Goal: Information Seeking & Learning: Learn about a topic

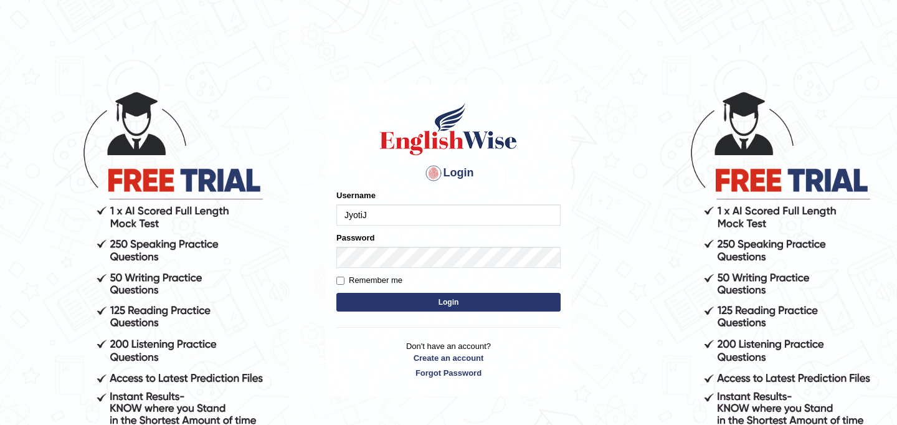
type input "JyotiJ"
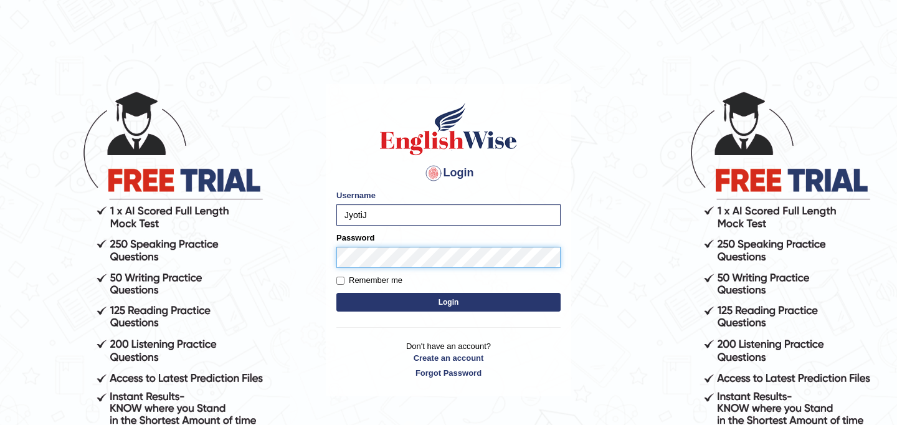
click at [336, 293] on button "Login" at bounding box center [448, 302] width 224 height 19
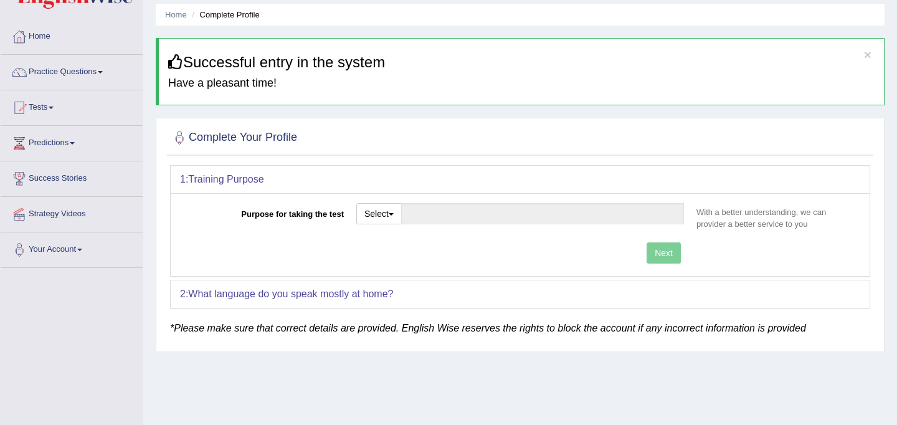
scroll to position [59, 0]
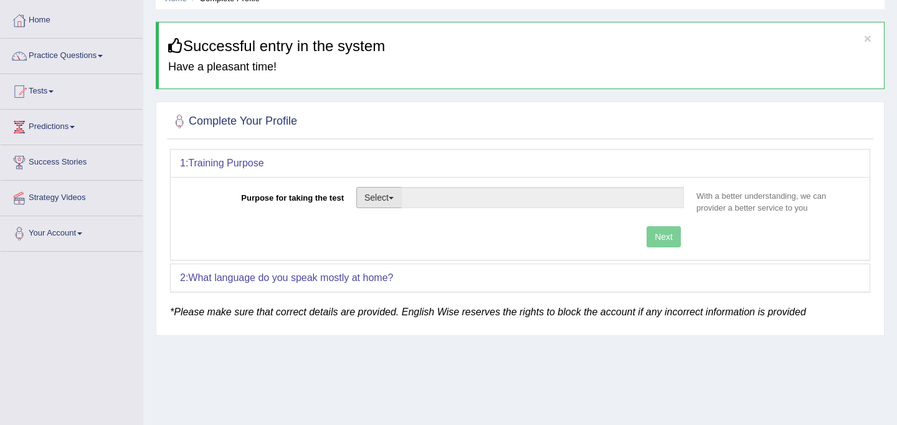
click at [391, 197] on span "button" at bounding box center [391, 198] width 5 height 2
click at [399, 277] on link "Other" at bounding box center [412, 273] width 111 height 16
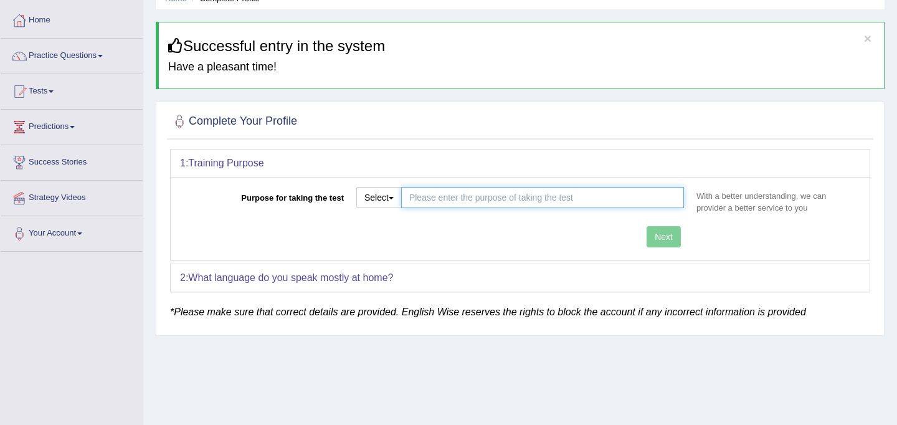
click at [497, 197] on input "Purpose for taking the test" at bounding box center [542, 197] width 283 height 21
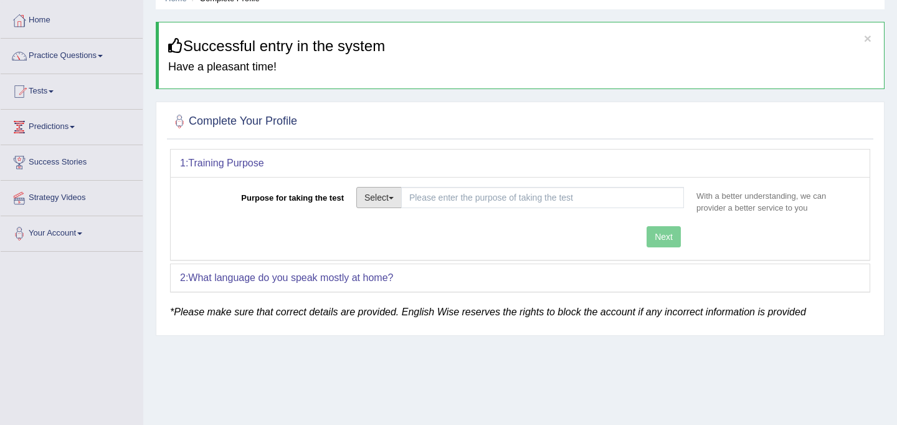
click at [399, 197] on button "Select" at bounding box center [378, 197] width 45 height 21
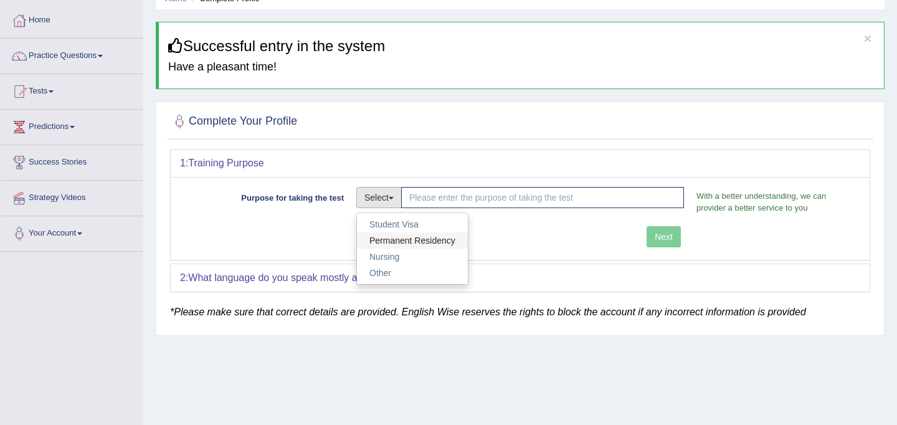
click at [393, 242] on link "Permanent Residency" at bounding box center [412, 240] width 111 height 16
type input "Permanent Residency"
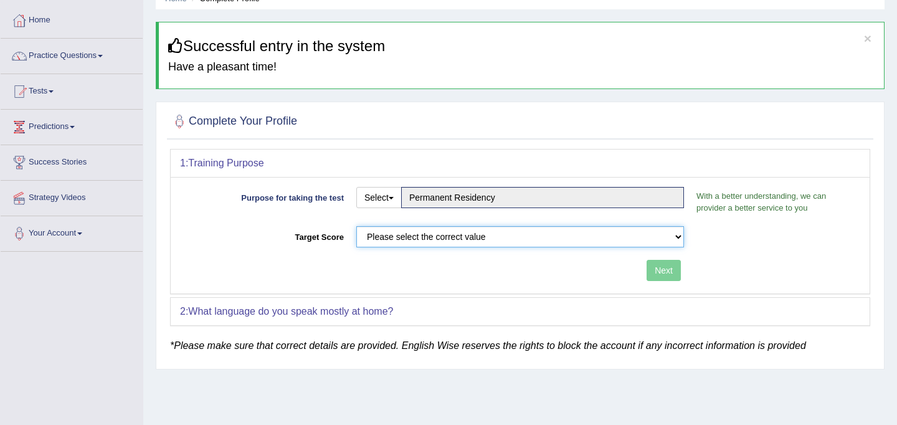
click at [393, 242] on select "Please select the correct value 50 (6 bands) 58 (6.5 bands) 65 (7 bands) 79 (8 …" at bounding box center [520, 236] width 328 height 21
select select "79"
click at [356, 226] on select "Please select the correct value 50 (6 bands) 58 (6.5 bands) 65 (7 bands) 79 (8 …" at bounding box center [520, 236] width 328 height 21
click at [662, 270] on button "Next" at bounding box center [663, 270] width 34 height 21
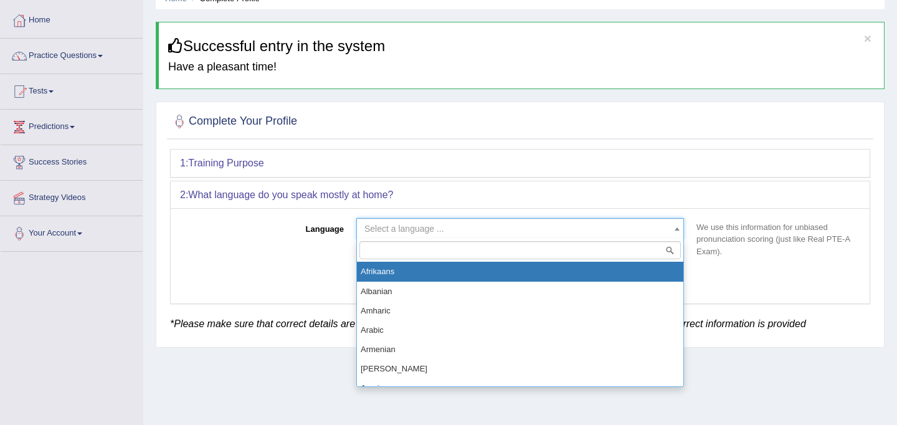
click at [590, 235] on span "Select a language ..." at bounding box center [516, 228] width 304 height 12
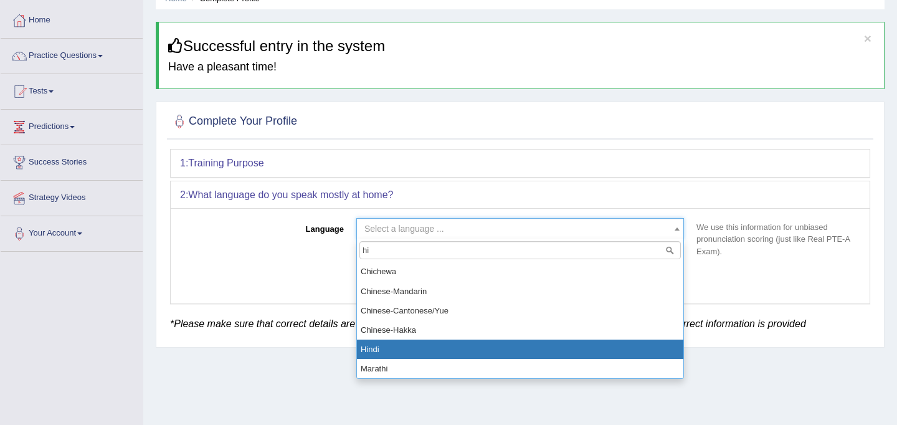
type input "hi"
select select "Hindi"
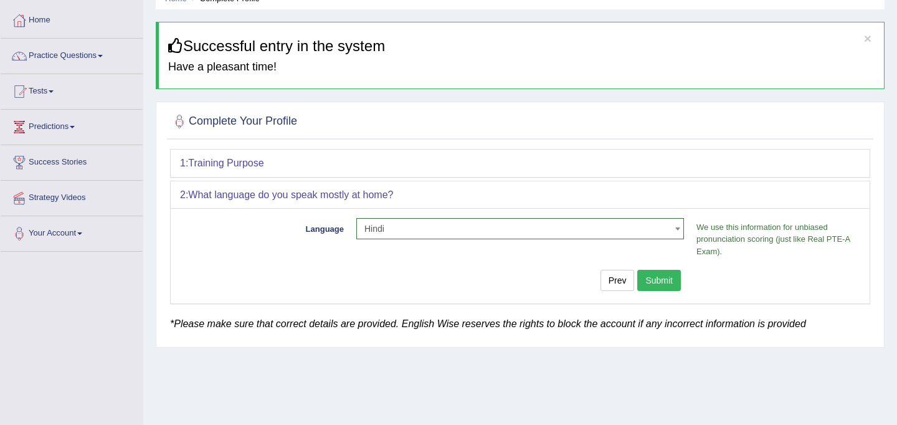
click at [660, 283] on button "Submit" at bounding box center [659, 280] width 44 height 21
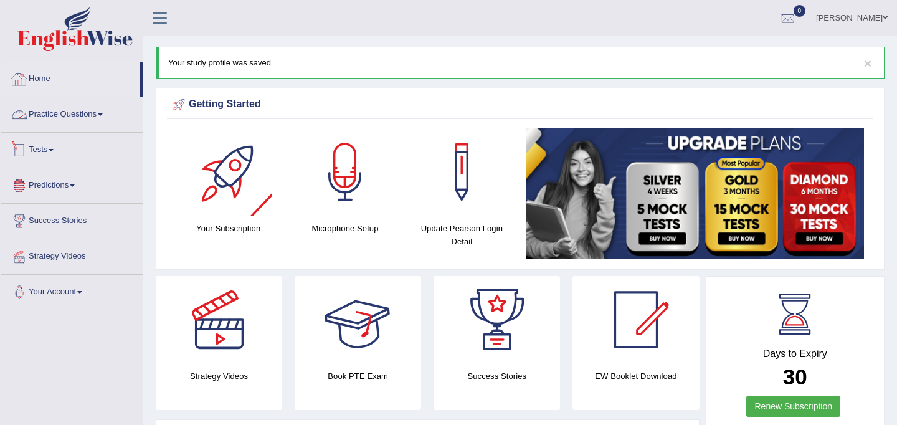
click at [93, 74] on link "Home" at bounding box center [70, 77] width 139 height 31
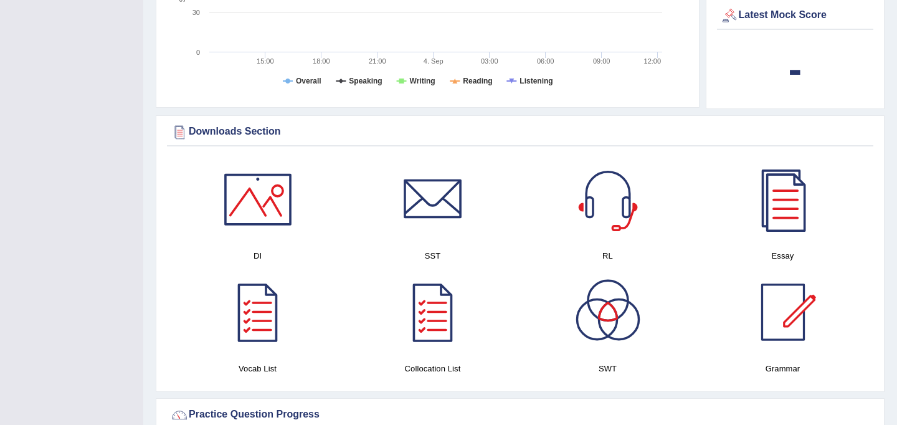
scroll to position [518, 0]
click at [263, 190] on div at bounding box center [257, 198] width 87 height 87
click at [451, 215] on div at bounding box center [432, 198] width 87 height 87
click at [602, 201] on div at bounding box center [607, 198] width 87 height 87
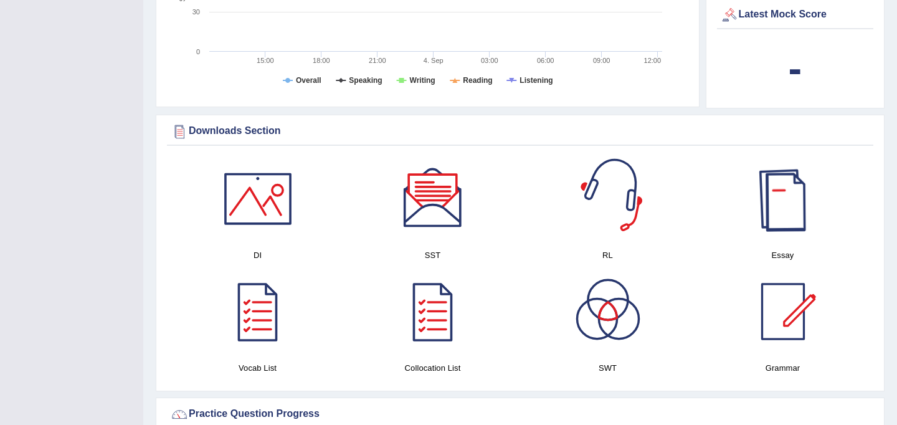
click at [780, 208] on div at bounding box center [782, 198] width 87 height 87
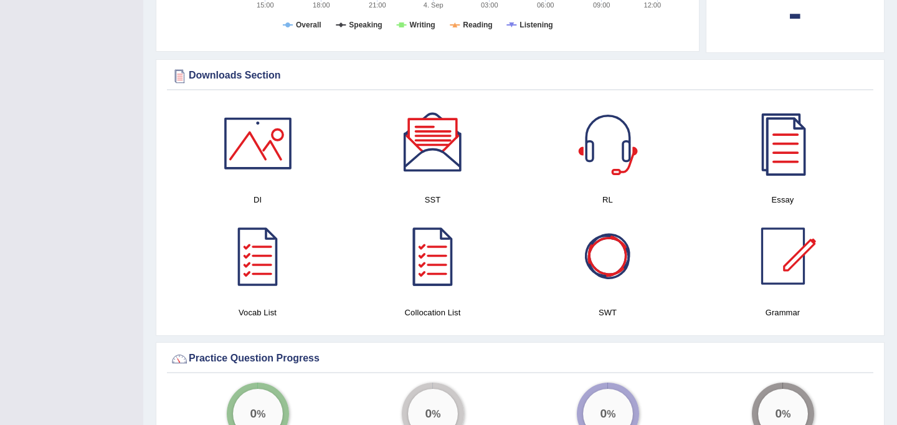
scroll to position [575, 0]
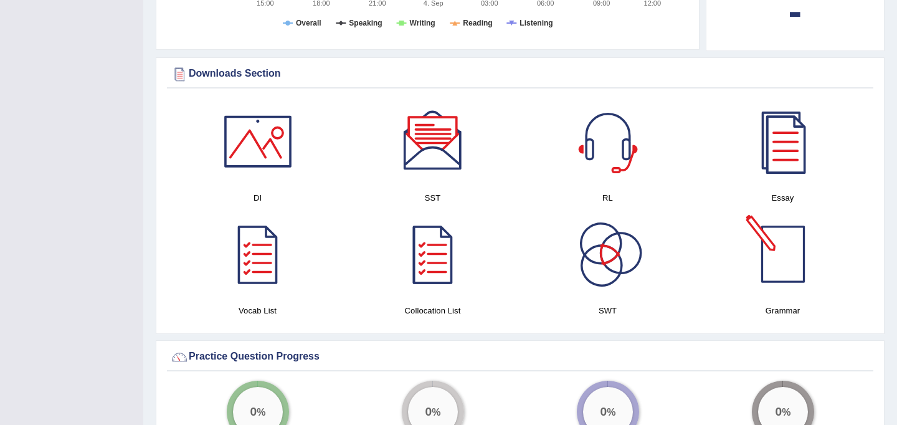
click at [785, 275] on div at bounding box center [782, 254] width 87 height 87
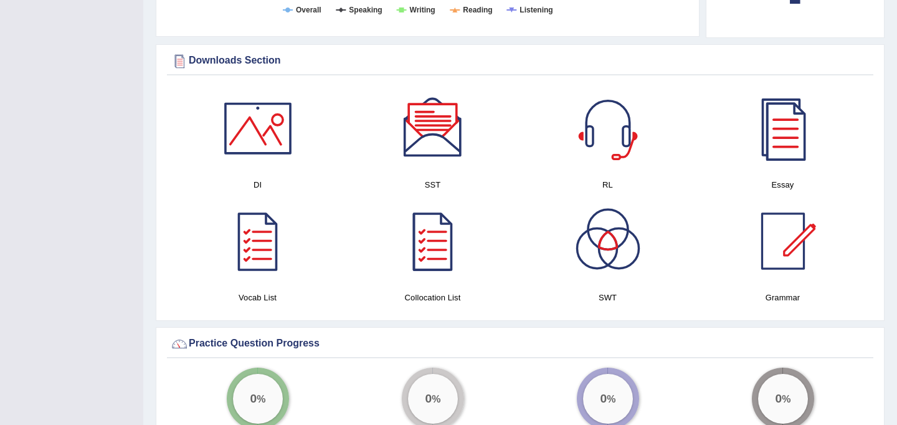
scroll to position [590, 0]
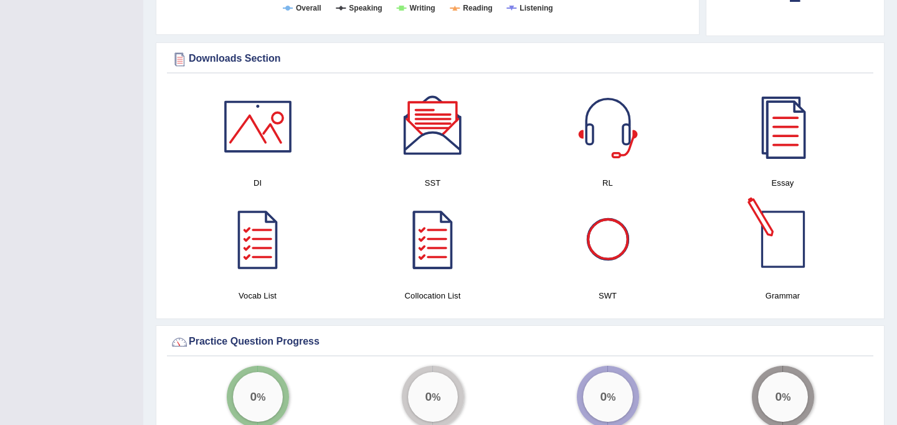
click at [781, 244] on div at bounding box center [782, 239] width 87 height 87
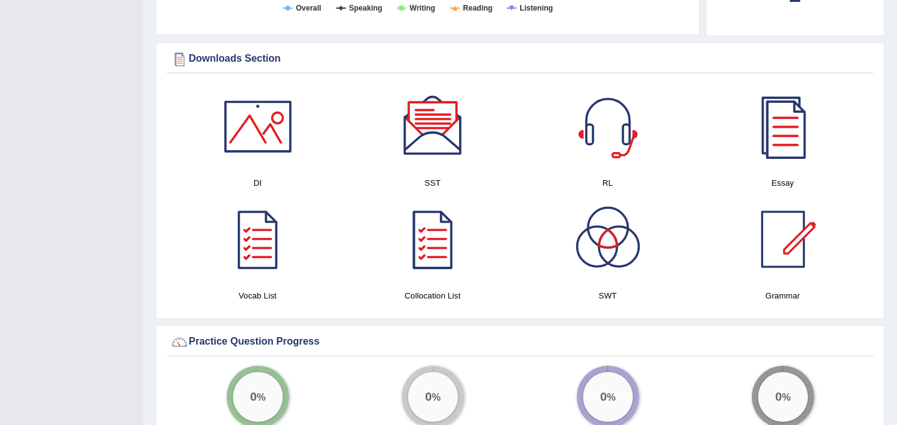
click at [442, 250] on div at bounding box center [432, 239] width 87 height 87
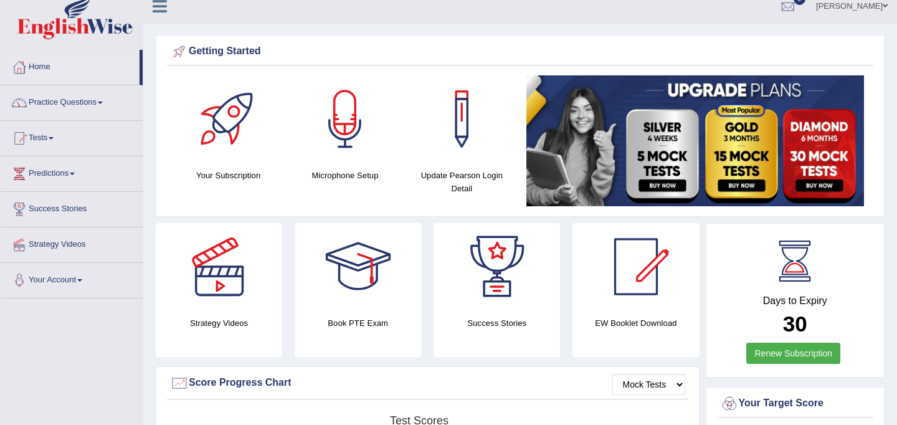
scroll to position [0, 0]
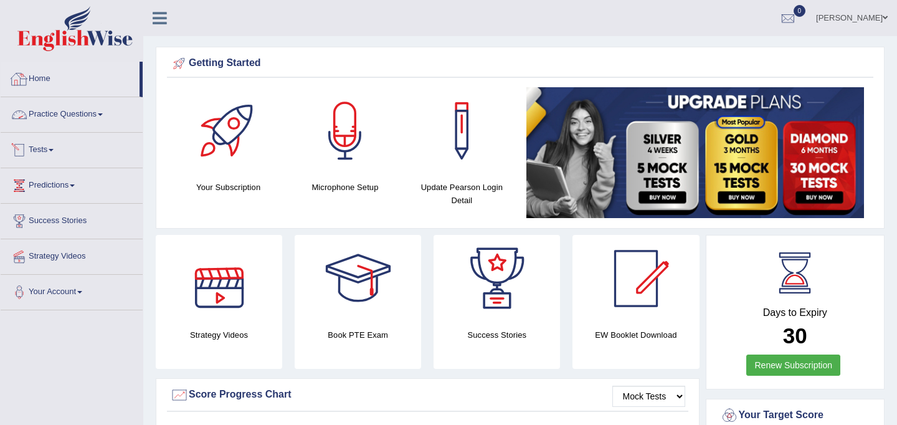
click at [72, 109] on link "Practice Questions" at bounding box center [72, 112] width 142 height 31
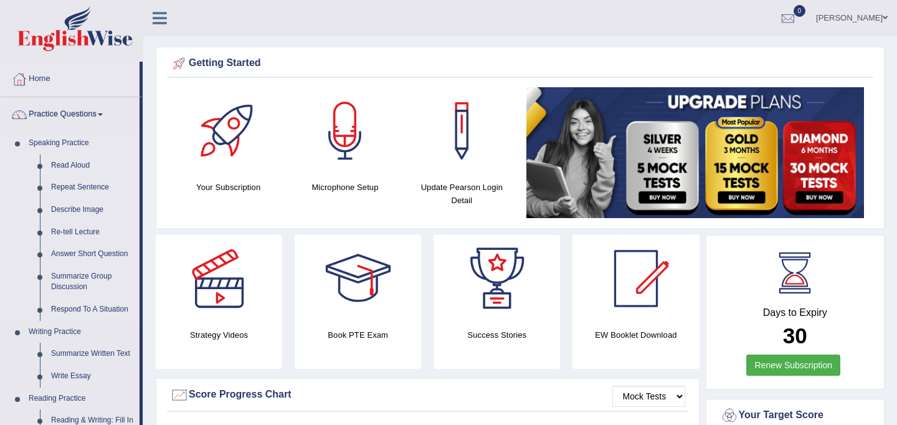
click at [64, 166] on link "Read Aloud" at bounding box center [92, 165] width 94 height 22
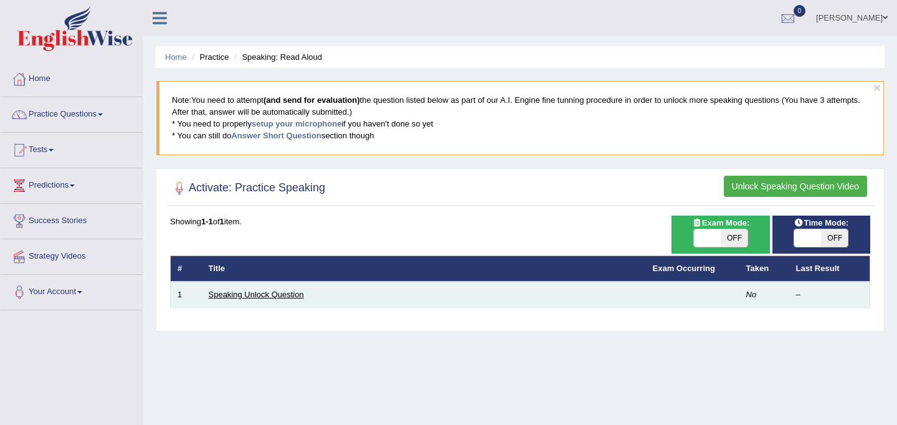
click at [273, 293] on link "Speaking Unlock Question" at bounding box center [256, 294] width 95 height 9
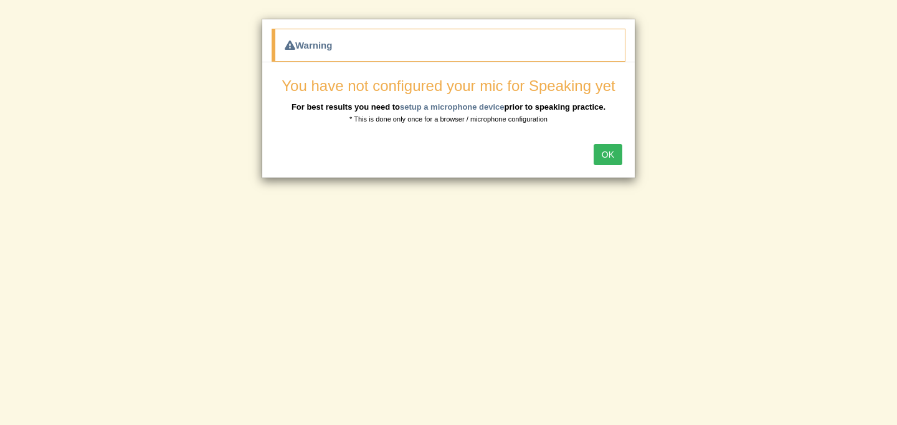
click at [610, 157] on button "OK" at bounding box center [608, 154] width 29 height 21
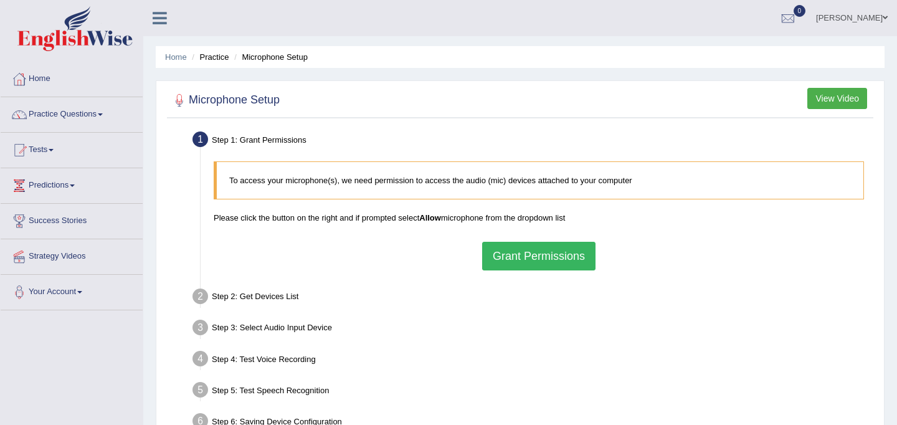
click at [564, 260] on button "Grant Permissions" at bounding box center [538, 256] width 113 height 29
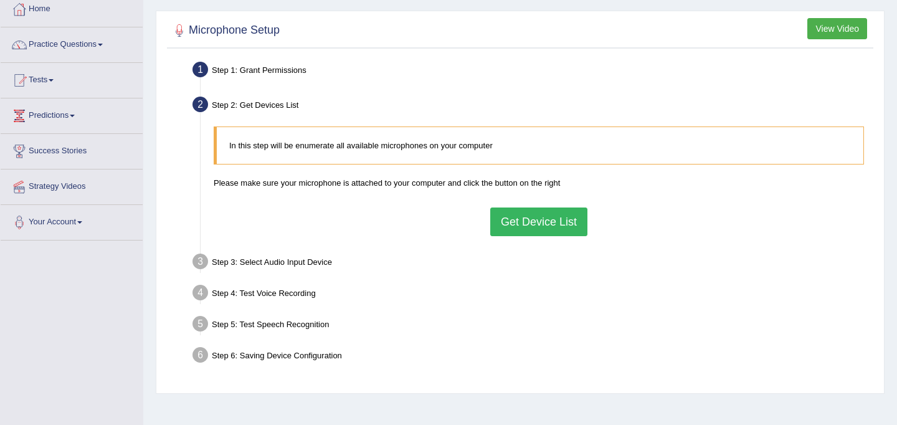
scroll to position [72, 0]
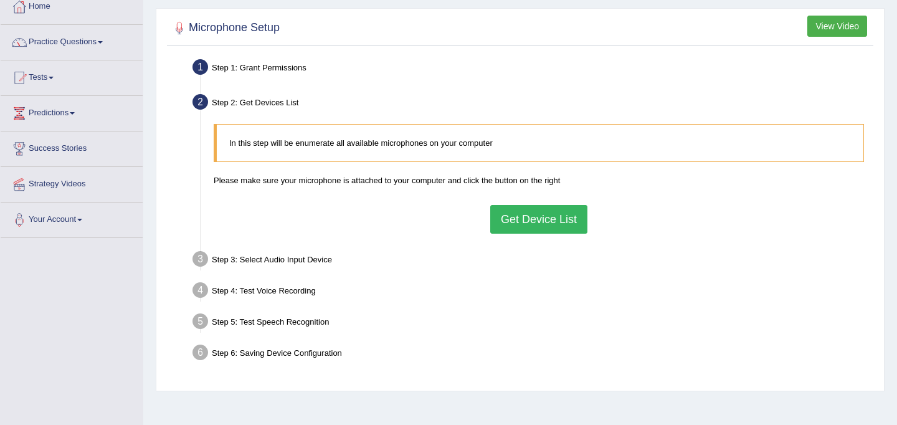
click at [551, 212] on button "Get Device List" at bounding box center [538, 219] width 97 height 29
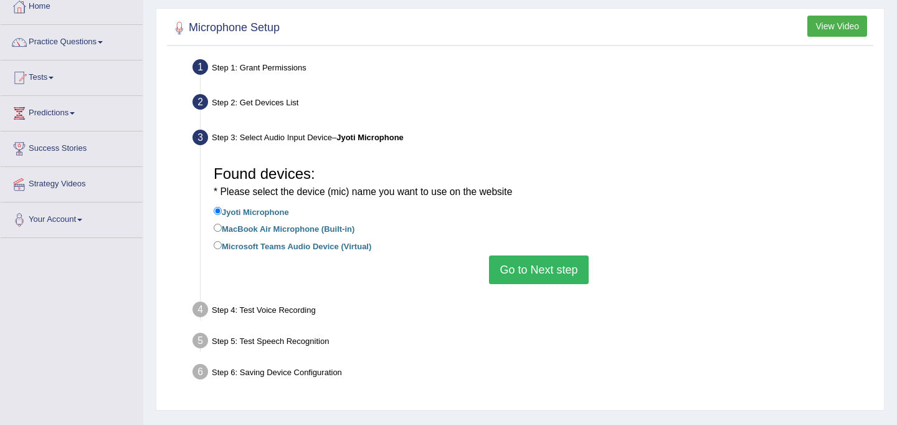
click at [532, 272] on button "Go to Next step" at bounding box center [538, 269] width 99 height 29
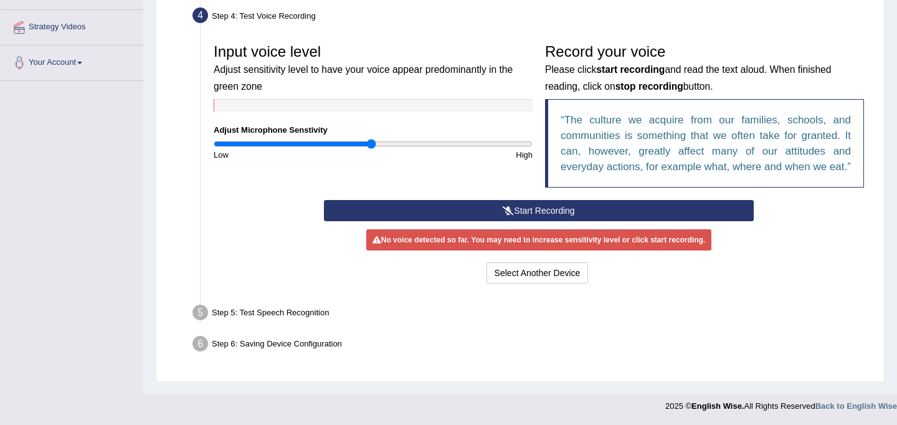
scroll to position [242, 0]
click at [513, 216] on button "Start Recording" at bounding box center [538, 210] width 429 height 21
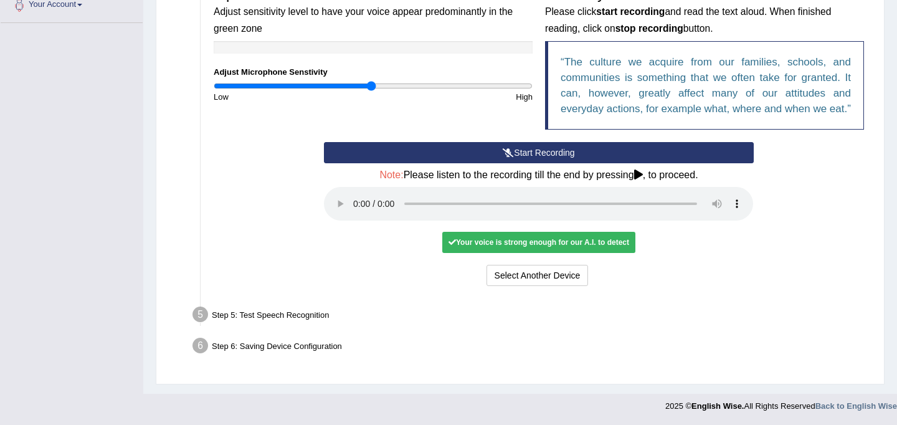
scroll to position [303, 0]
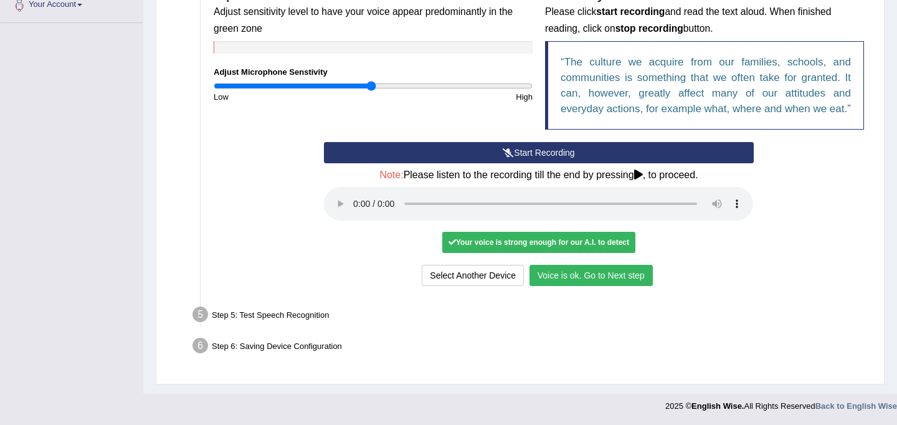
click at [565, 275] on button "Voice is ok. Go to Next step" at bounding box center [590, 275] width 123 height 21
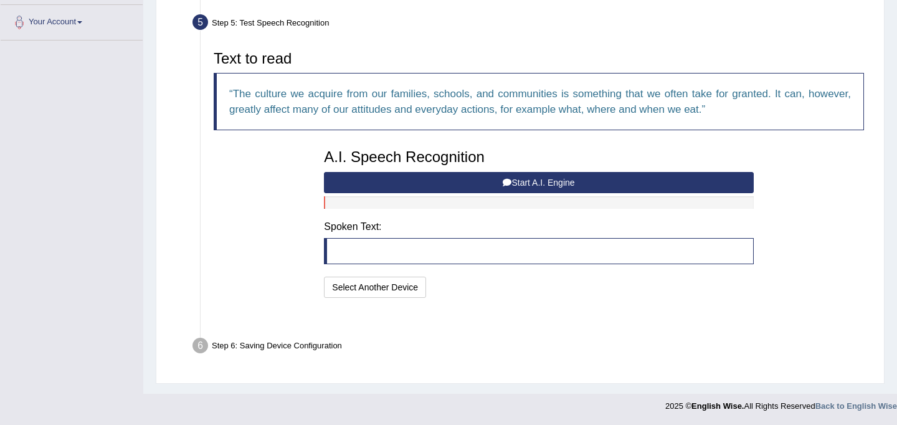
scroll to position [239, 0]
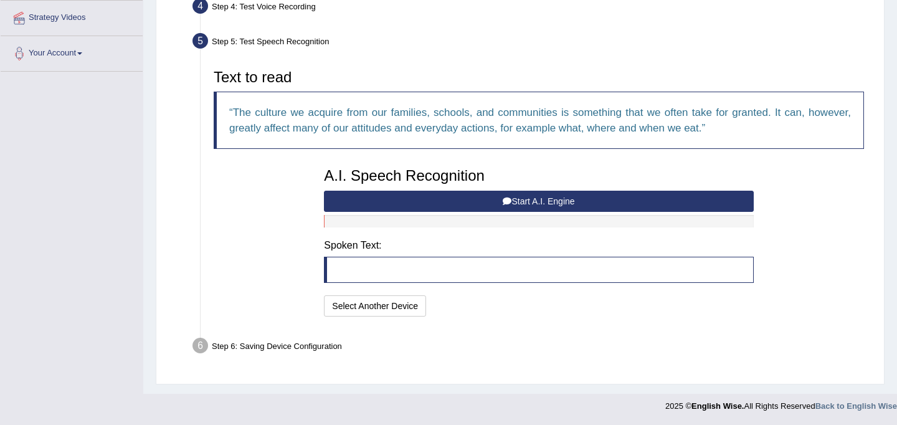
click at [568, 195] on button "Start A.I. Engine" at bounding box center [538, 201] width 429 height 21
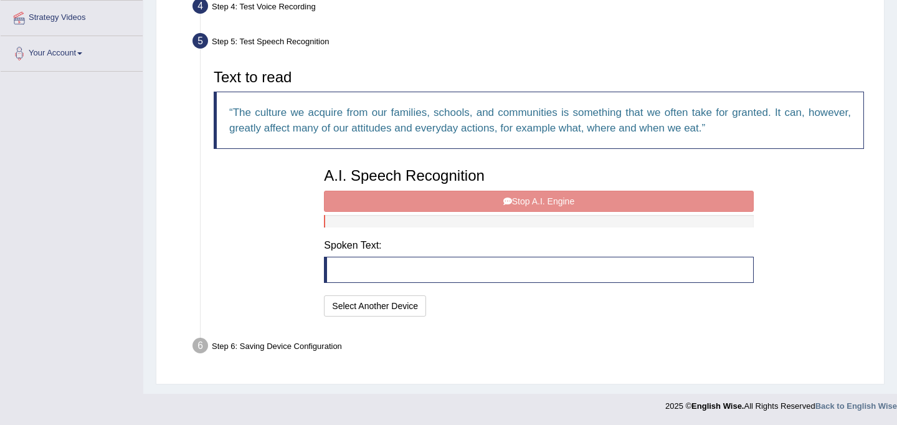
click at [522, 199] on div "A.I. Speech Recognition Start A.I. Engine Stop A.I. Engine Note: Please listen …" at bounding box center [539, 240] width 442 height 158
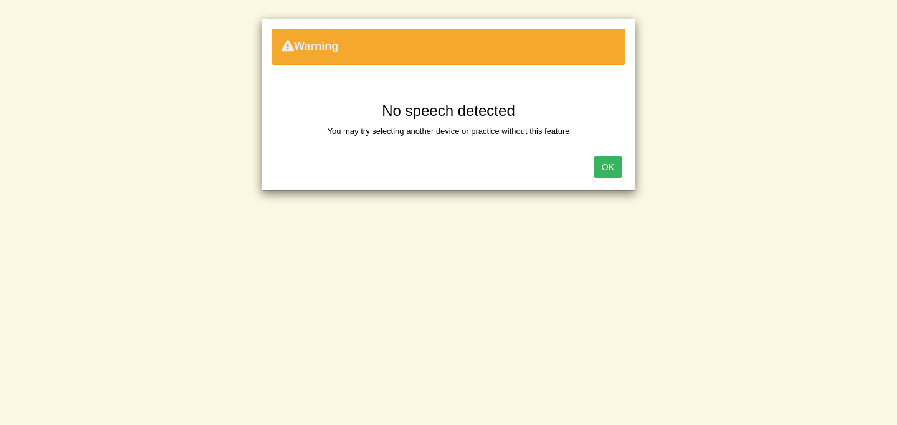
click at [607, 162] on button "OK" at bounding box center [608, 166] width 29 height 21
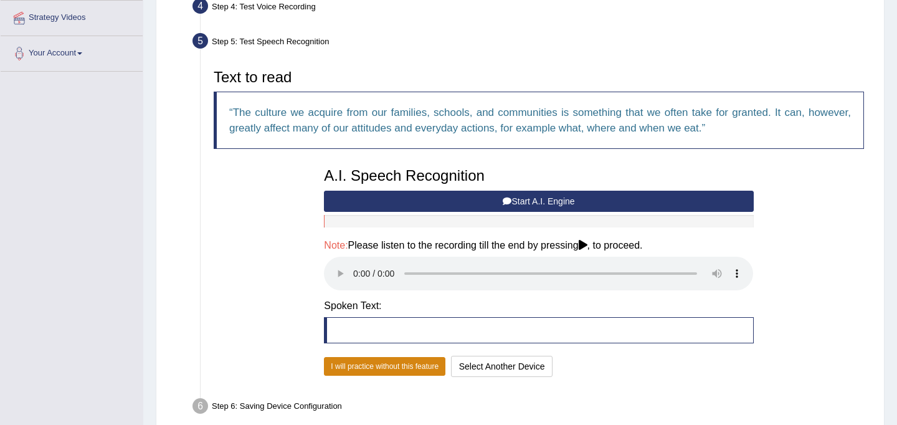
click at [425, 371] on button "I will practice without this feature" at bounding box center [384, 366] width 121 height 19
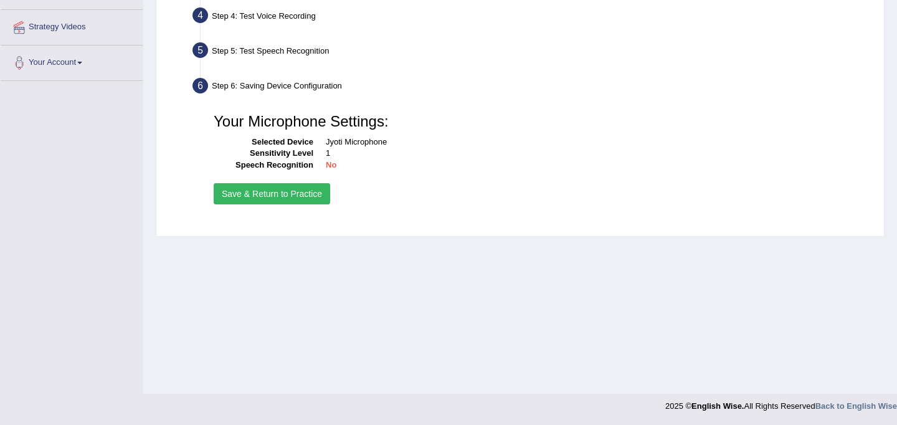
click at [259, 195] on button "Save & Return to Practice" at bounding box center [272, 193] width 116 height 21
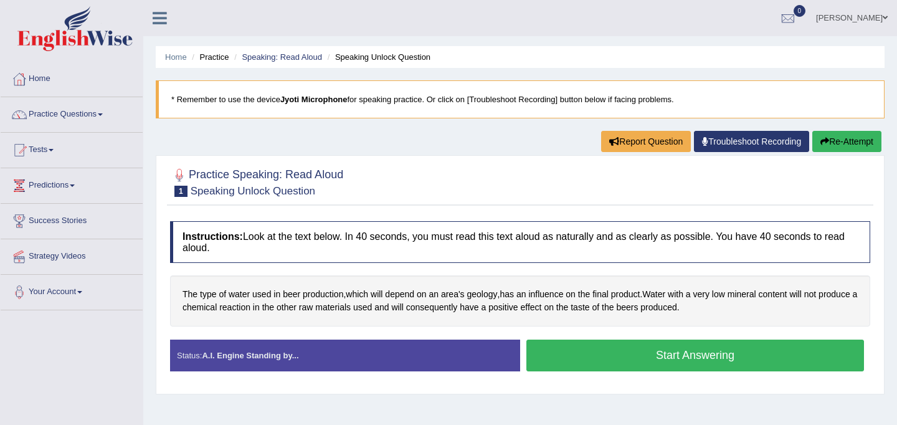
click at [660, 346] on button "Start Answering" at bounding box center [695, 355] width 338 height 32
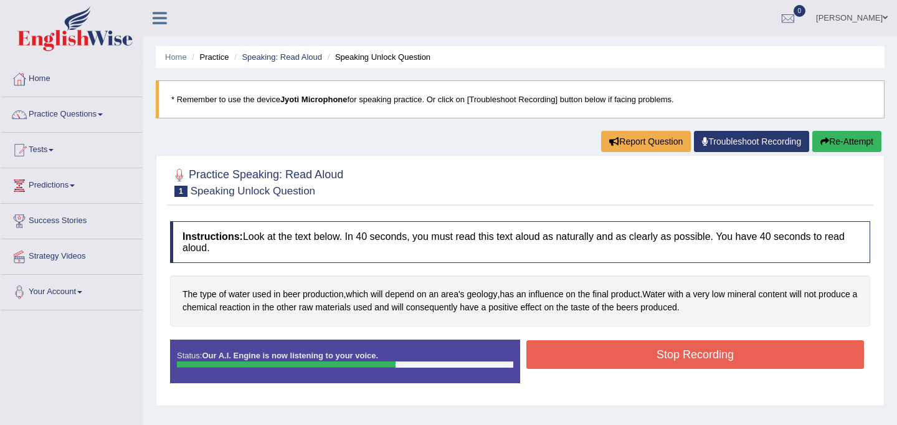
click at [684, 348] on button "Stop Recording" at bounding box center [695, 354] width 338 height 29
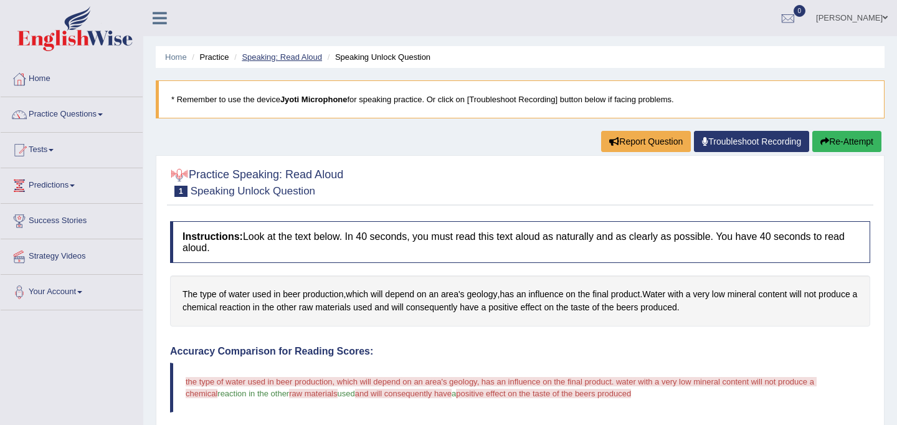
click at [275, 60] on link "Speaking: Read Aloud" at bounding box center [282, 56] width 80 height 9
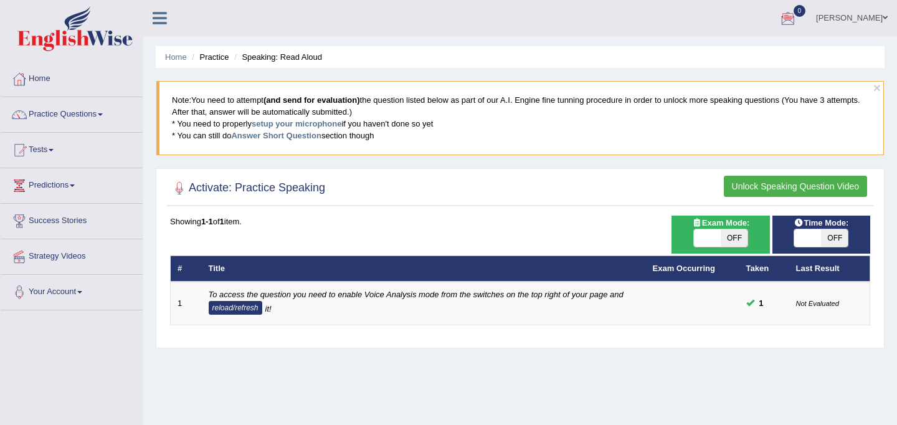
click at [763, 191] on button "Unlock Speaking Question Video" at bounding box center [795, 186] width 143 height 21
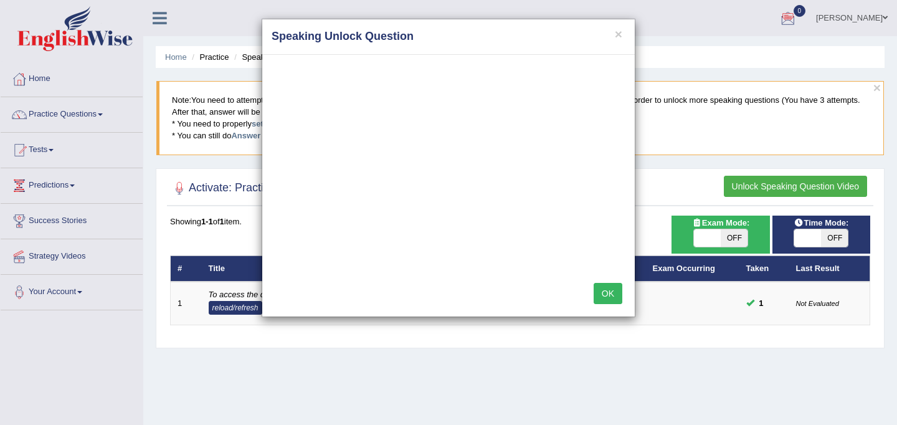
click at [612, 301] on button "OK" at bounding box center [608, 293] width 29 height 21
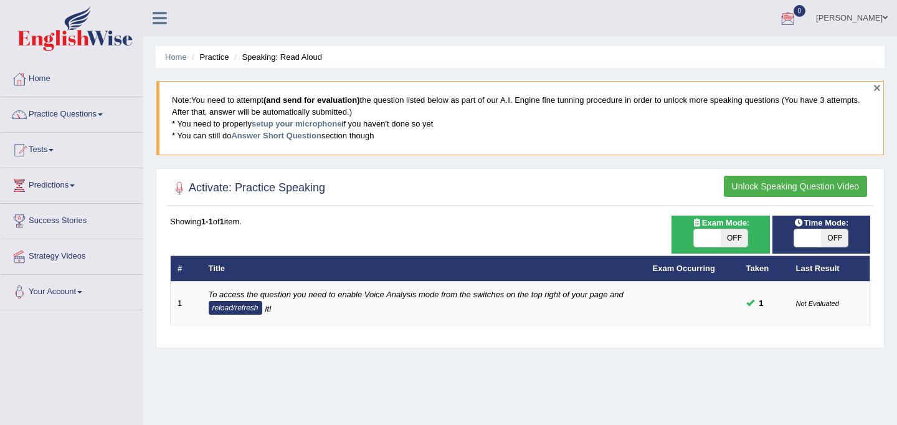
click at [876, 86] on button "×" at bounding box center [876, 87] width 7 height 13
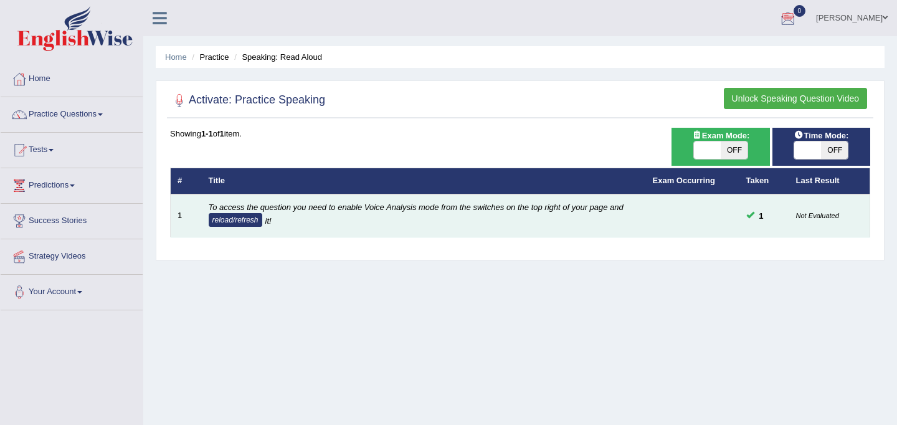
click at [803, 215] on small "Not Evaluated" at bounding box center [817, 215] width 43 height 7
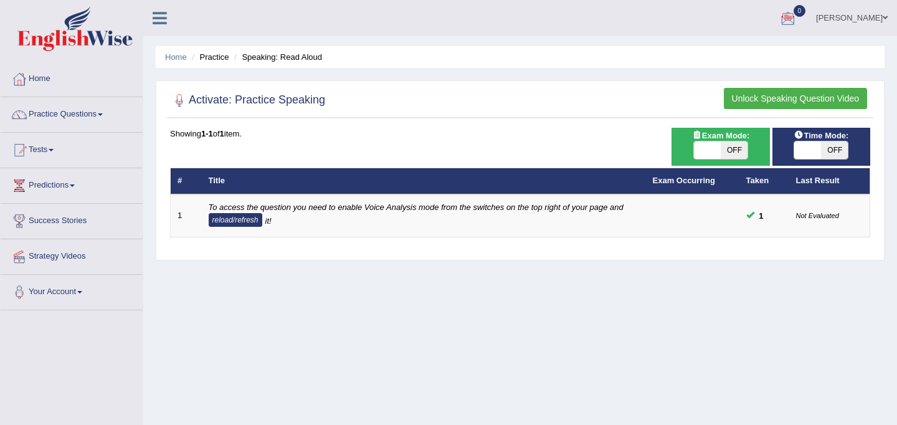
click at [815, 185] on th "Last Result" at bounding box center [829, 181] width 81 height 26
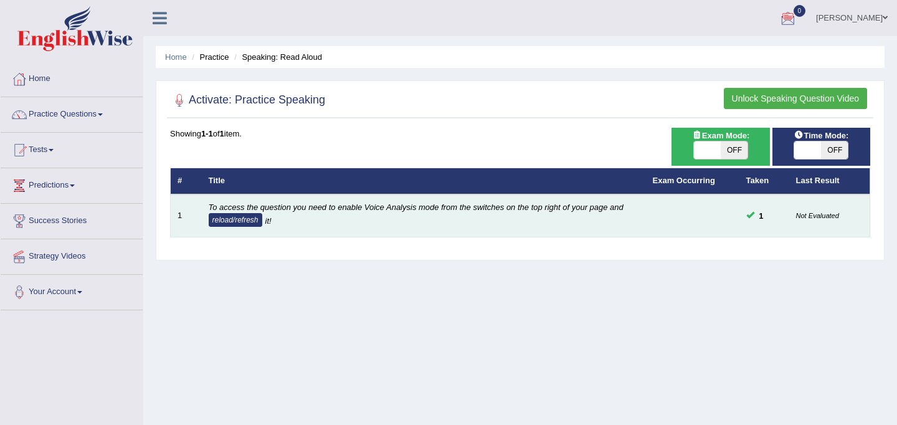
click at [234, 218] on button "reload/refresh" at bounding box center [236, 220] width 54 height 14
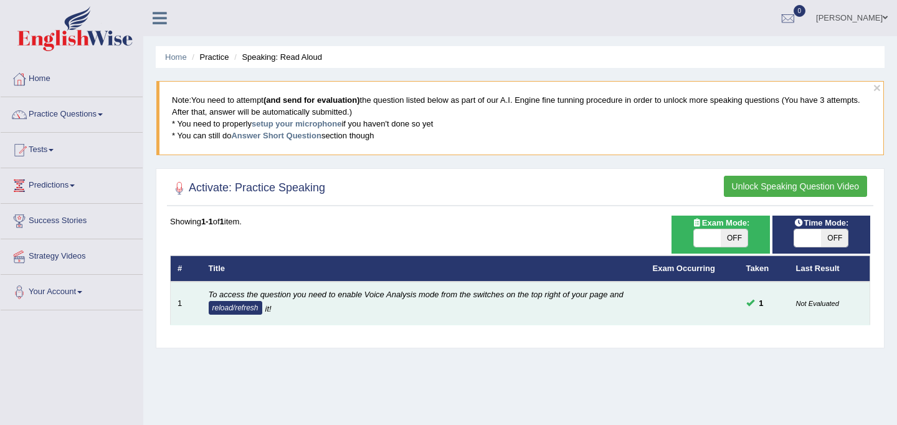
click at [223, 313] on button "reload/refresh" at bounding box center [236, 308] width 54 height 14
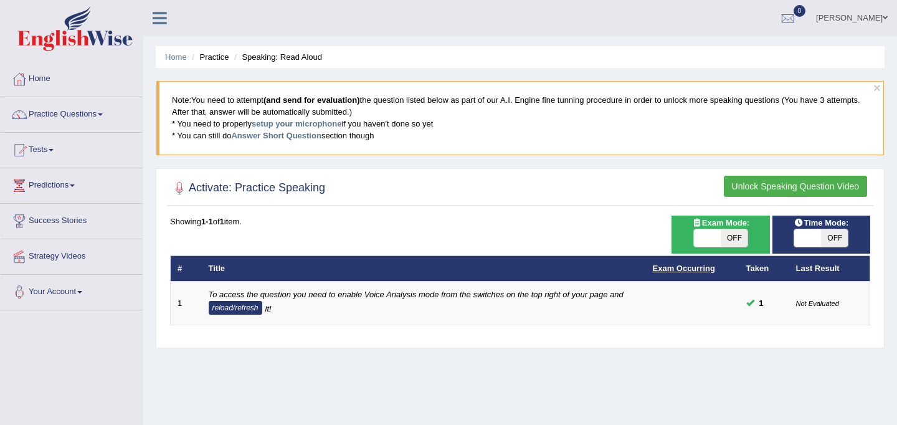
click at [679, 270] on link "Exam Occurring" at bounding box center [684, 267] width 62 height 9
click at [599, 113] on blockquote "Note: You need to attempt (and send for evaluation) the question listed below a…" at bounding box center [519, 117] width 727 height 73
click at [797, 17] on div at bounding box center [788, 18] width 19 height 19
click at [886, 15] on span at bounding box center [885, 18] width 5 height 8
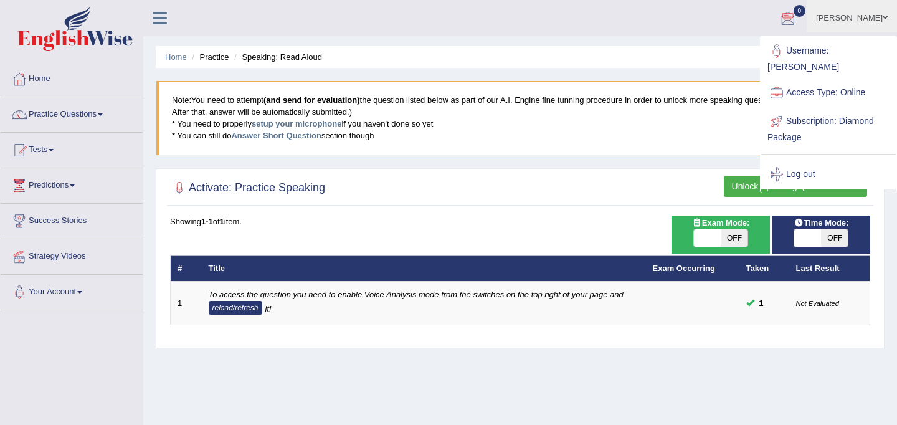
click at [687, 115] on blockquote "Note: You need to attempt (and send for evaluation) the question listed below a…" at bounding box center [519, 117] width 727 height 73
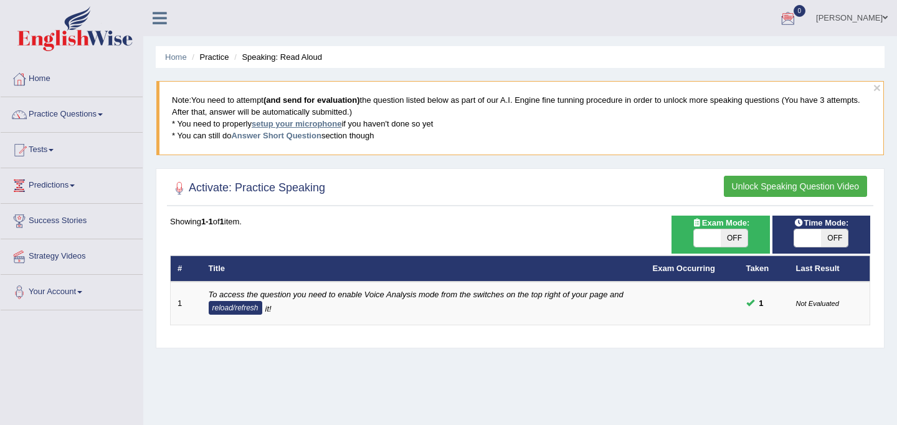
click at [314, 121] on link "setup your microphone" at bounding box center [297, 123] width 90 height 9
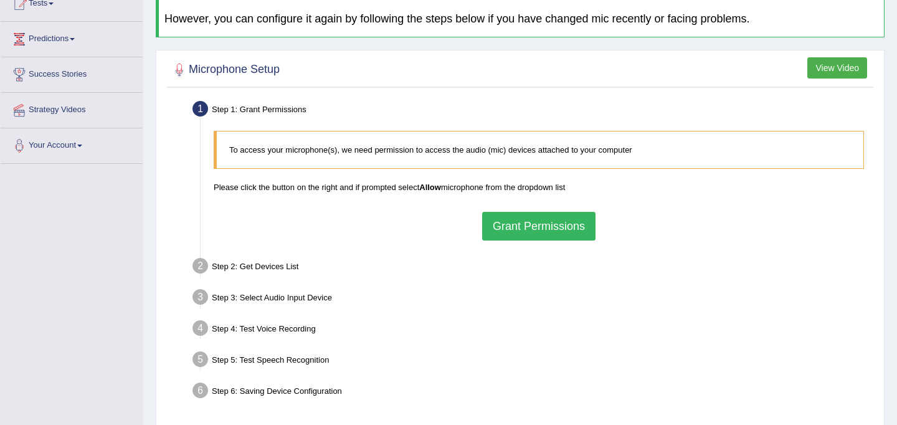
scroll to position [229, 0]
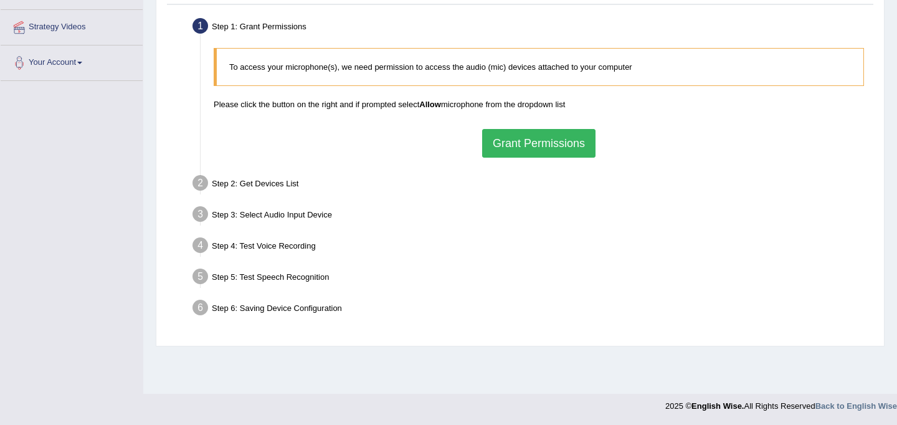
click at [534, 139] on button "Grant Permissions" at bounding box center [538, 143] width 113 height 29
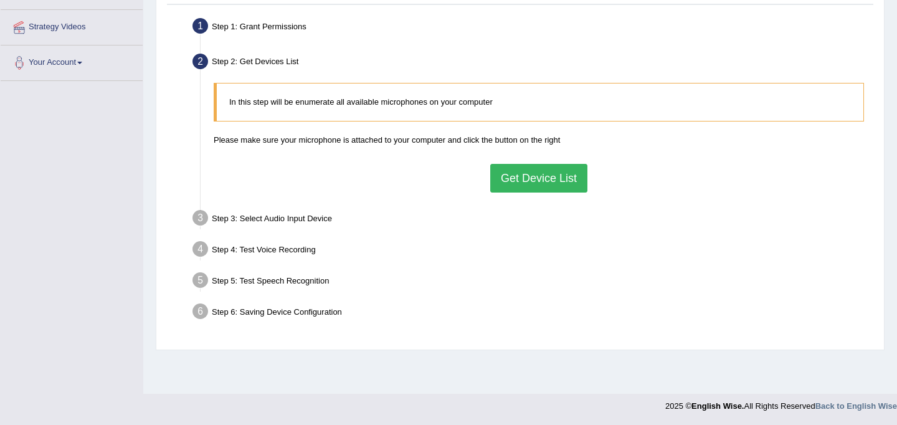
click at [539, 179] on button "Get Device List" at bounding box center [538, 178] width 97 height 29
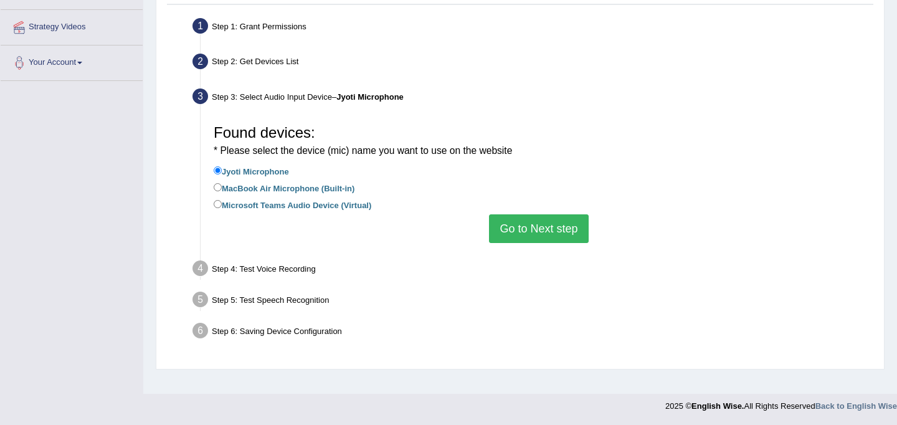
click at [537, 237] on button "Go to Next step" at bounding box center [538, 228] width 99 height 29
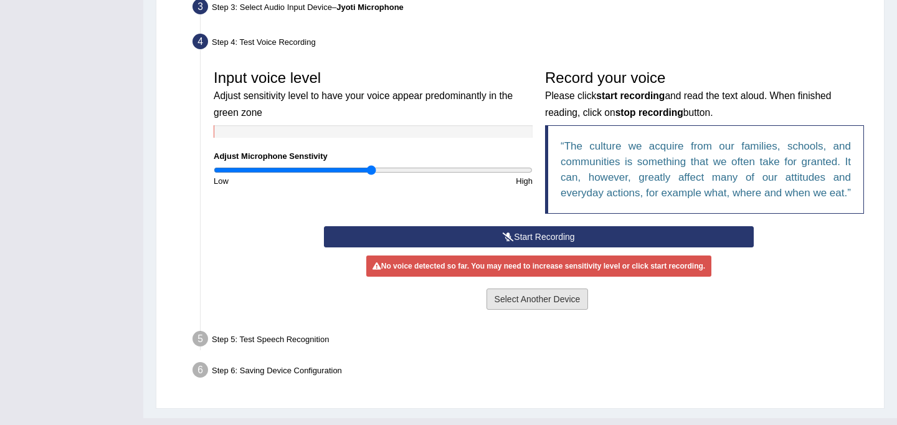
scroll to position [323, 0]
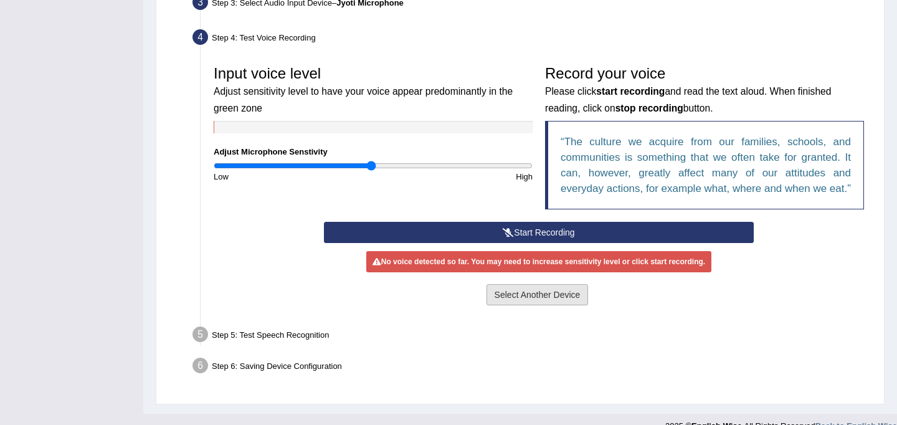
click at [535, 305] on button "Select Another Device" at bounding box center [537, 294] width 102 height 21
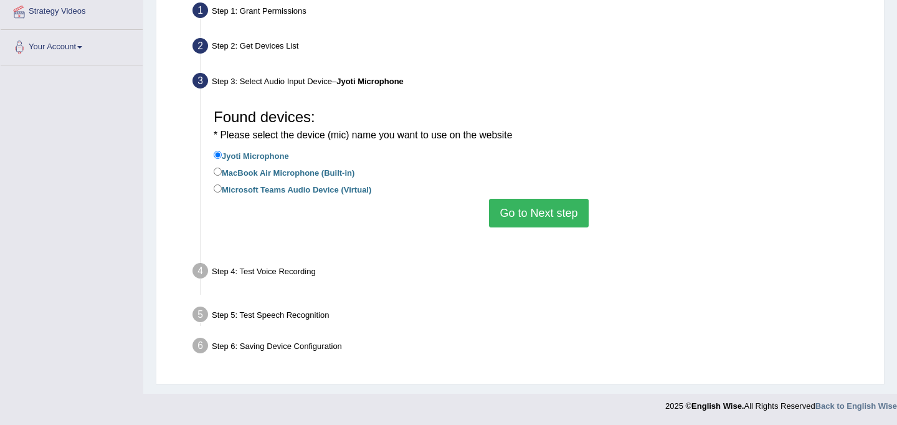
scroll to position [229, 0]
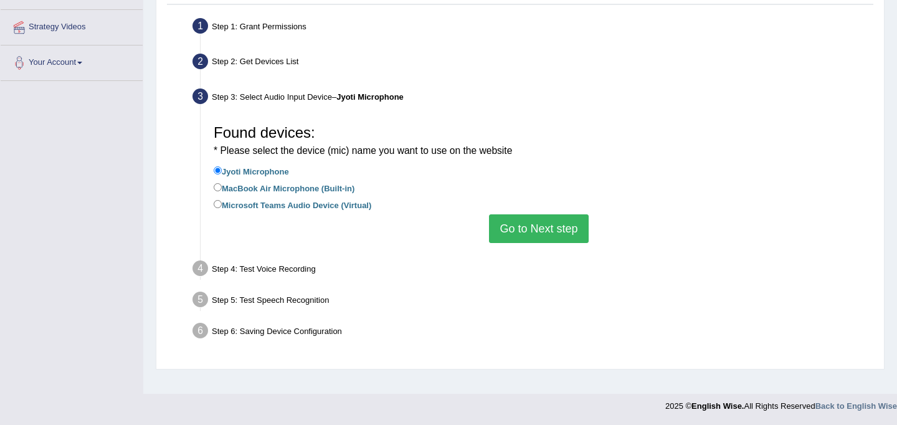
click at [538, 226] on button "Go to Next step" at bounding box center [538, 228] width 99 height 29
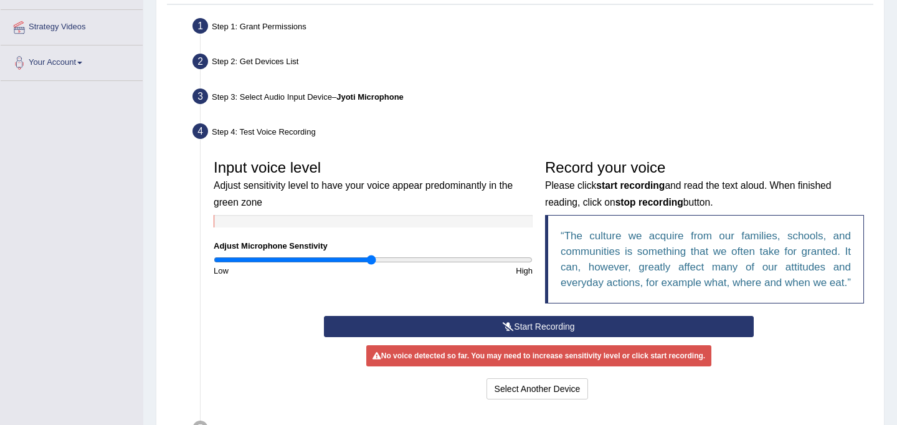
click at [537, 334] on button "Start Recording" at bounding box center [538, 326] width 429 height 21
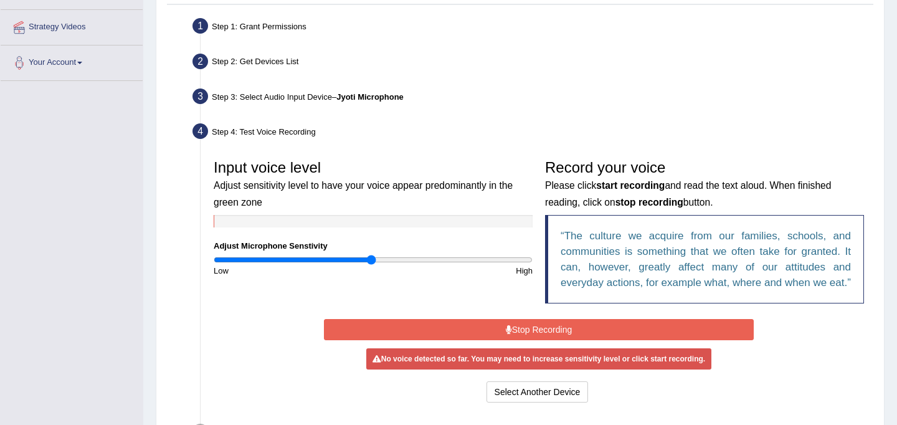
click at [533, 340] on button "Stop Recording" at bounding box center [538, 329] width 429 height 21
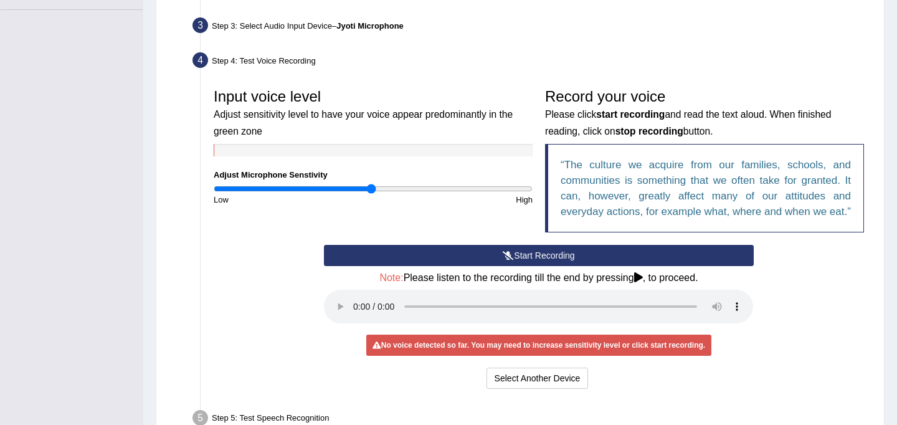
scroll to position [301, 0]
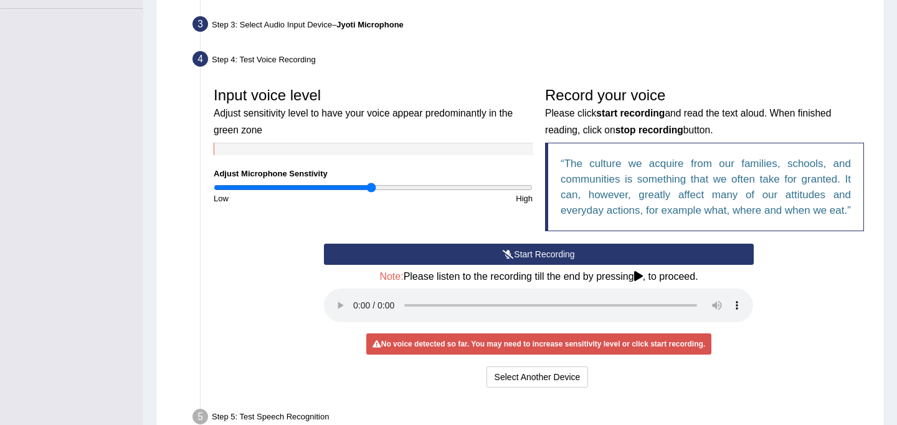
click at [537, 260] on button "Start Recording" at bounding box center [538, 254] width 429 height 21
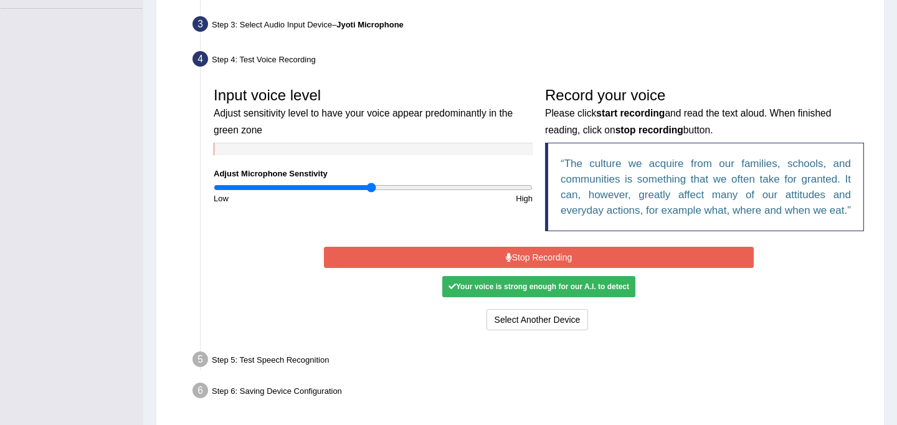
click at [534, 268] on button "Stop Recording" at bounding box center [538, 257] width 429 height 21
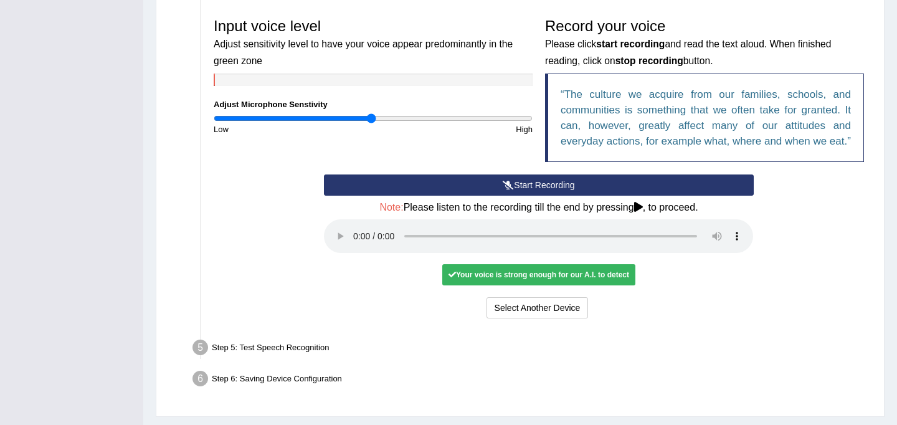
scroll to position [418, 0]
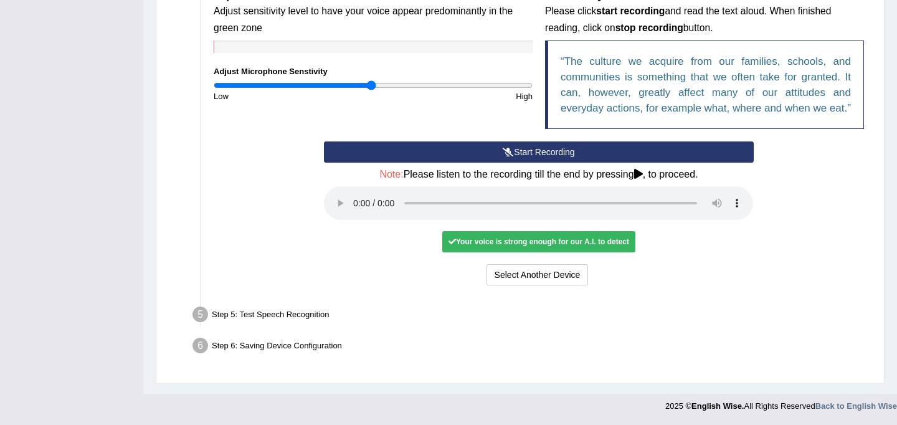
click at [297, 316] on div "Step 5: Test Speech Recognition" at bounding box center [532, 316] width 691 height 27
click at [515, 250] on div "Your voice is strong enough for our A.I. to detect" at bounding box center [538, 241] width 193 height 21
click at [480, 252] on div "Your voice is strong enough for our A.I. to detect" at bounding box center [538, 241] width 193 height 21
click at [480, 245] on div "Your voice is strong enough for our A.I. to detect" at bounding box center [538, 241] width 193 height 21
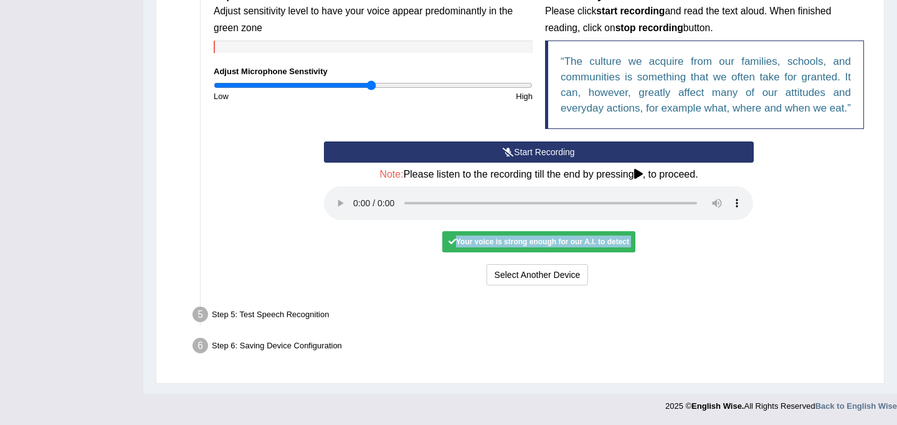
click at [480, 245] on div "Your voice is strong enough for our A.I. to detect" at bounding box center [538, 241] width 193 height 21
click at [719, 258] on div "Start Recording Stop Recording Note: Please listen to the recording till the en…" at bounding box center [539, 214] width 442 height 147
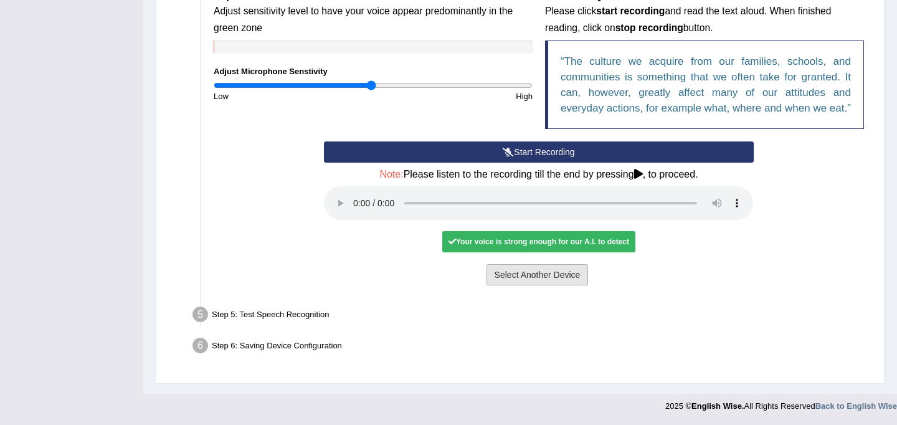
click at [542, 276] on button "Select Another Device" at bounding box center [537, 274] width 102 height 21
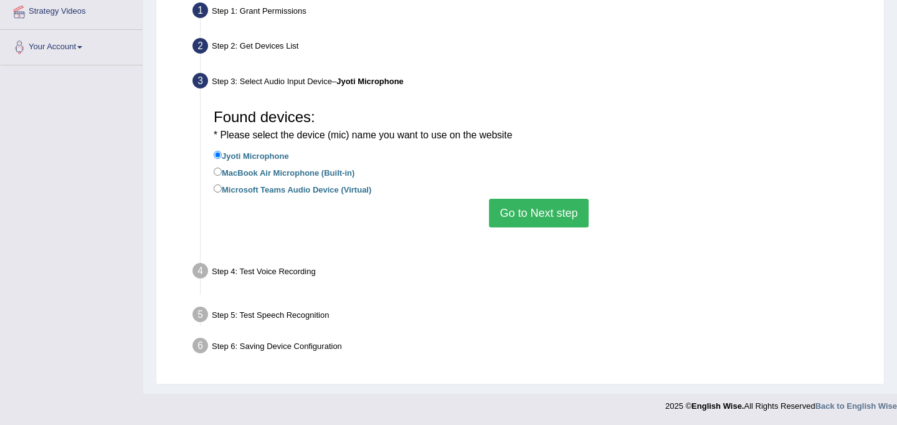
scroll to position [229, 0]
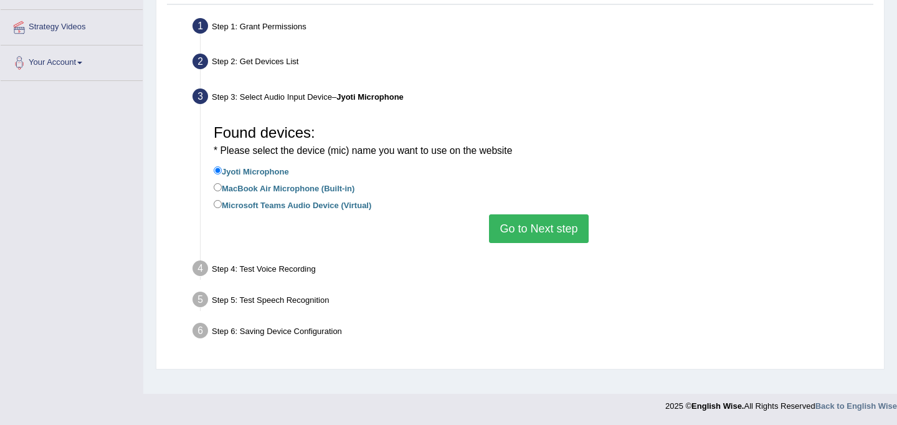
click at [320, 192] on label "MacBook Air Microphone (Built-in)" at bounding box center [284, 188] width 141 height 14
click at [222, 191] on input "MacBook Air Microphone (Built-in)" at bounding box center [218, 187] width 8 height 8
radio input "true"
click at [538, 220] on button "Go to Next step" at bounding box center [538, 228] width 99 height 29
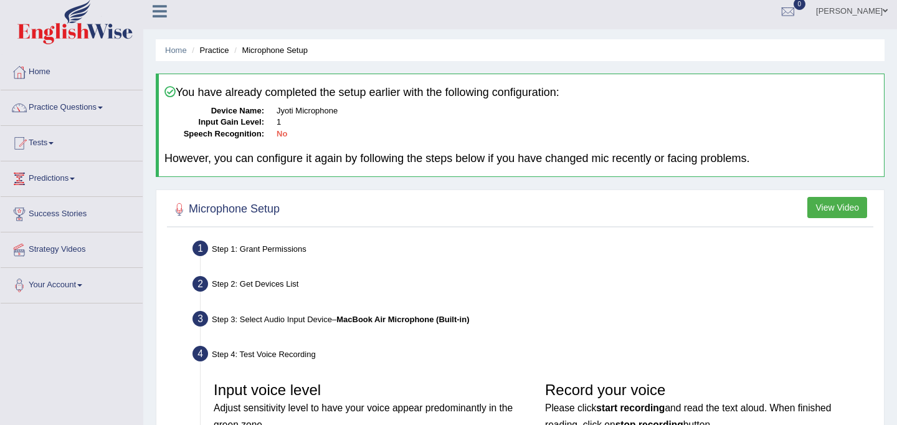
scroll to position [0, 0]
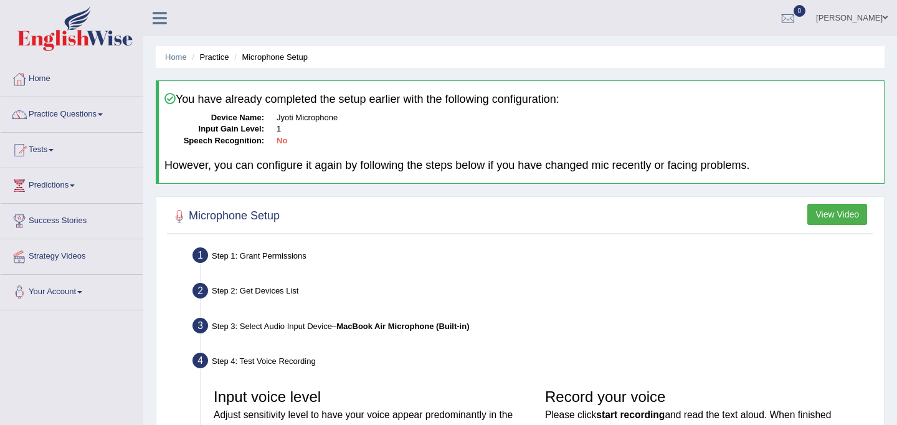
click at [833, 212] on button "View Video" at bounding box center [837, 214] width 60 height 21
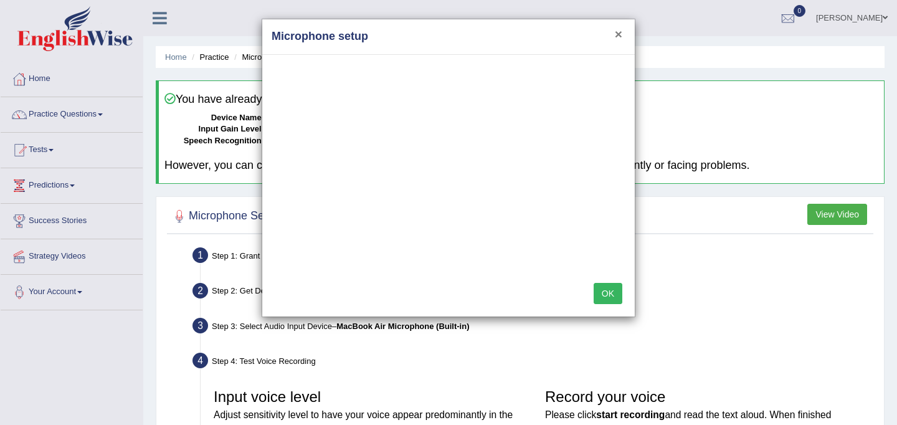
click at [616, 36] on button "×" at bounding box center [618, 33] width 7 height 13
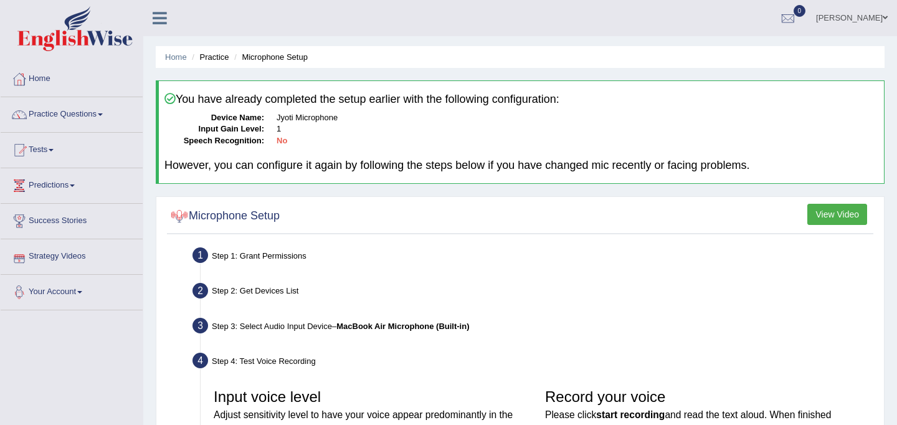
click at [79, 295] on link "Your Account" at bounding box center [72, 290] width 142 height 31
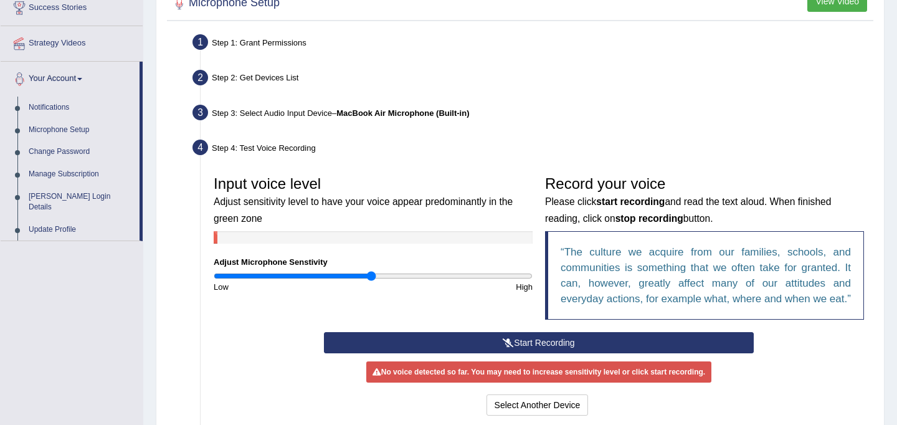
scroll to position [332, 0]
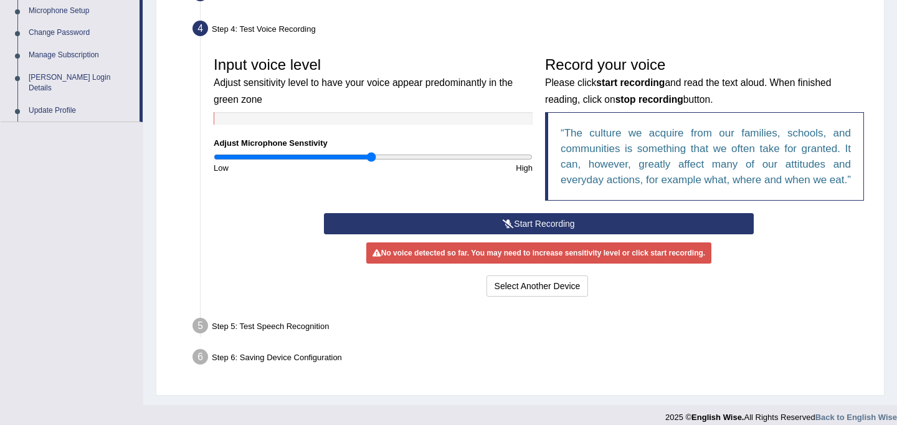
click at [419, 234] on button "Start Recording" at bounding box center [538, 223] width 429 height 21
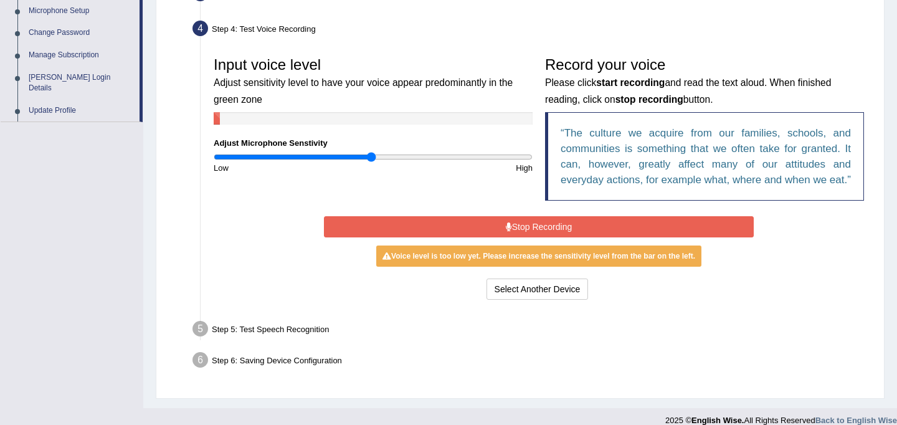
click at [421, 237] on button "Stop Recording" at bounding box center [538, 226] width 429 height 21
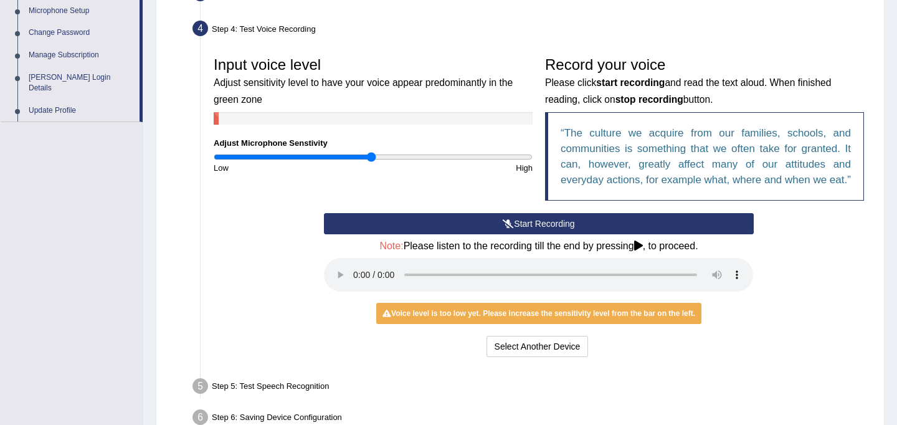
click at [420, 234] on button "Start Recording" at bounding box center [538, 223] width 429 height 21
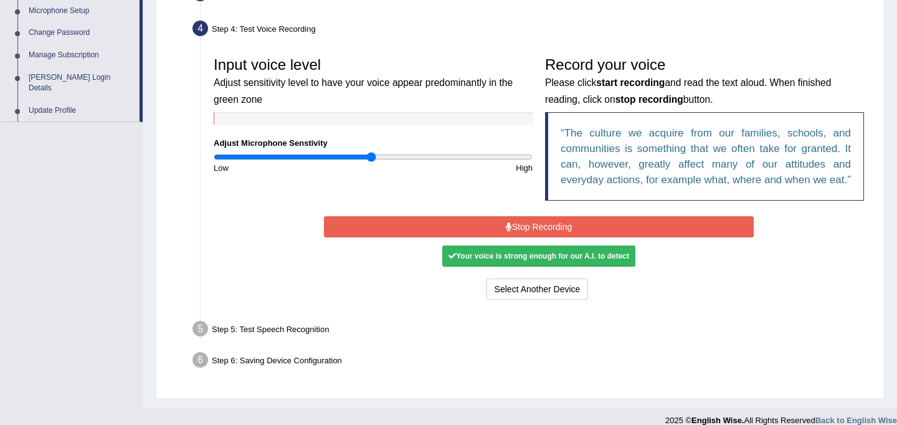
click at [487, 237] on button "Stop Recording" at bounding box center [538, 226] width 429 height 21
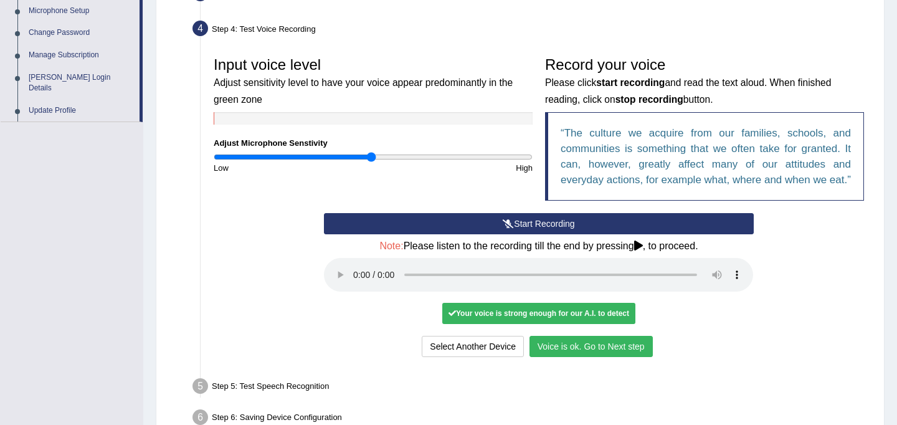
click at [621, 357] on button "Voice is ok. Go to Next step" at bounding box center [590, 346] width 123 height 21
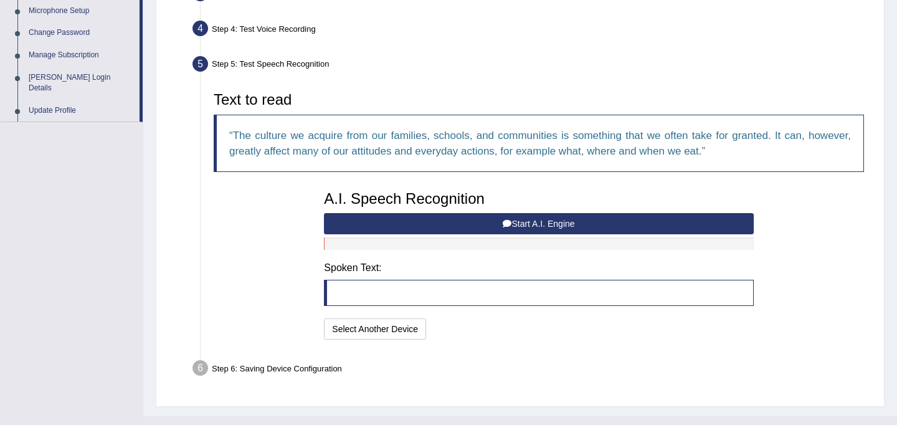
scroll to position [351, 0]
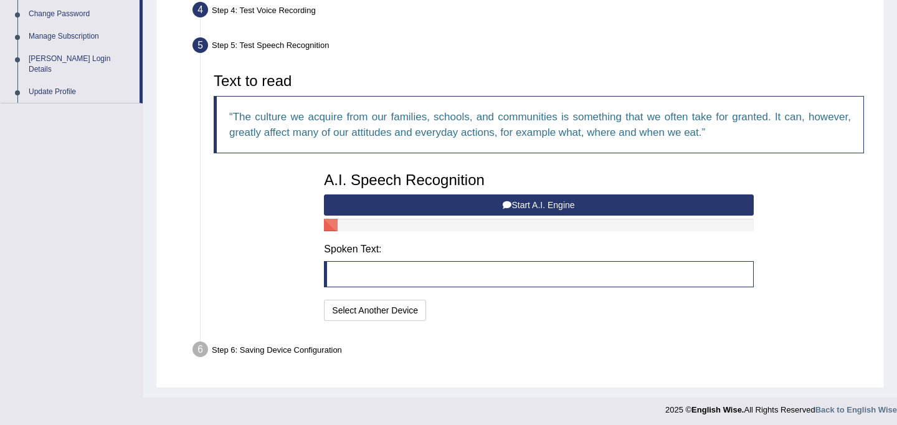
click at [601, 196] on button "Start A.I. Engine" at bounding box center [538, 204] width 429 height 21
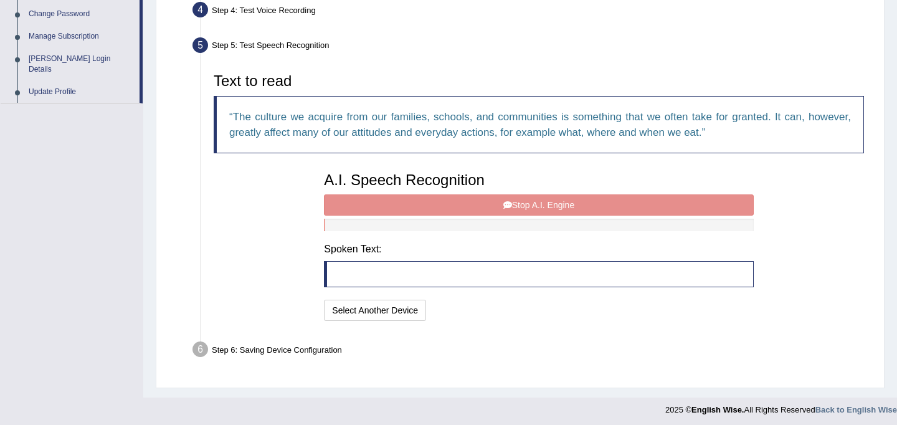
click at [575, 205] on div "A.I. Speech Recognition Start A.I. Engine Stop A.I. Engine Note: Please listen …" at bounding box center [539, 245] width 442 height 158
click at [531, 202] on div "A.I. Speech Recognition Start A.I. Engine Stop A.I. Engine Note: Please listen …" at bounding box center [539, 245] width 442 height 158
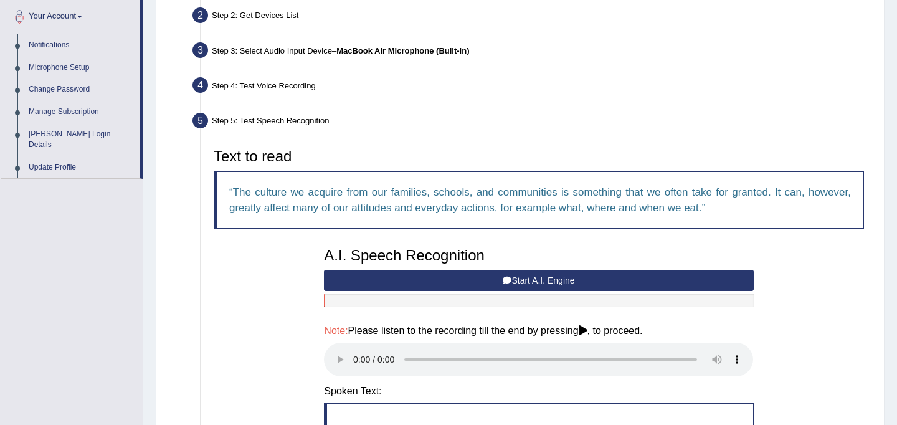
scroll to position [247, 0]
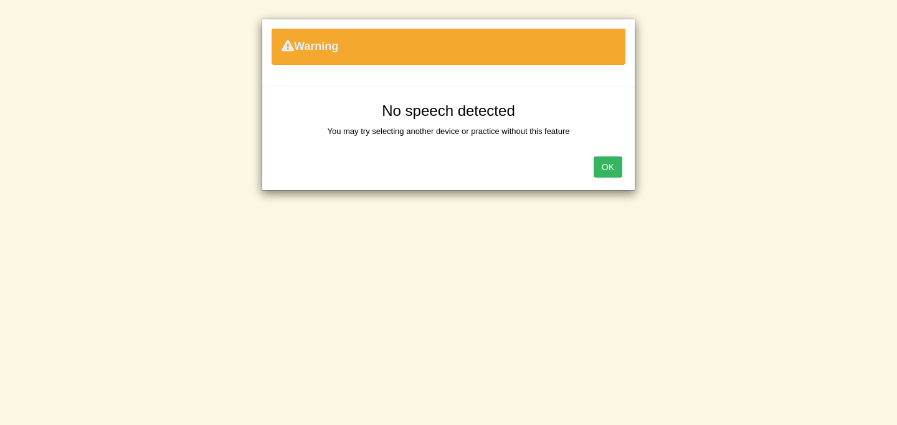
click at [620, 166] on button "OK" at bounding box center [608, 166] width 29 height 21
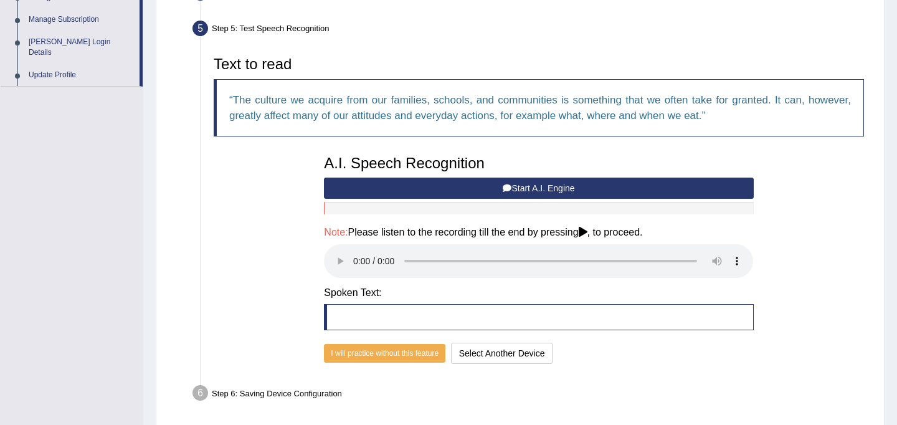
scroll to position [372, 0]
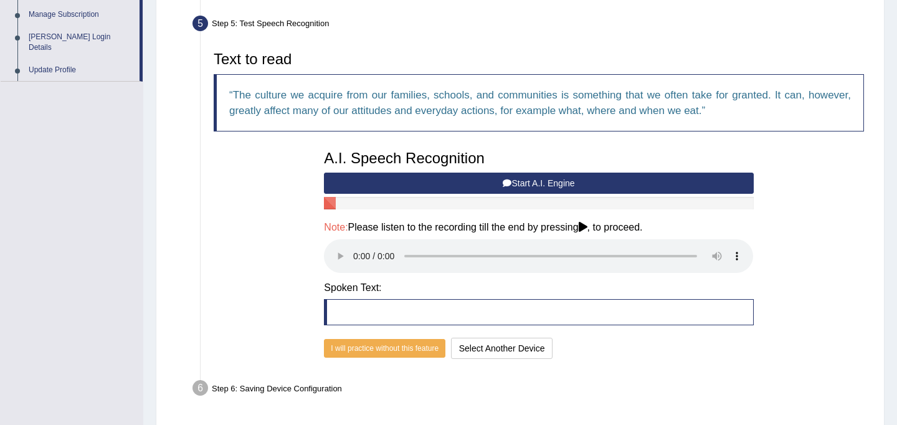
click at [602, 179] on button "Start A.I. Engine" at bounding box center [538, 183] width 429 height 21
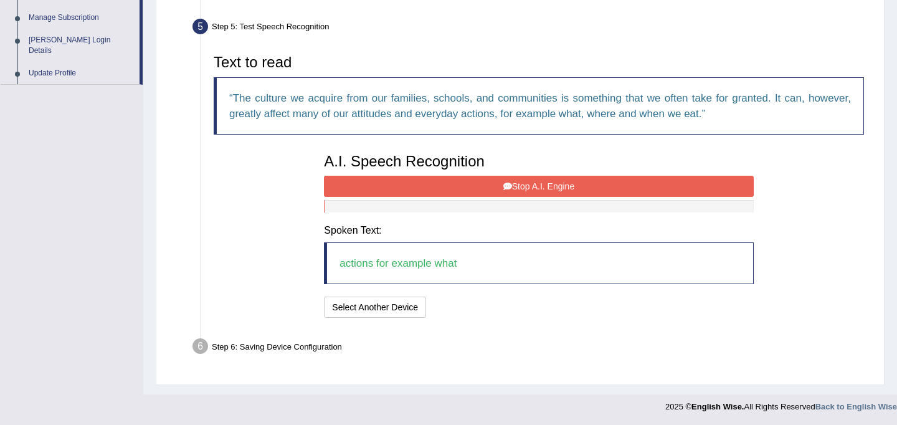
scroll to position [354, 0]
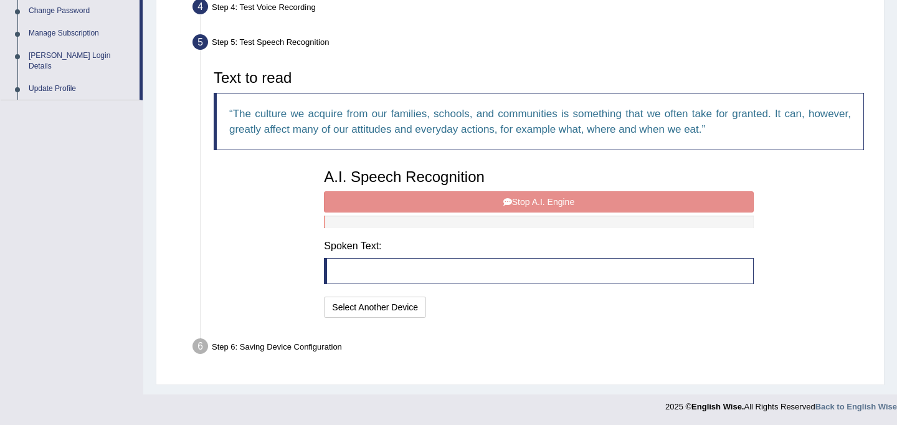
click at [564, 196] on div "A.I. Speech Recognition Start A.I. Engine Stop A.I. Engine Note: Please listen …" at bounding box center [539, 242] width 442 height 158
click at [552, 201] on div "A.I. Speech Recognition Start A.I. Engine Stop A.I. Engine Note: Please listen …" at bounding box center [539, 242] width 442 height 158
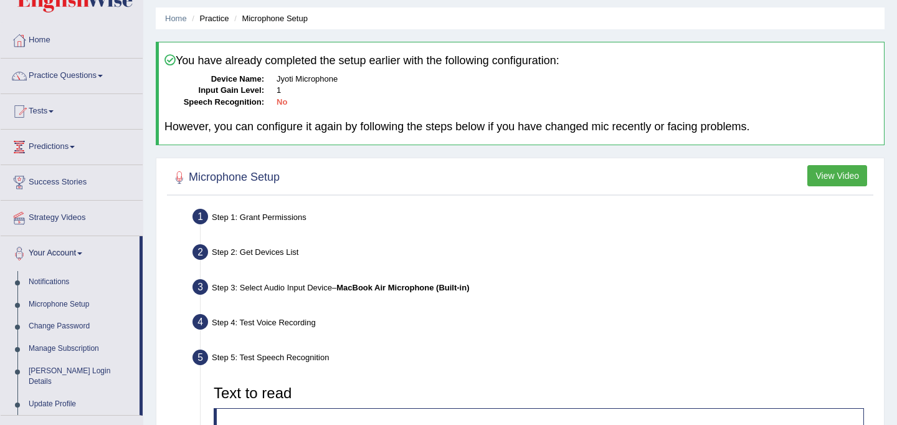
scroll to position [36, 0]
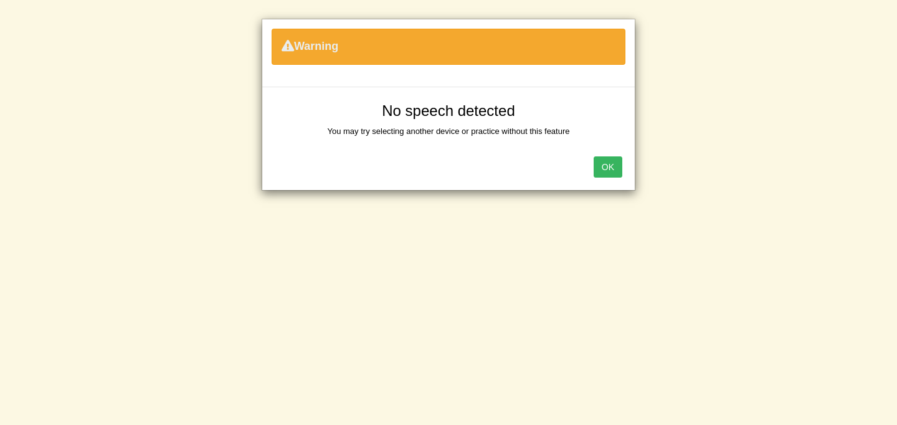
click at [607, 162] on button "OK" at bounding box center [608, 166] width 29 height 21
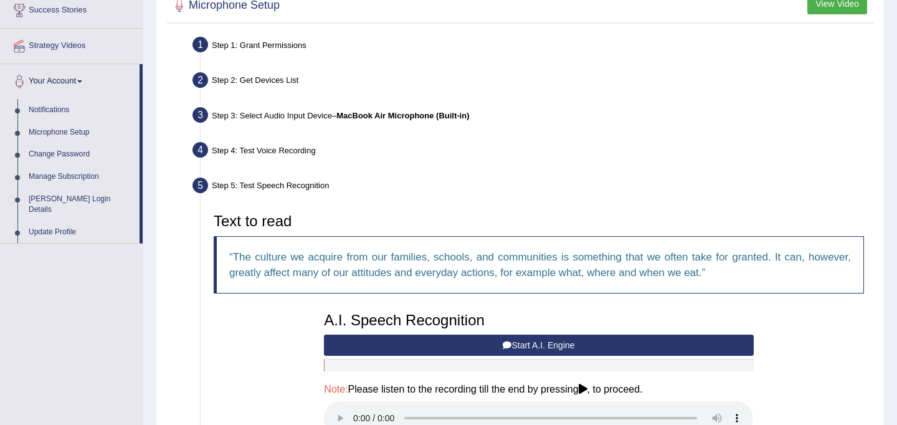
scroll to position [288, 0]
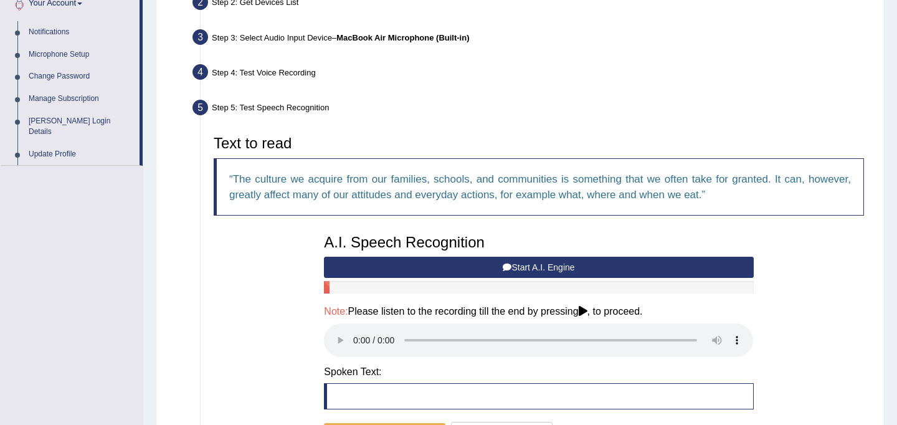
click at [448, 38] on b "MacBook Air Microphone (Built-in)" at bounding box center [402, 37] width 133 height 9
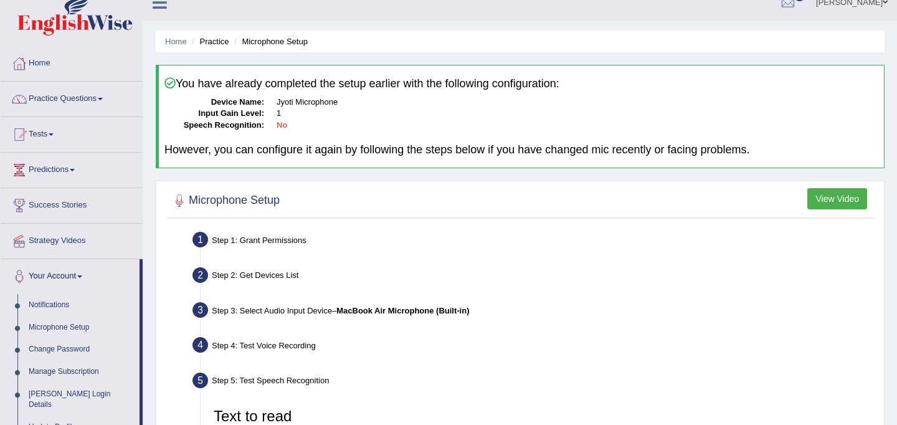
scroll to position [0, 0]
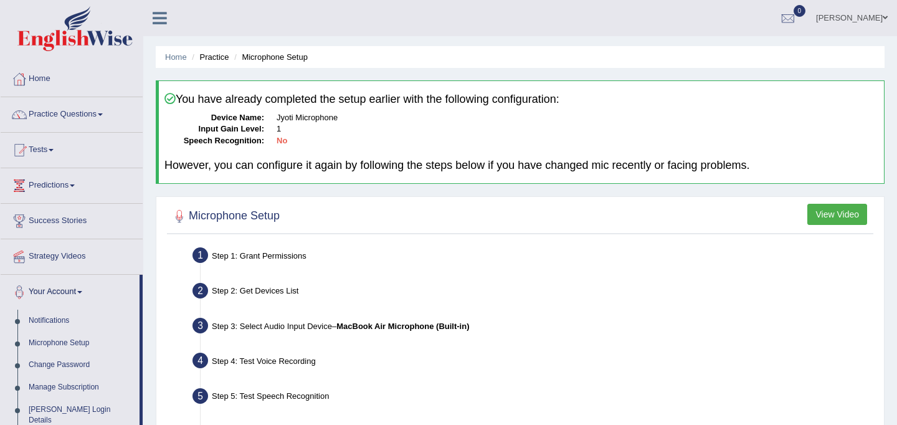
click at [279, 60] on li "Microphone Setup" at bounding box center [269, 57] width 77 height 12
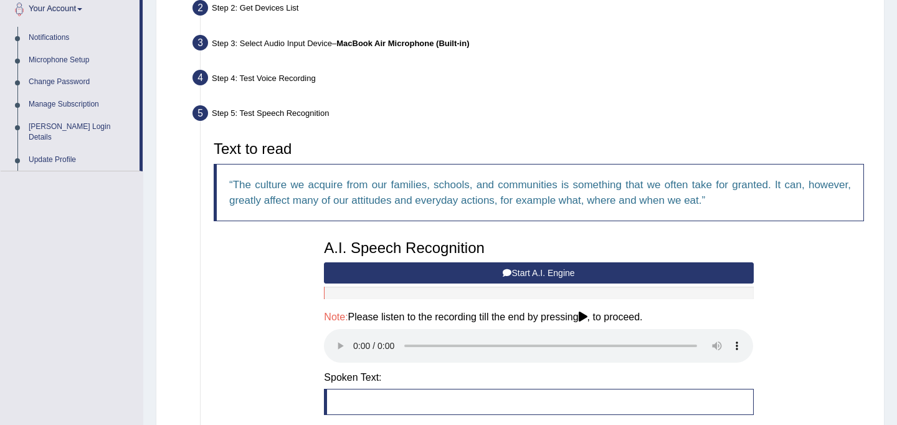
scroll to position [414, 0]
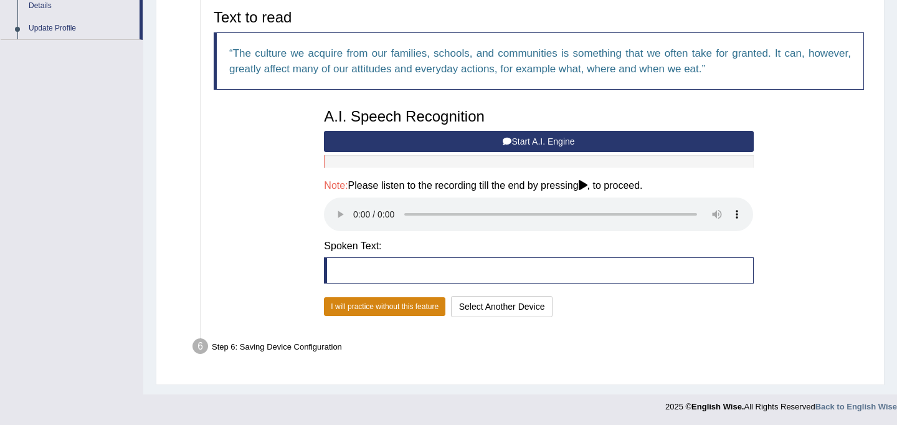
click at [410, 307] on button "I will practice without this feature" at bounding box center [384, 306] width 121 height 19
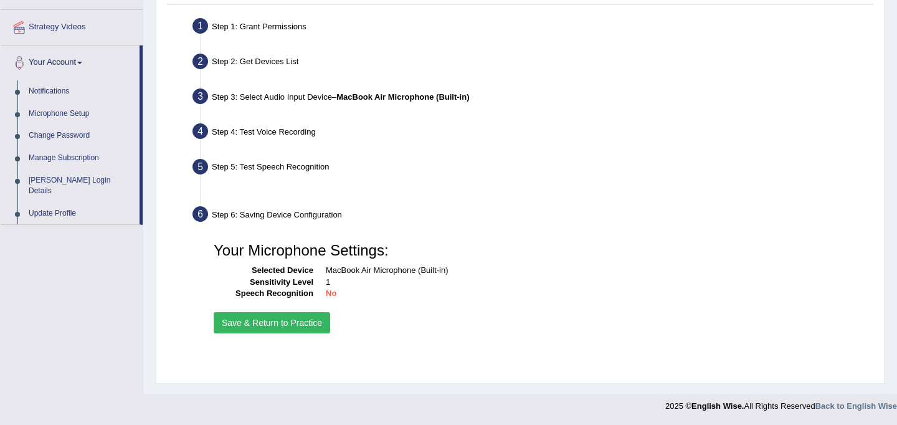
scroll to position [229, 0]
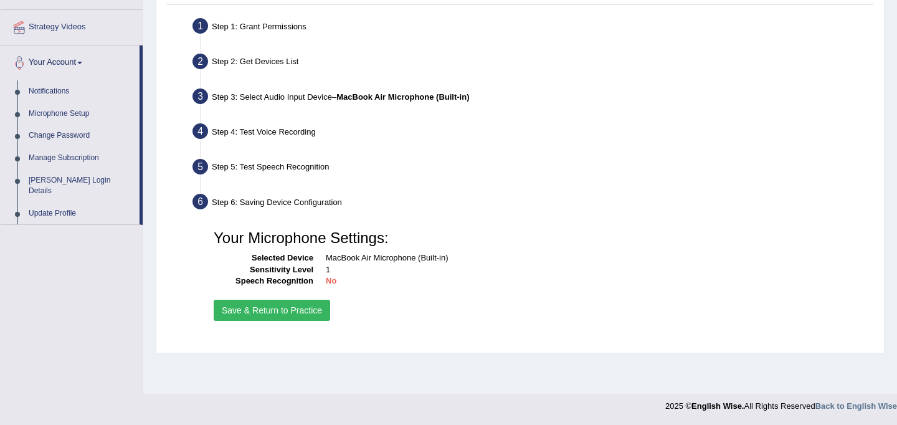
click at [308, 306] on button "Save & Return to Practice" at bounding box center [272, 310] width 116 height 21
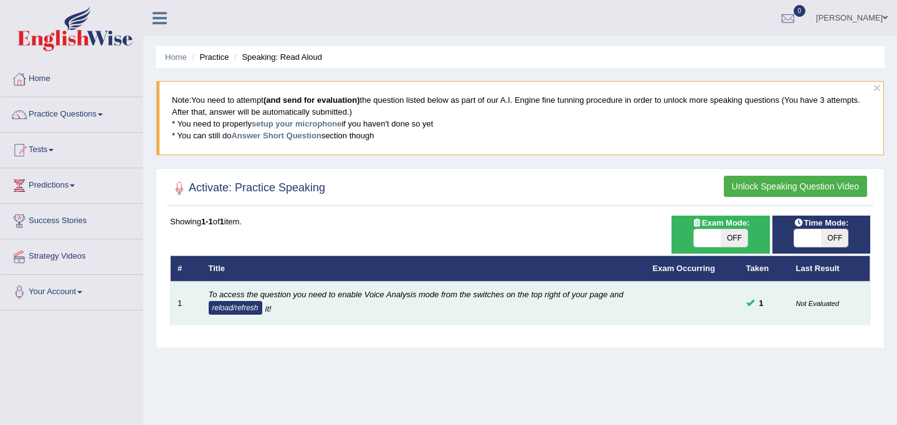
click at [251, 305] on button "reload/refresh" at bounding box center [236, 308] width 54 height 14
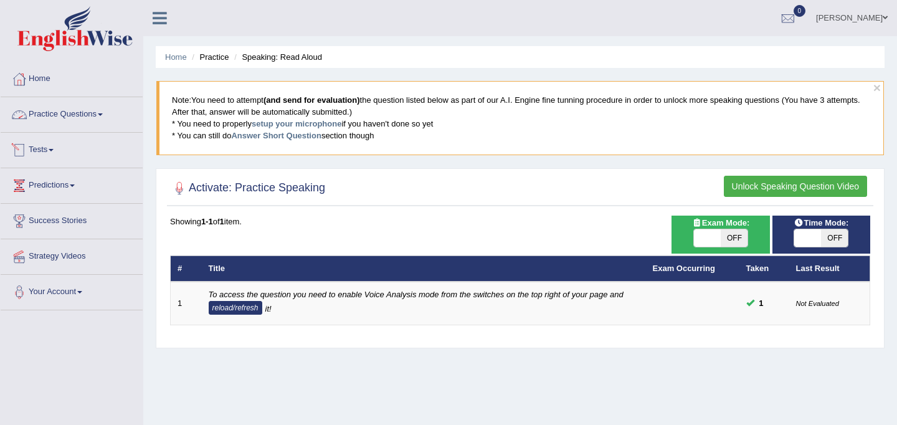
click at [76, 122] on link "Practice Questions" at bounding box center [72, 112] width 142 height 31
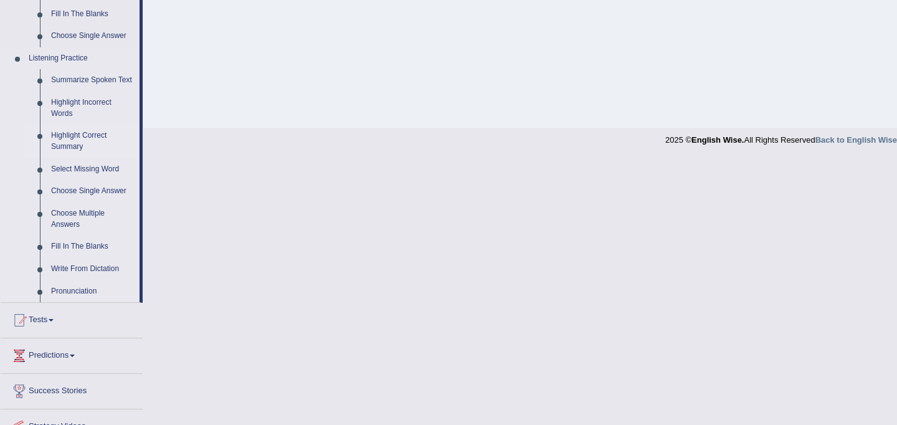
scroll to position [562, 0]
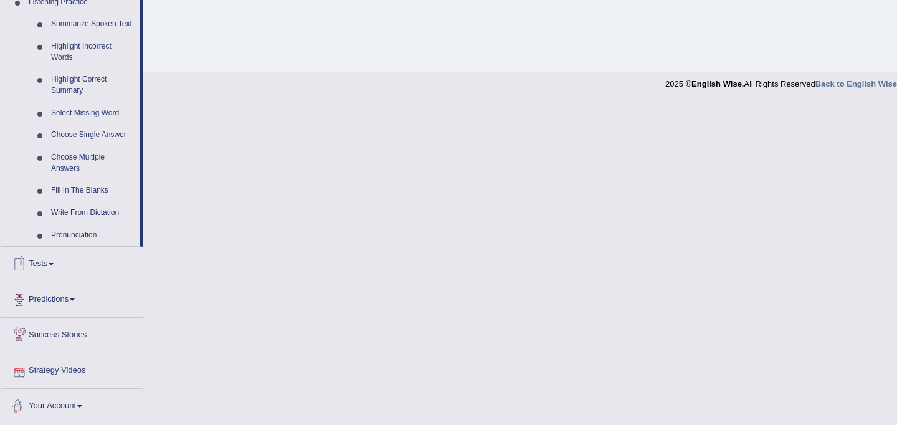
click at [69, 397] on link "Your Account" at bounding box center [72, 404] width 142 height 31
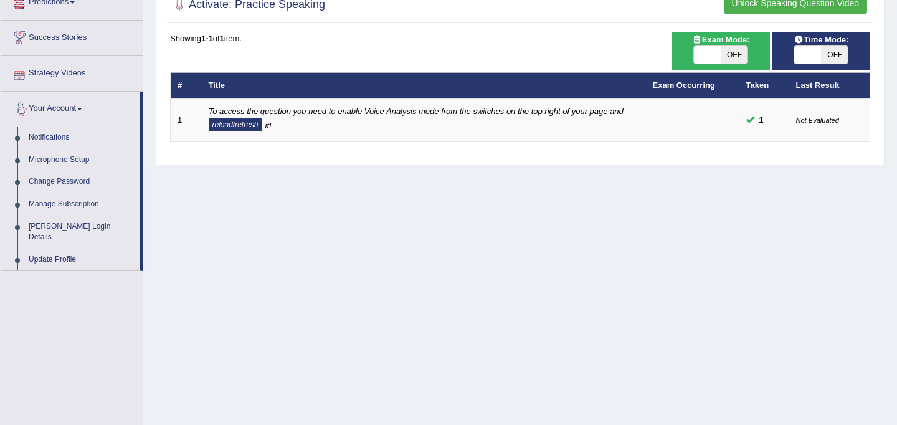
scroll to position [153, 0]
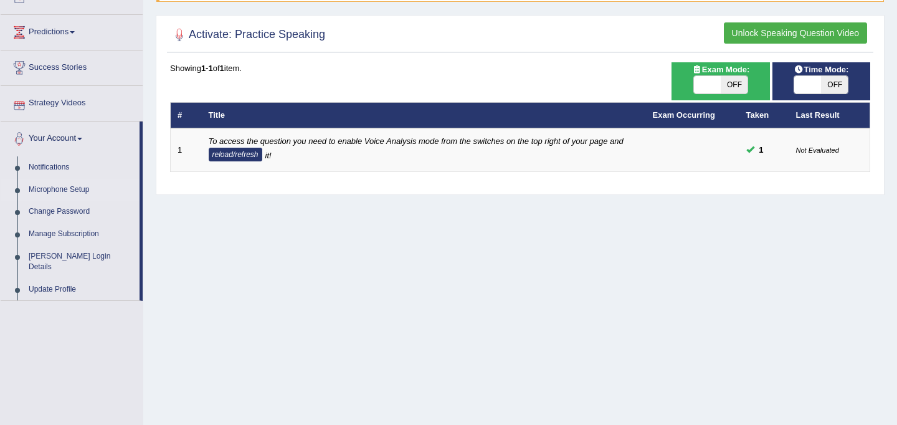
click at [65, 186] on link "Microphone Setup" at bounding box center [81, 190] width 116 height 22
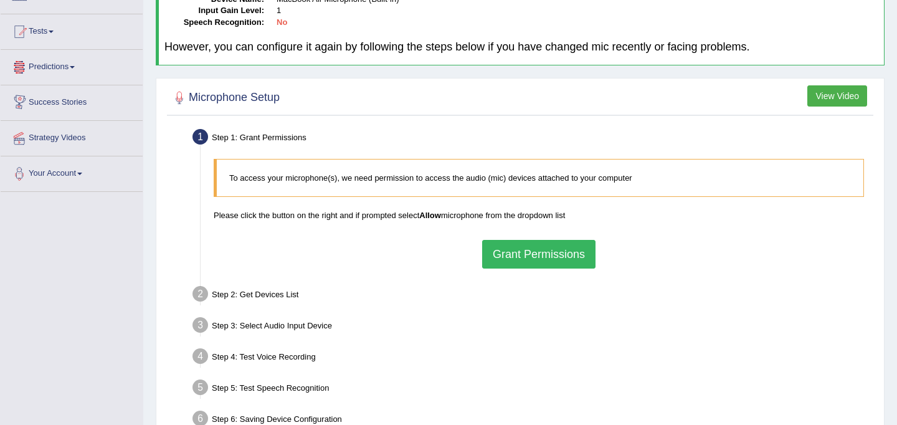
scroll to position [178, 0]
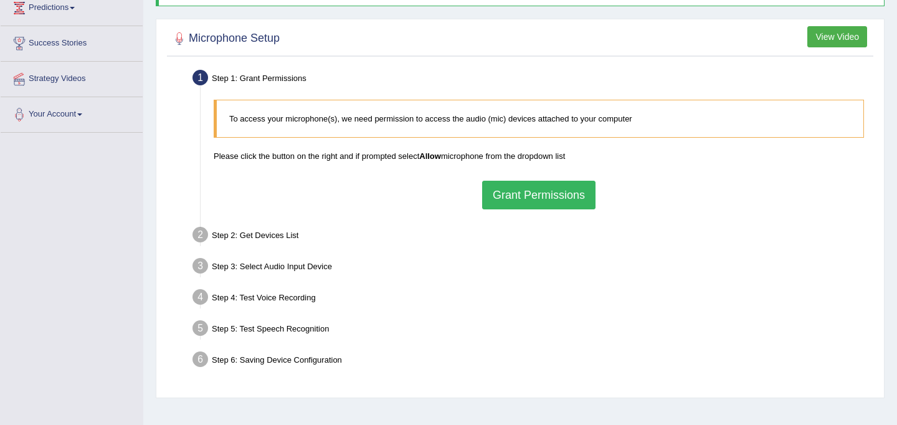
click at [527, 199] on button "Grant Permissions" at bounding box center [538, 195] width 113 height 29
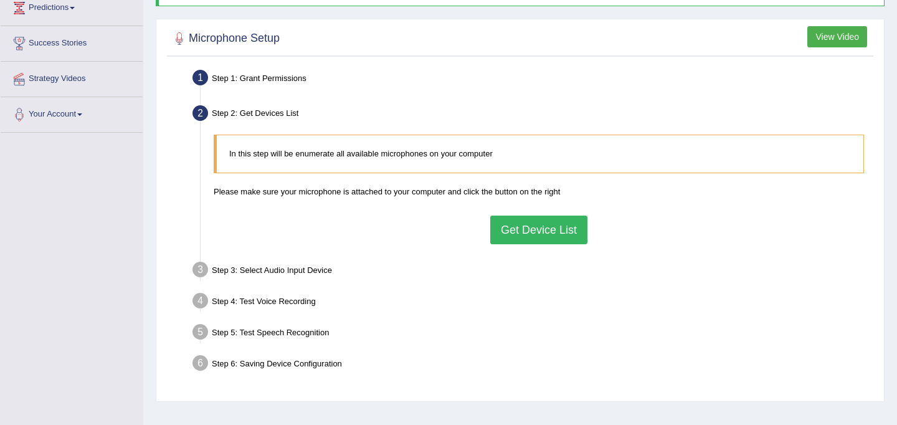
click at [539, 229] on button "Get Device List" at bounding box center [538, 229] width 97 height 29
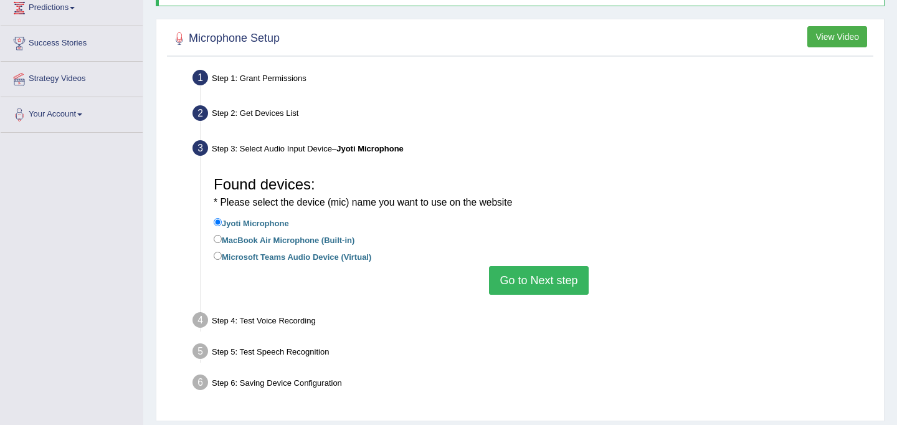
click at [296, 239] on label "MacBook Air Microphone (Built-in)" at bounding box center [284, 239] width 141 height 14
click at [222, 239] on input "MacBook Air Microphone (Built-in)" at bounding box center [218, 239] width 8 height 8
radio input "true"
click at [518, 286] on button "Go to Next step" at bounding box center [538, 280] width 99 height 29
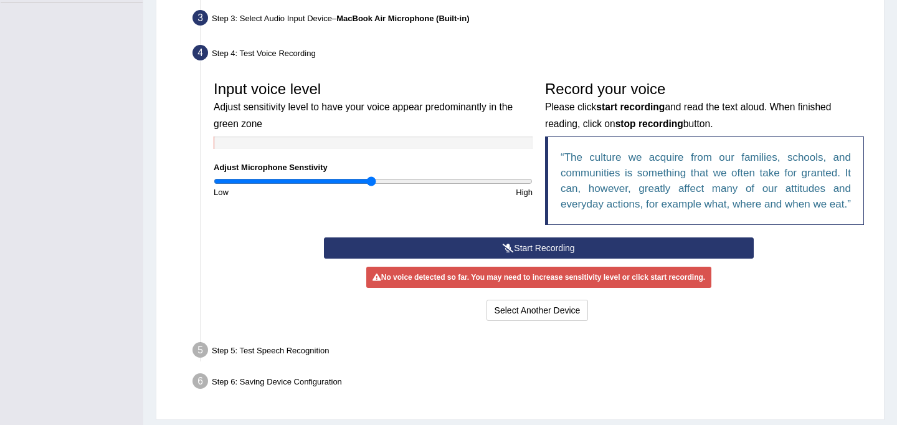
scroll to position [309, 0]
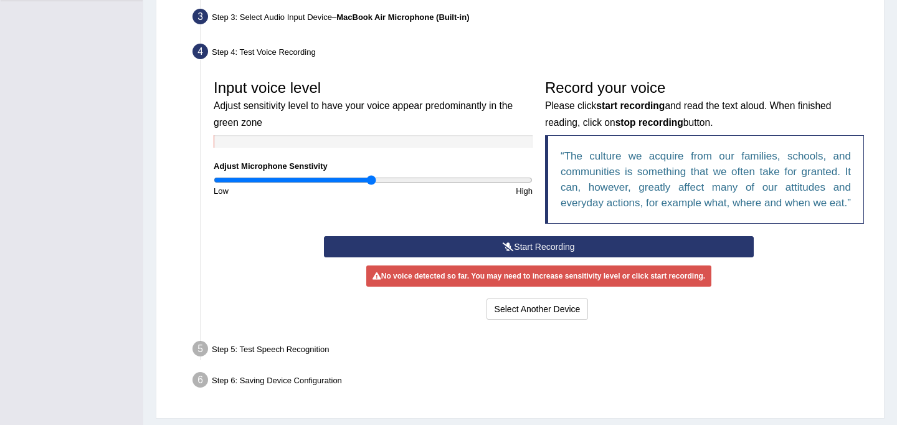
click at [299, 364] on div "Step 5: Test Speech Recognition" at bounding box center [532, 350] width 691 height 27
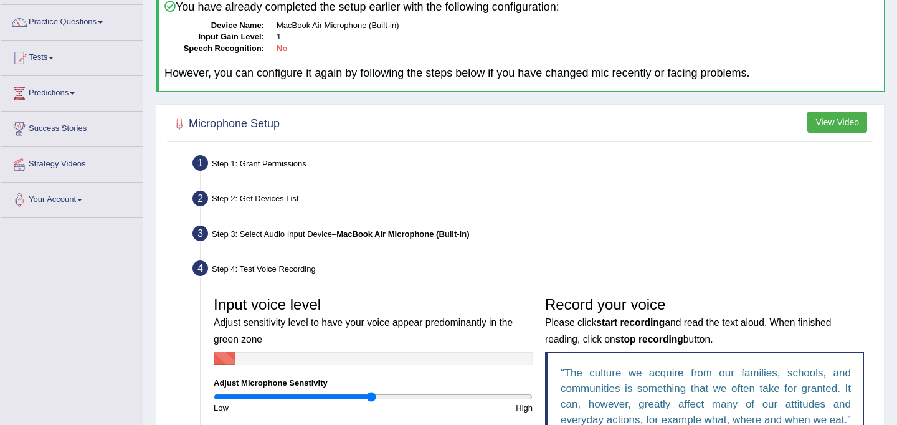
scroll to position [0, 0]
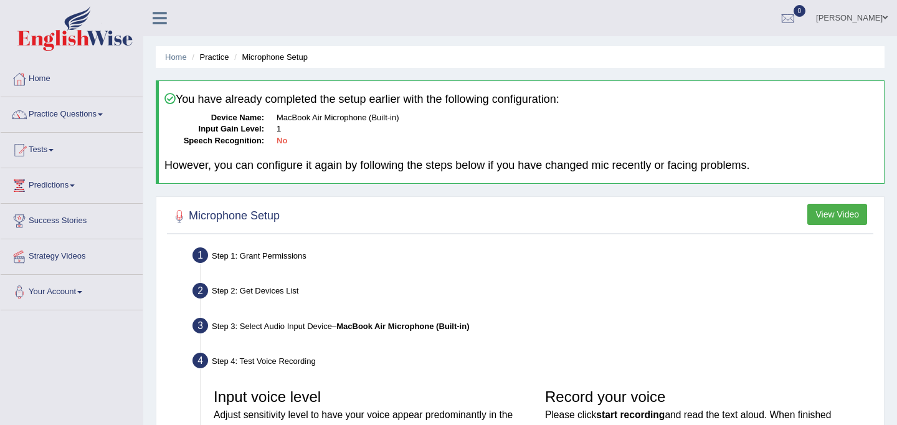
click at [831, 217] on button "View Video" at bounding box center [837, 214] width 60 height 21
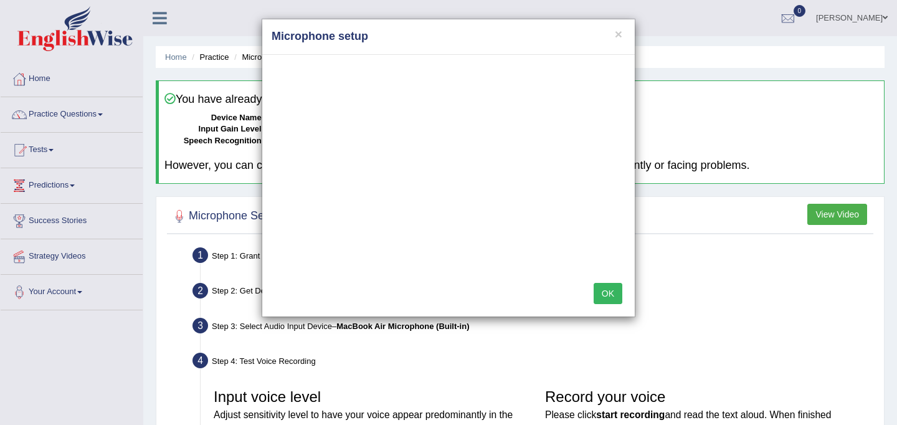
click at [405, 262] on div at bounding box center [449, 163] width 354 height 199
click at [612, 295] on button "OK" at bounding box center [608, 293] width 29 height 21
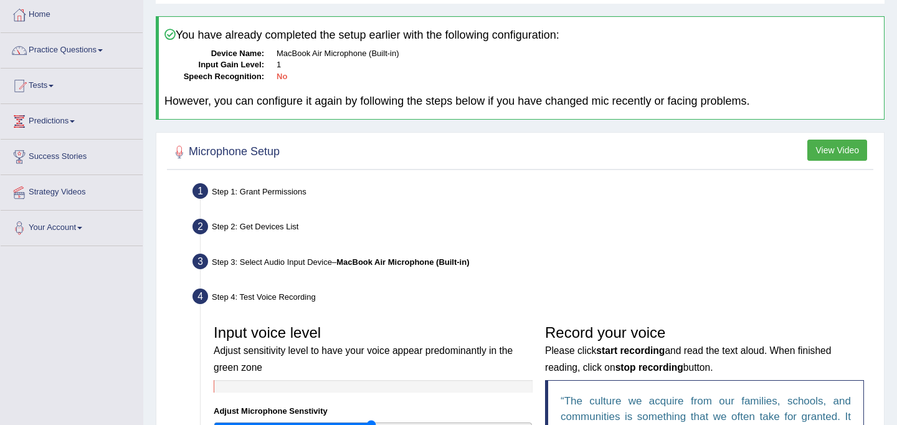
scroll to position [62, 0]
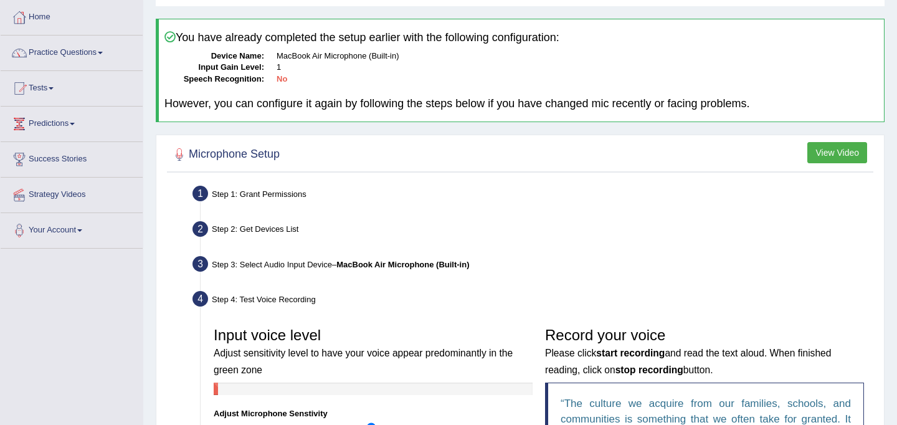
click at [293, 230] on div "Step 2: Get Devices List" at bounding box center [532, 230] width 691 height 27
click at [289, 197] on div "Step 1: Grant Permissions" at bounding box center [532, 195] width 691 height 27
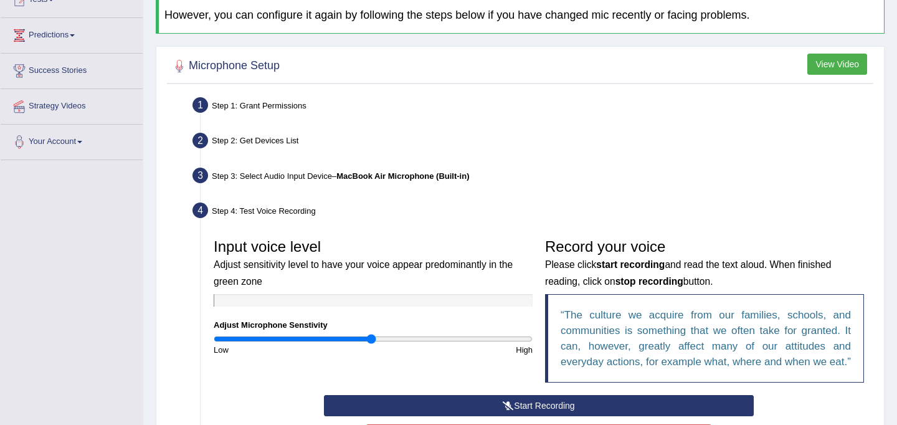
scroll to position [16, 0]
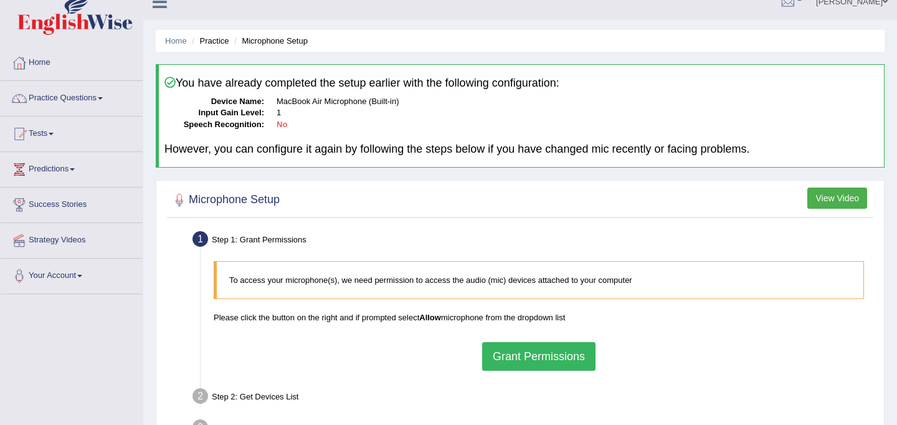
click at [521, 355] on button "Grant Permissions" at bounding box center [538, 356] width 113 height 29
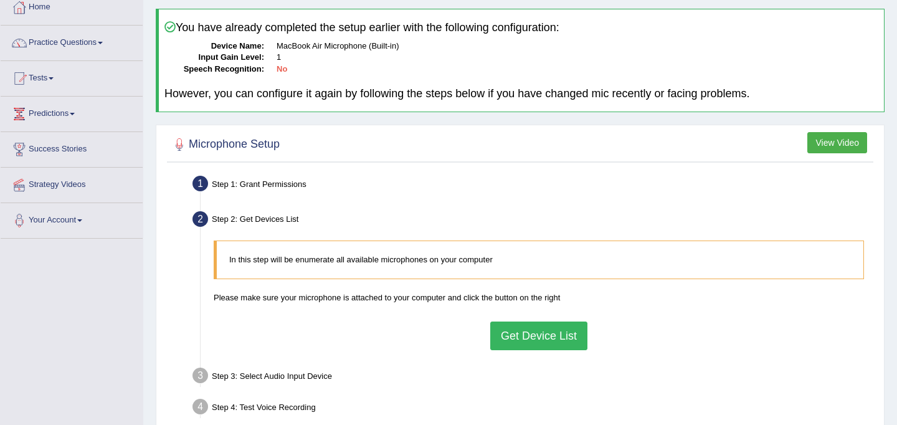
scroll to position [75, 0]
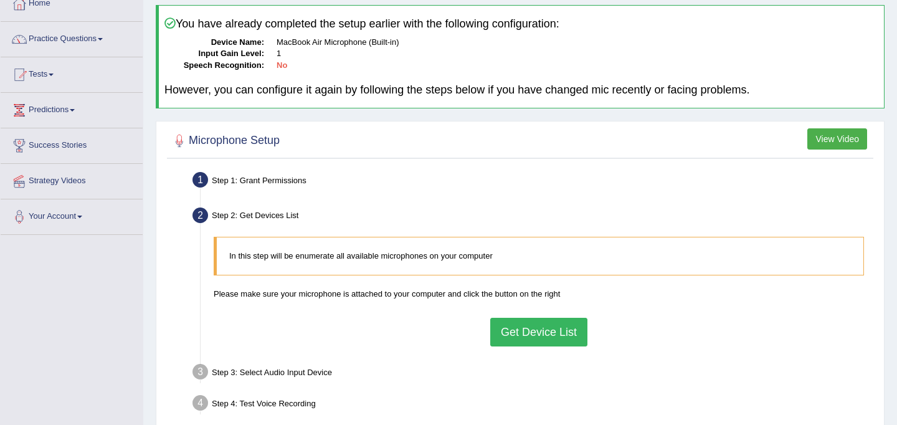
click at [557, 330] on button "Get Device List" at bounding box center [538, 332] width 97 height 29
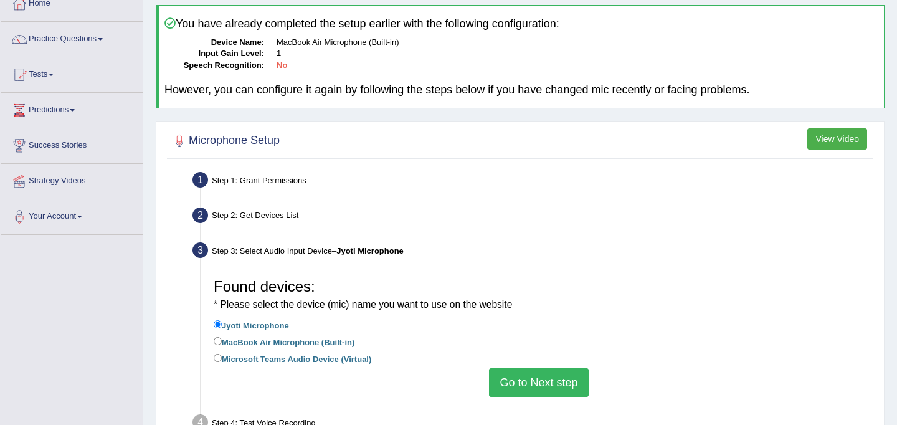
click at [510, 385] on button "Go to Next step" at bounding box center [538, 382] width 99 height 29
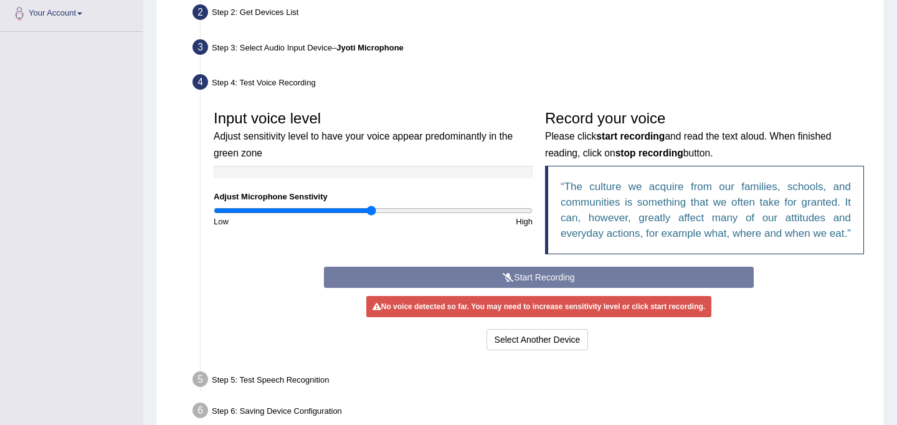
scroll to position [285, 0]
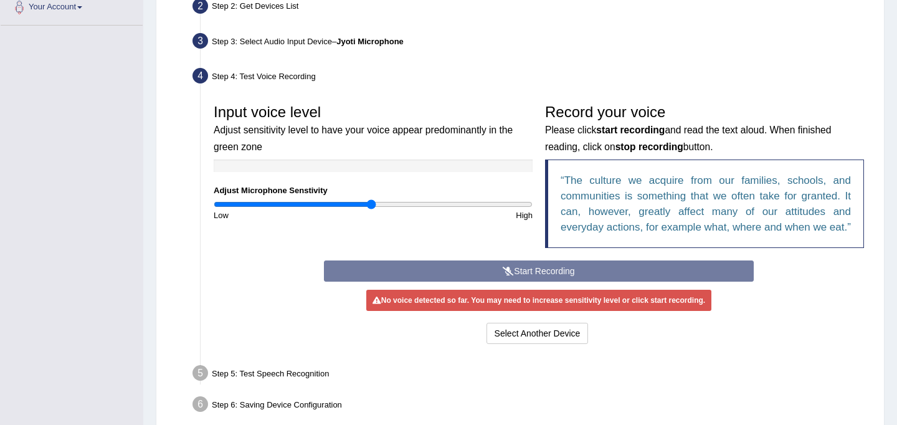
click at [825, 405] on ul "Step 1: Grant Permissions To access your microphone(s), we need permission to a…" at bounding box center [520, 189] width 700 height 460
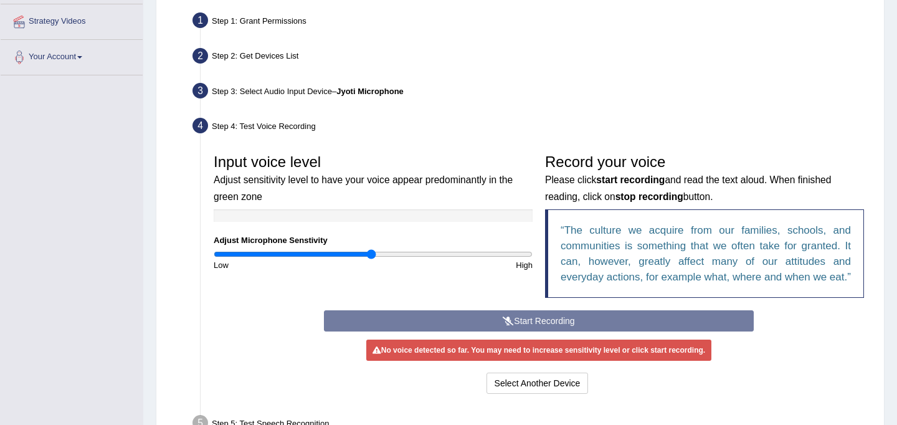
scroll to position [232, 0]
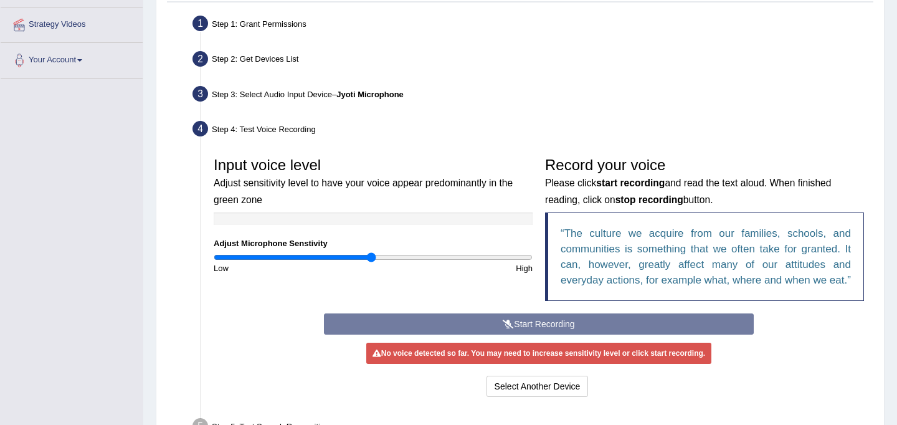
click at [329, 91] on div "Step 3: Select Audio Input Device – Jyoti Microphone" at bounding box center [532, 95] width 691 height 27
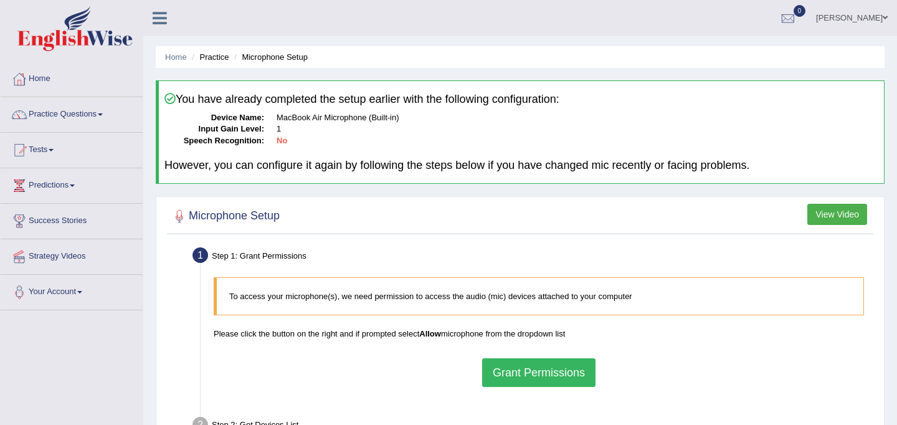
scroll to position [229, 0]
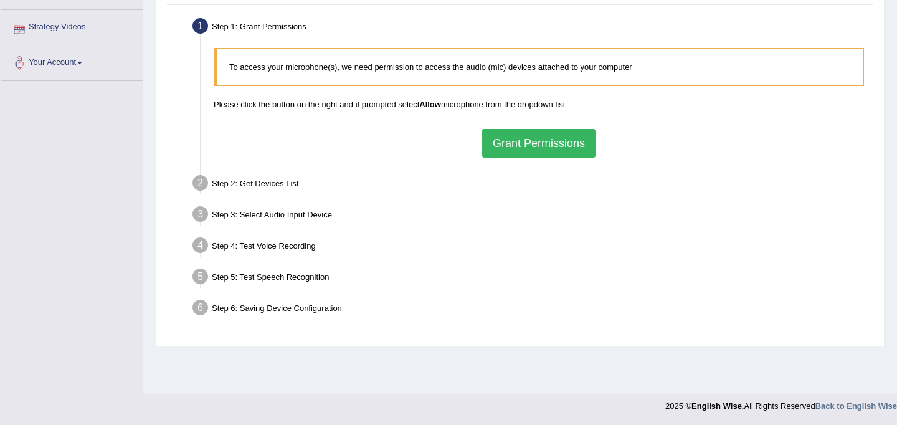
click at [553, 139] on button "Grant Permissions" at bounding box center [538, 143] width 113 height 29
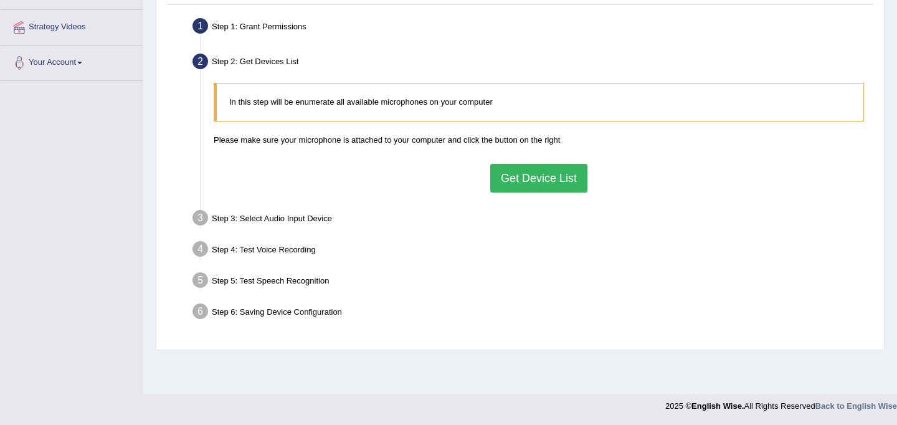
click at [522, 171] on button "Get Device List" at bounding box center [538, 178] width 97 height 29
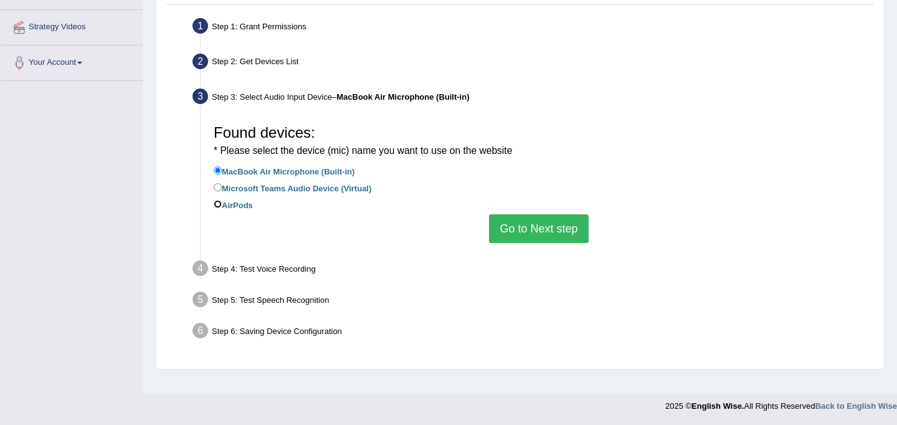
click at [219, 203] on input "AirPods" at bounding box center [218, 204] width 8 height 8
radio input "true"
click at [563, 227] on button "Go to Next step" at bounding box center [538, 228] width 99 height 29
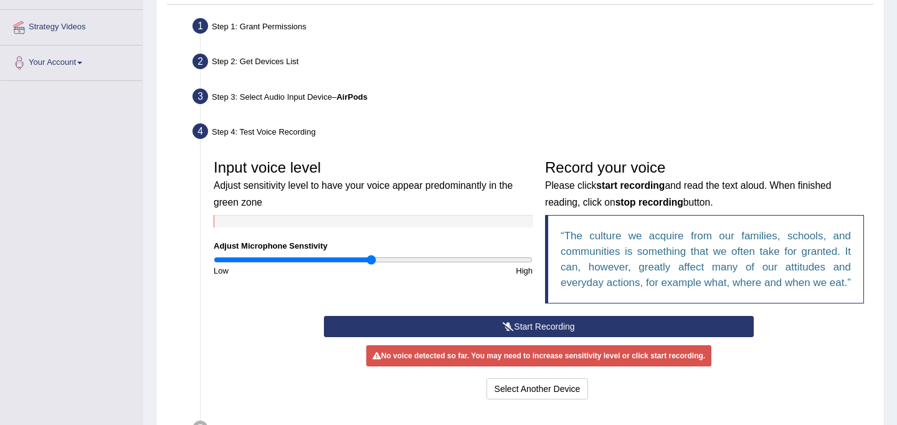
click at [526, 337] on button "Start Recording" at bounding box center [538, 326] width 429 height 21
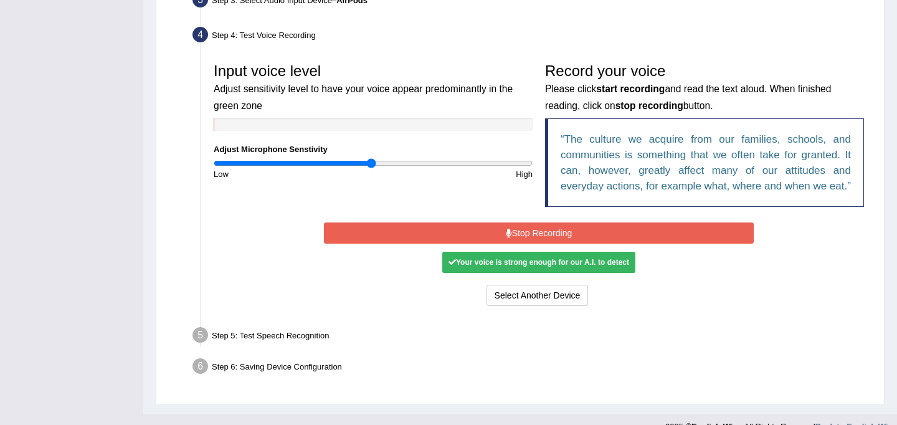
scroll to position [329, 0]
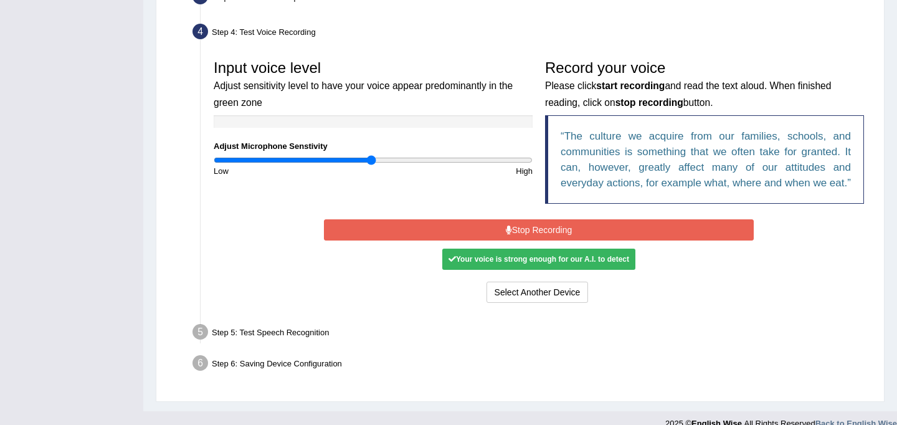
click at [531, 240] on button "Stop Recording" at bounding box center [538, 229] width 429 height 21
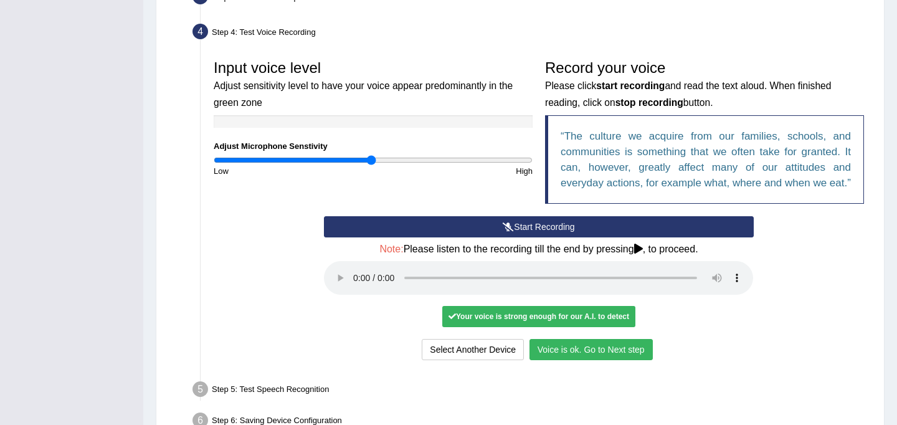
click at [579, 360] on button "Voice is ok. Go to Next step" at bounding box center [590, 349] width 123 height 21
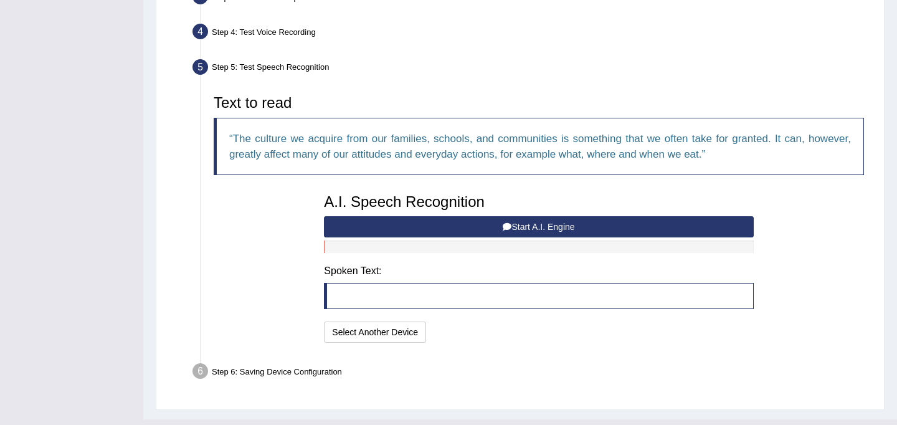
click at [547, 219] on button "Start A.I. Engine" at bounding box center [538, 226] width 429 height 21
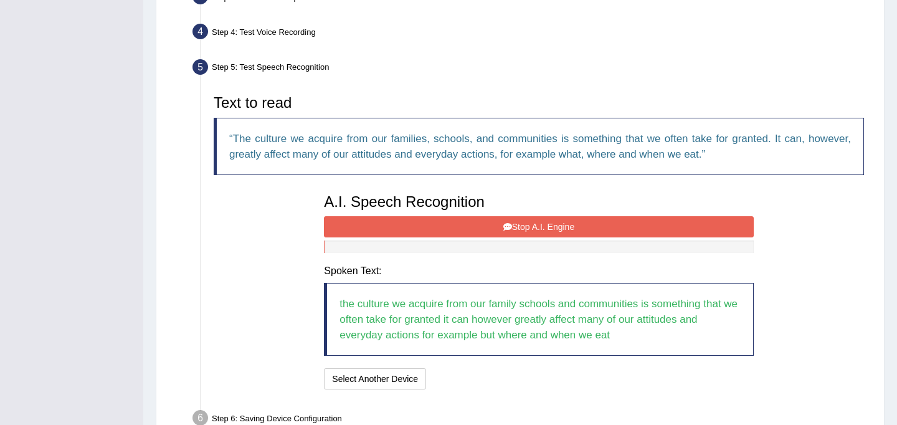
scroll to position [400, 0]
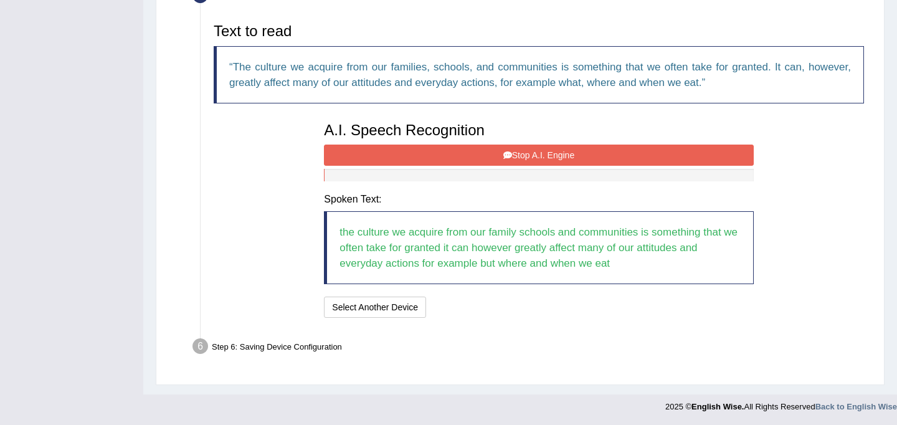
click at [528, 145] on button "Stop A.I. Engine" at bounding box center [538, 154] width 429 height 21
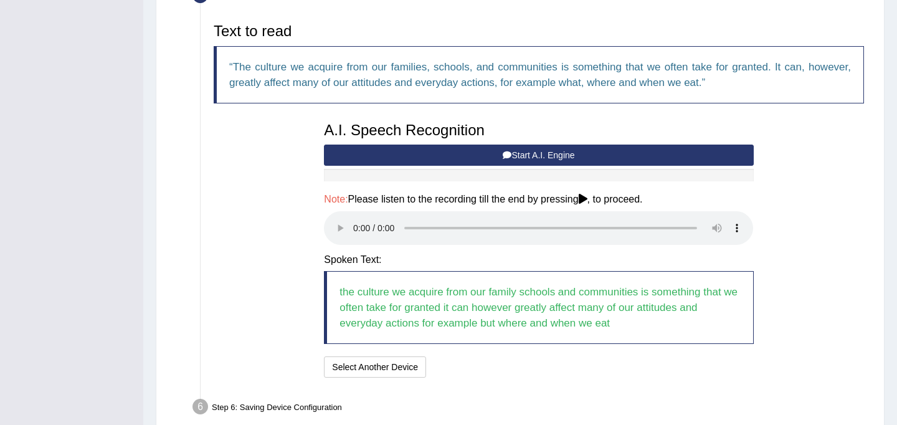
scroll to position [461, 0]
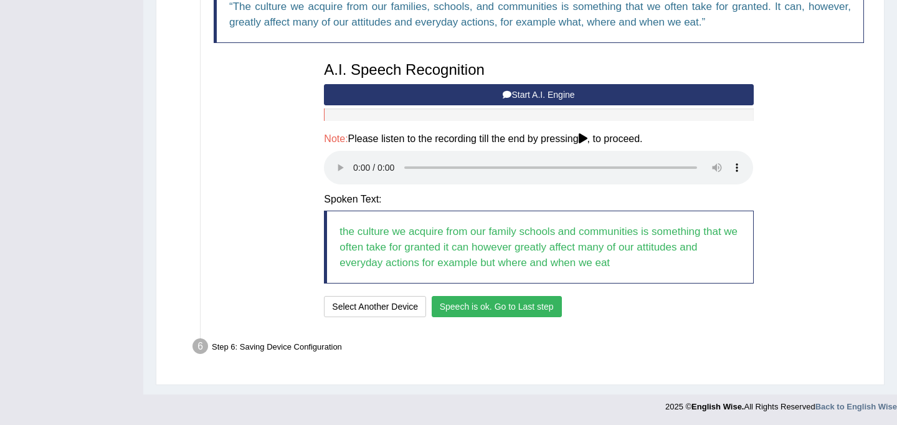
click at [485, 300] on button "Speech is ok. Go to Last step" at bounding box center [497, 306] width 130 height 21
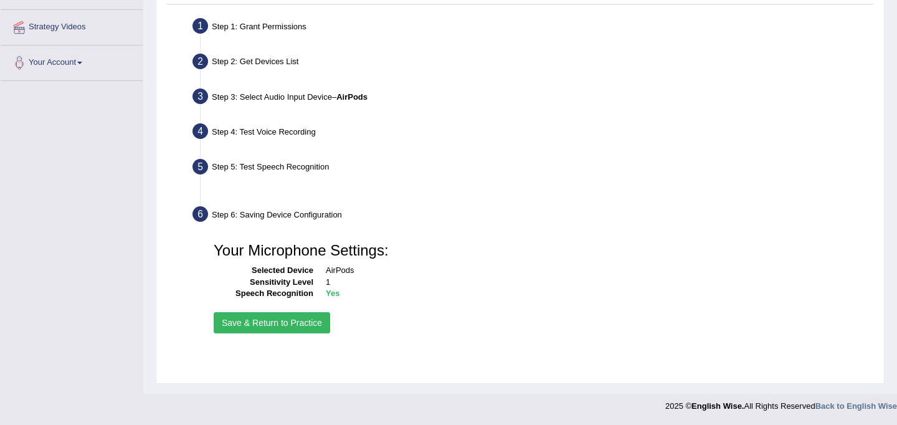
scroll to position [229, 0]
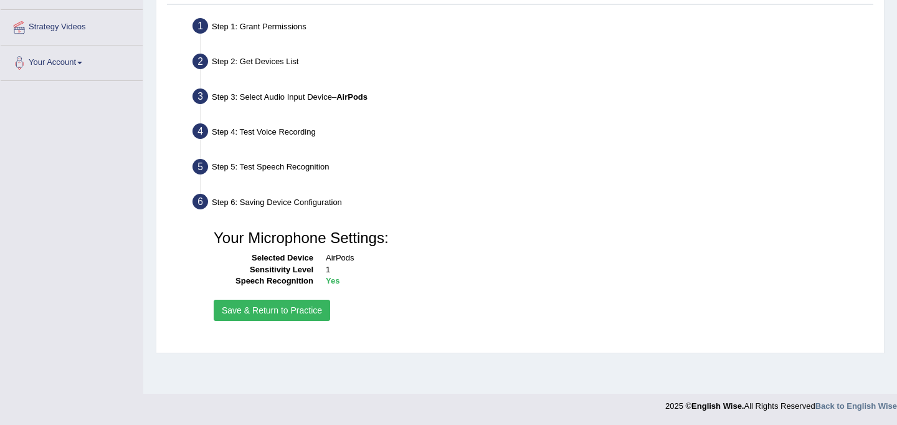
click at [295, 306] on button "Save & Return to Practice" at bounding box center [272, 310] width 116 height 21
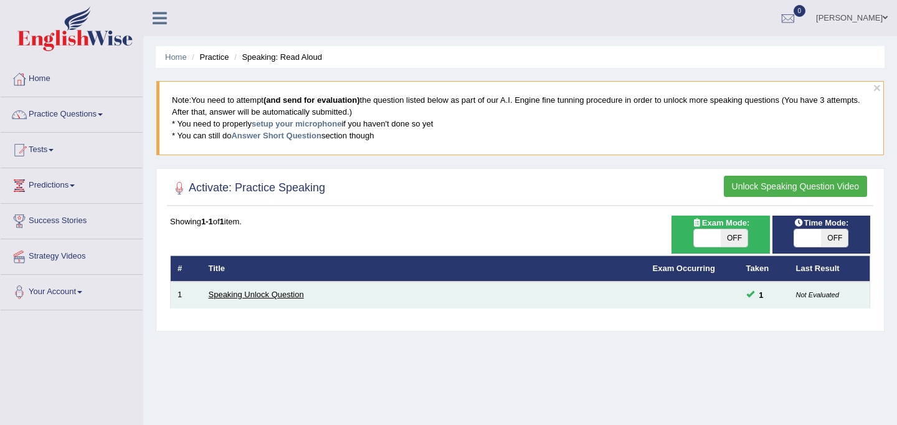
click at [263, 298] on link "Speaking Unlock Question" at bounding box center [256, 294] width 95 height 9
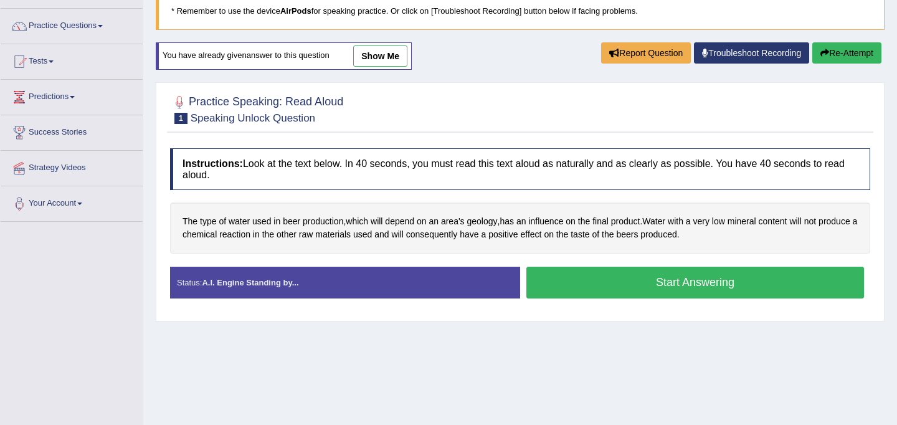
scroll to position [89, 0]
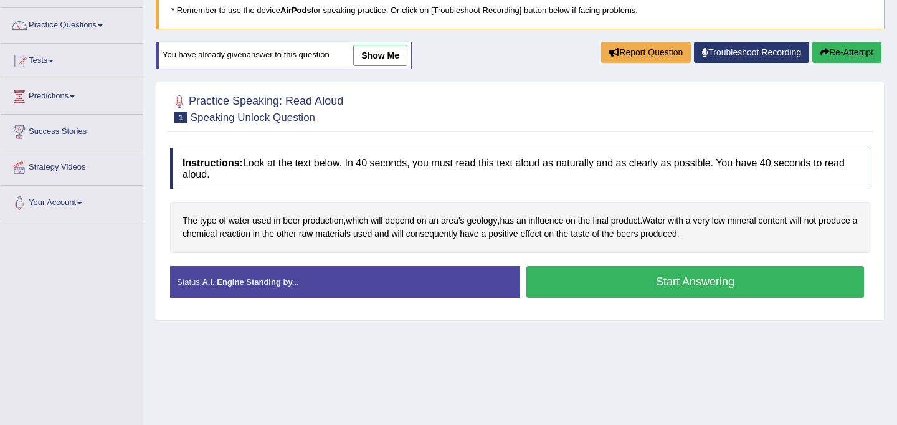
click at [368, 283] on div "Status: A.I. Engine Standing by..." at bounding box center [345, 282] width 350 height 32
click at [633, 285] on button "Start Answering" at bounding box center [695, 282] width 338 height 32
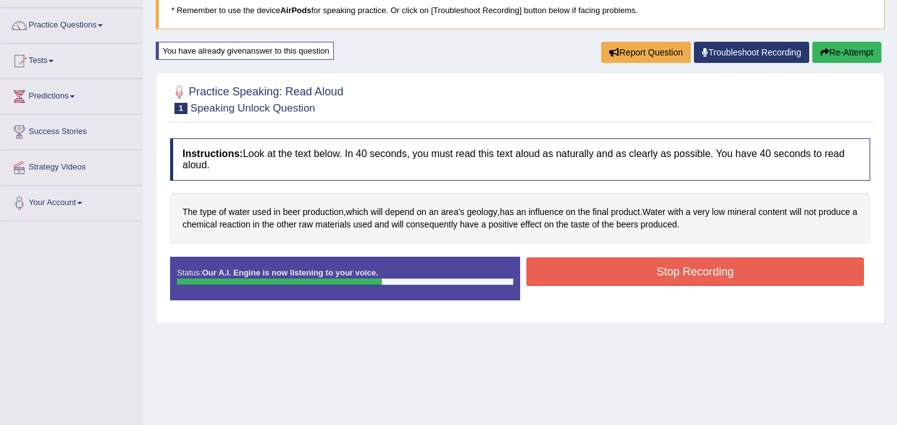
click at [672, 277] on button "Stop Recording" at bounding box center [695, 271] width 338 height 29
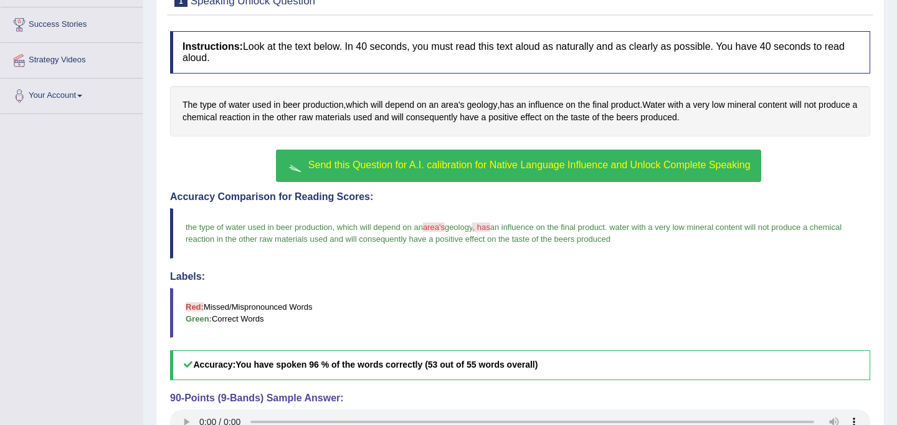
scroll to position [316, 0]
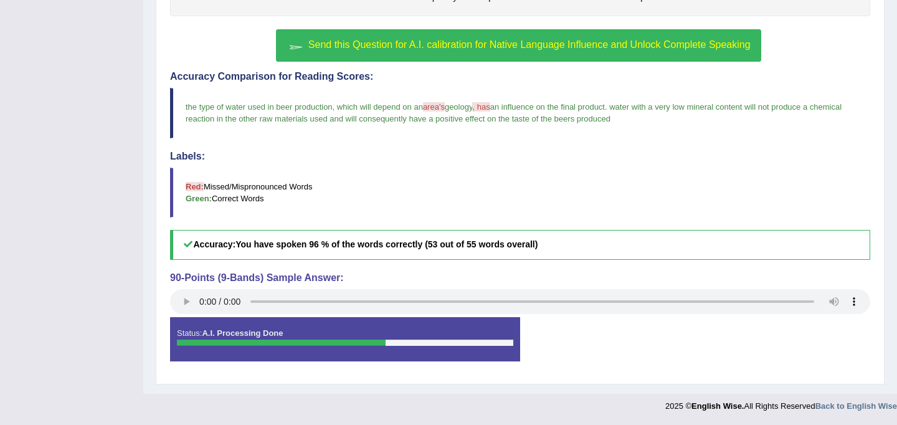
click at [536, 50] on span "Send this Question for A.I. calibration for Native Language Influence and Unloc…" at bounding box center [529, 44] width 442 height 11
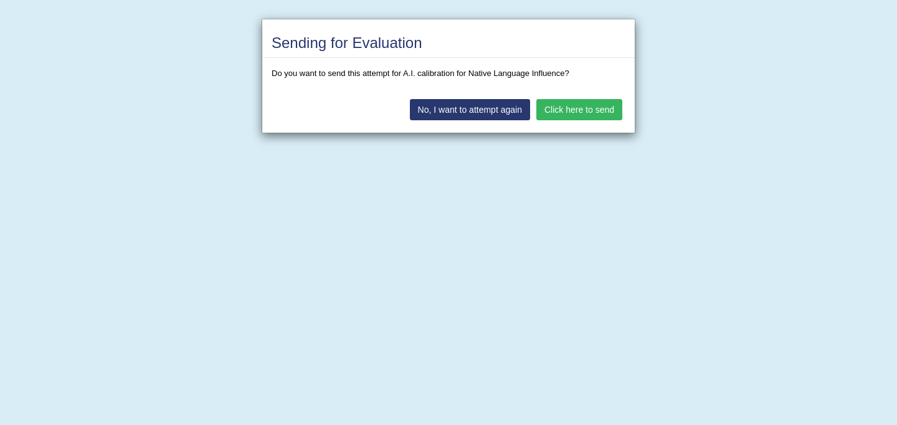
click at [524, 111] on button "No, I want to attempt again" at bounding box center [470, 109] width 120 height 21
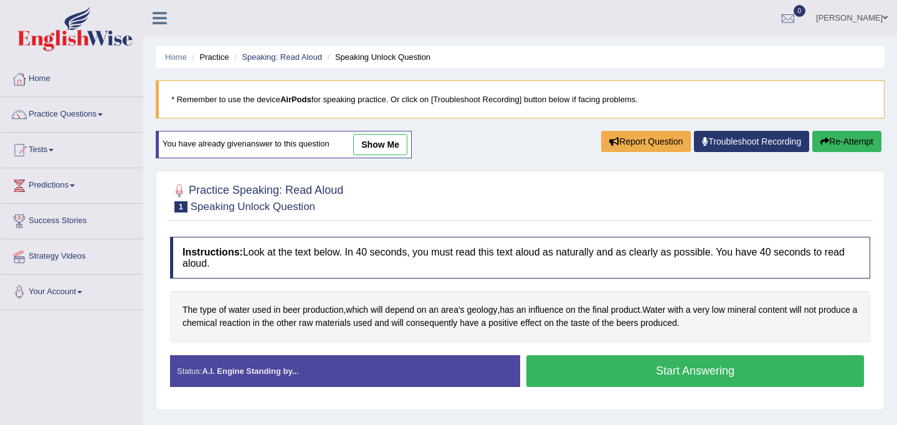
click at [385, 146] on link "show me" at bounding box center [380, 144] width 54 height 21
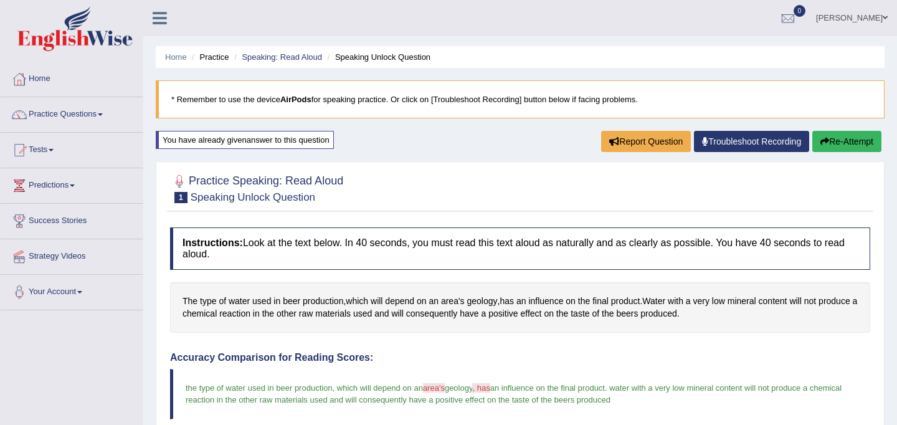
click at [389, 58] on li "Speaking Unlock Question" at bounding box center [377, 57] width 106 height 12
click at [389, 57] on li "Speaking Unlock Question" at bounding box center [377, 57] width 106 height 12
click at [469, 106] on blockquote "* Remember to use the device AirPods for speaking practice. Or click on [Troubl…" at bounding box center [520, 99] width 729 height 38
click at [73, 107] on link "Practice Questions" at bounding box center [72, 112] width 142 height 31
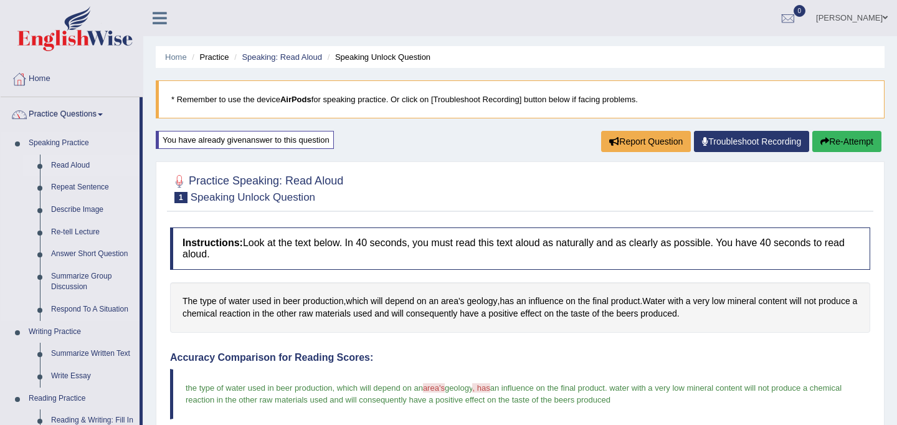
click at [73, 163] on link "Read Aloud" at bounding box center [92, 165] width 94 height 22
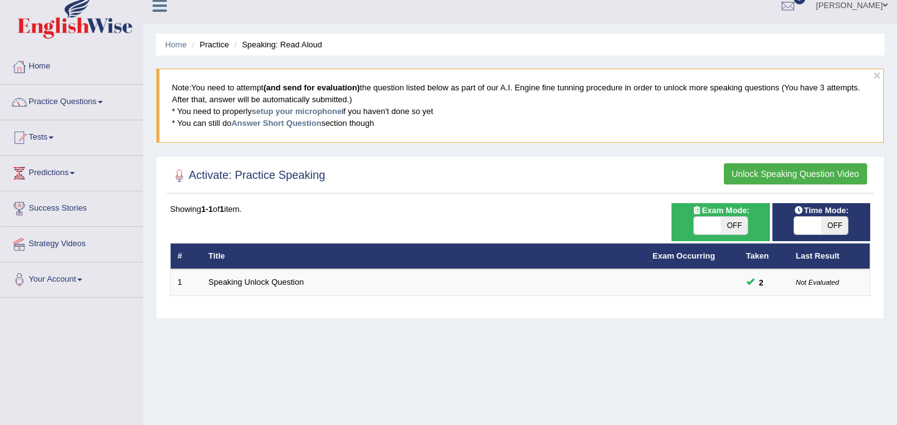
scroll to position [13, 0]
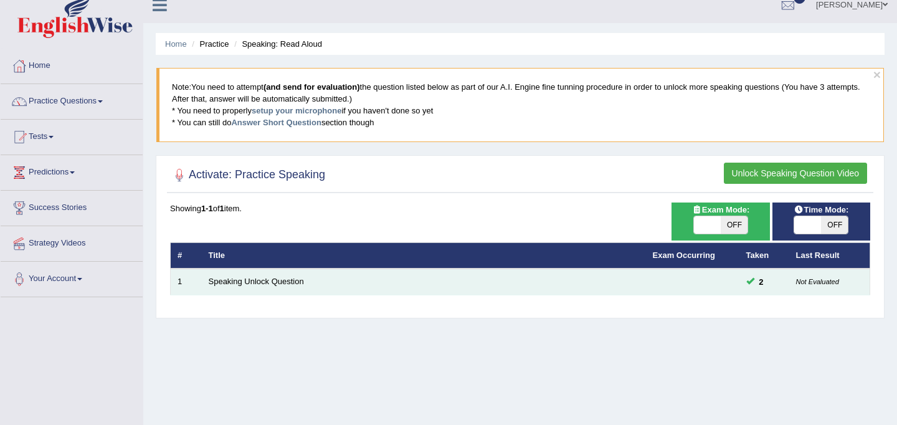
click at [377, 269] on td "Speaking Unlock Question" at bounding box center [424, 281] width 444 height 26
click at [829, 281] on small "Not Evaluated" at bounding box center [817, 281] width 43 height 7
click at [294, 283] on link "Speaking Unlock Question" at bounding box center [256, 281] width 95 height 9
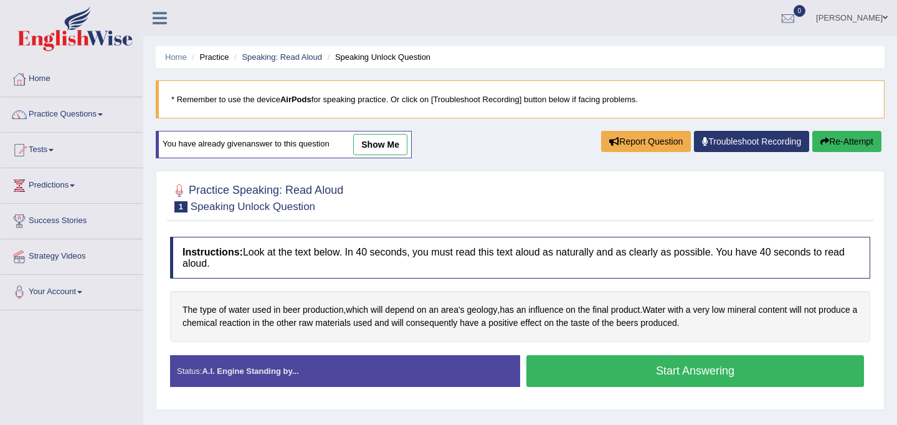
scroll to position [117, 0]
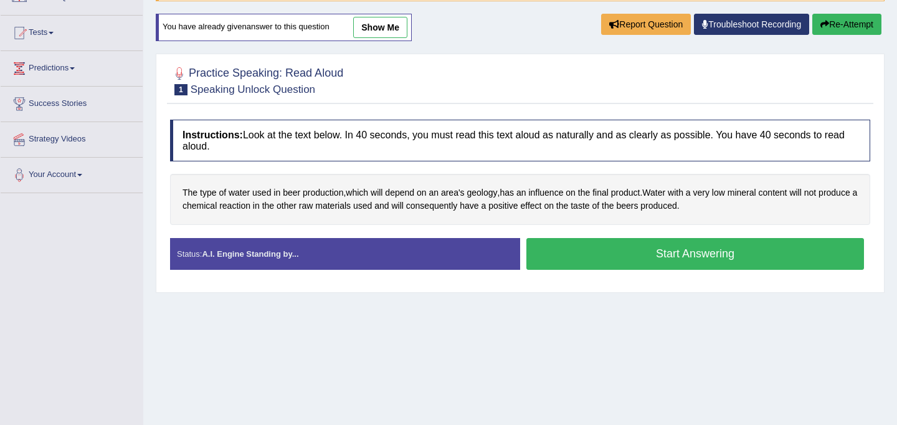
click at [652, 256] on button "Start Answering" at bounding box center [695, 254] width 338 height 32
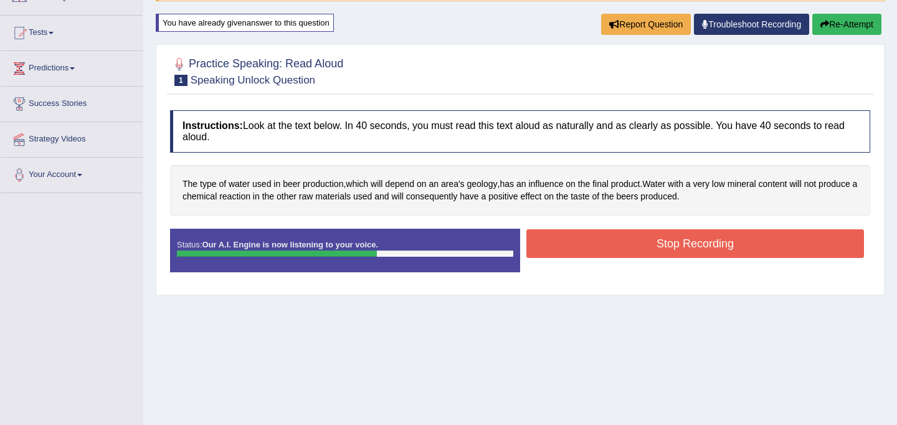
click at [647, 225] on div "Instructions: Look at the text below. In 40 seconds, you must read this text al…" at bounding box center [520, 196] width 706 height 184
click at [647, 236] on button "Stop Recording" at bounding box center [695, 243] width 338 height 29
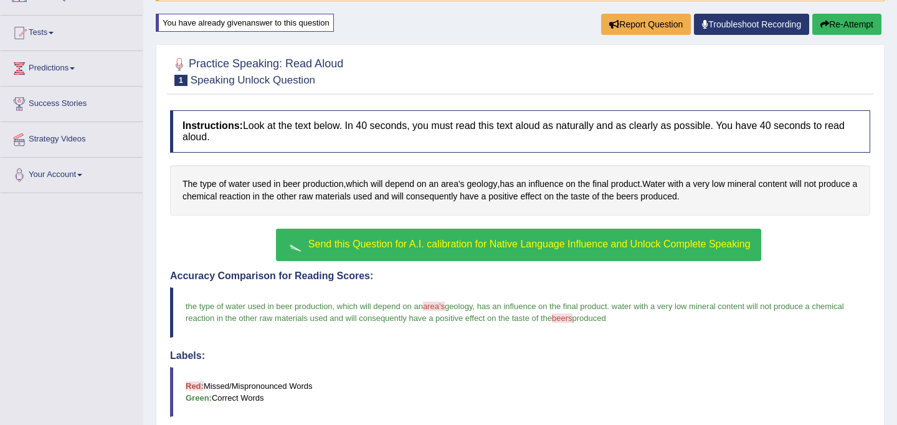
scroll to position [125, 0]
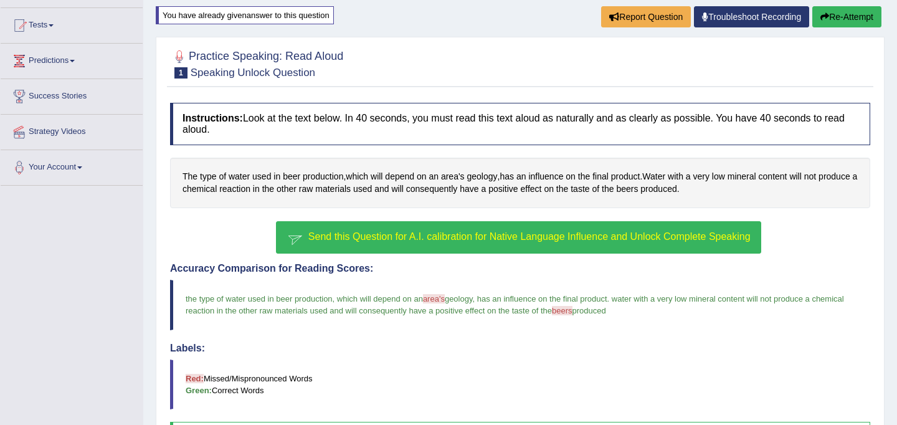
click at [613, 245] on button "Send this Question for A.I. calibration for Native Language Influence and Unloc…" at bounding box center [518, 237] width 485 height 32
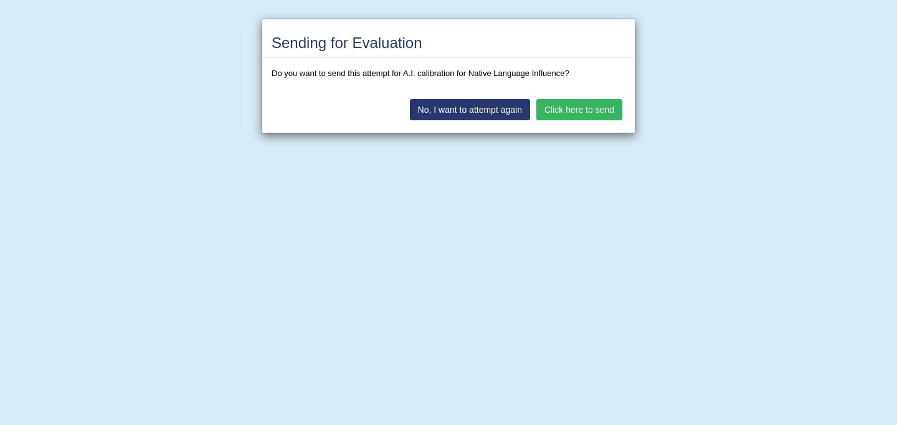
click at [582, 105] on button "Click here to send" at bounding box center [579, 109] width 86 height 21
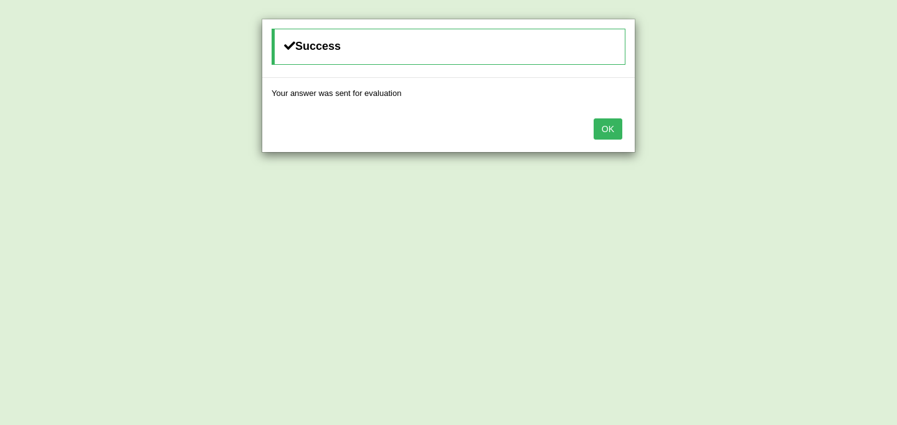
click at [613, 134] on button "OK" at bounding box center [608, 128] width 29 height 21
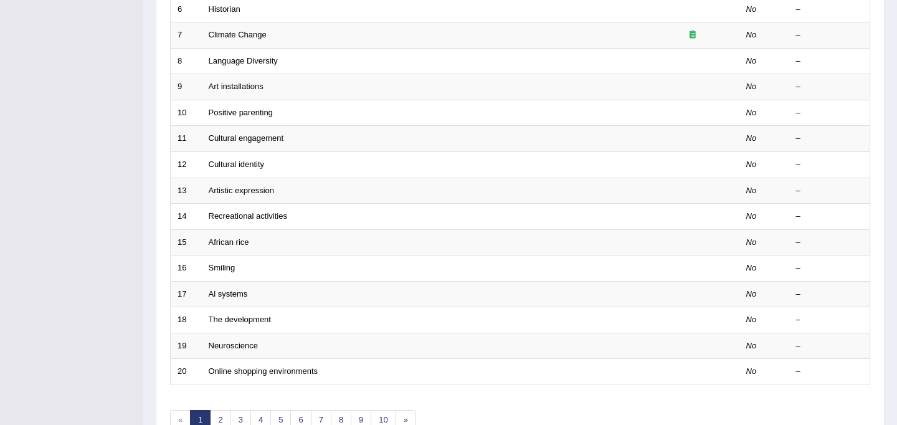
scroll to position [400, 0]
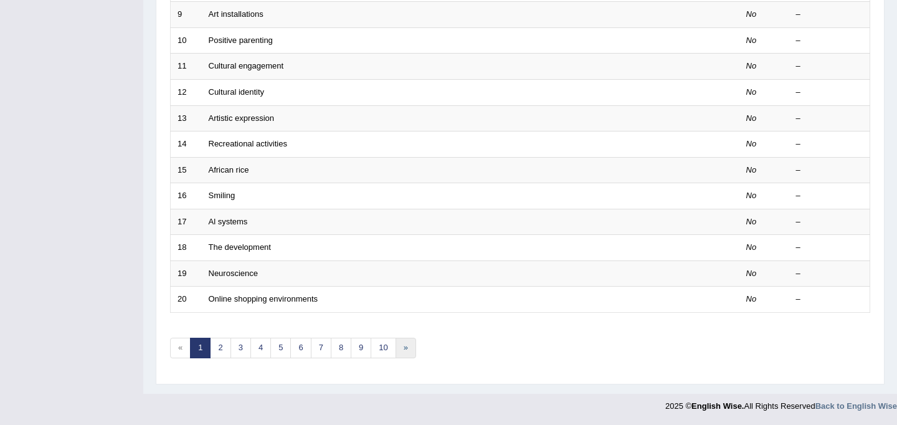
click at [403, 346] on link "»" at bounding box center [405, 348] width 21 height 21
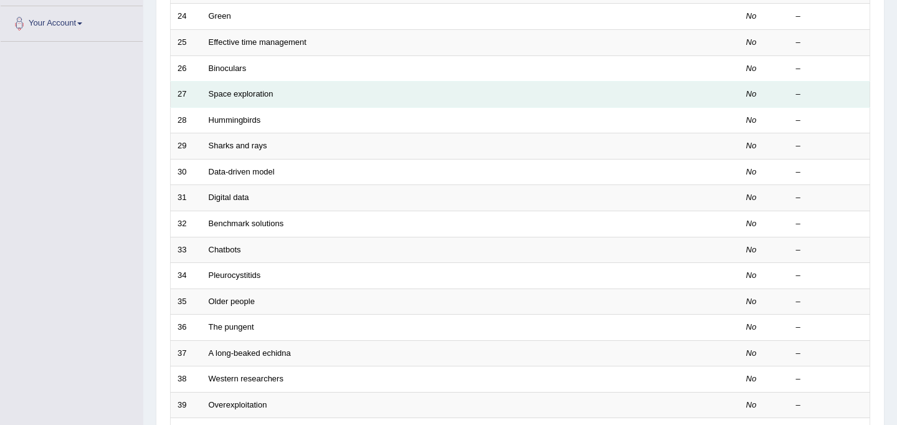
scroll to position [400, 0]
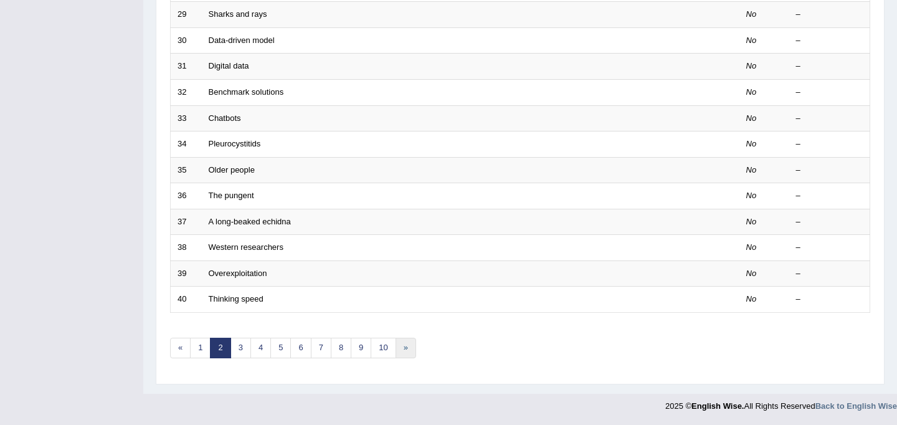
click at [407, 346] on link "»" at bounding box center [405, 348] width 21 height 21
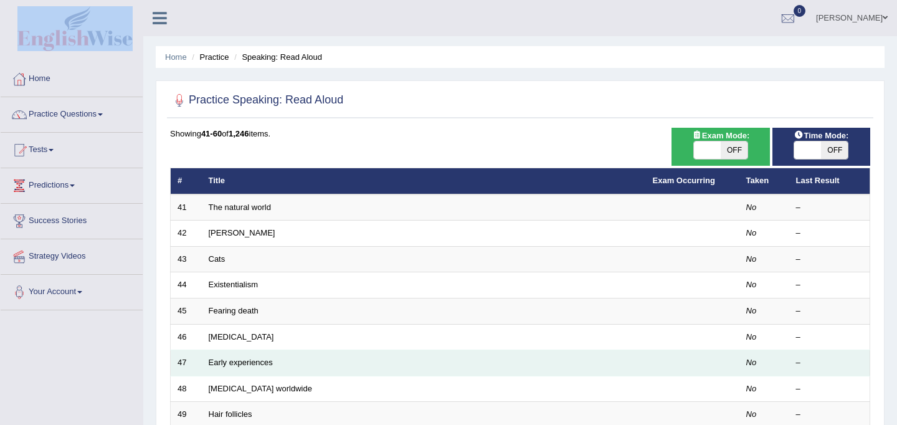
scroll to position [400, 0]
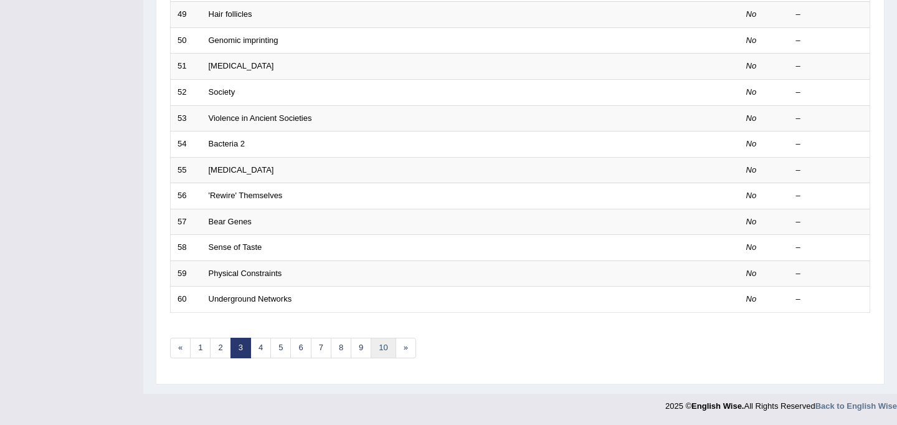
click at [383, 349] on link "10" at bounding box center [383, 348] width 25 height 21
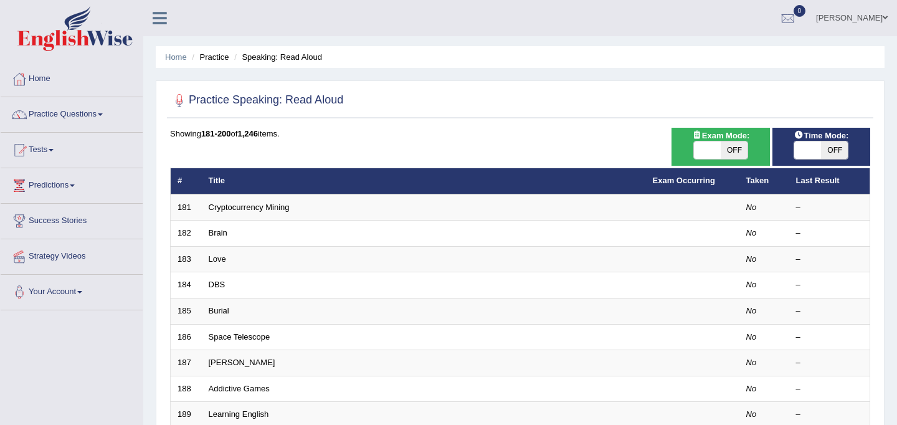
scroll to position [400, 0]
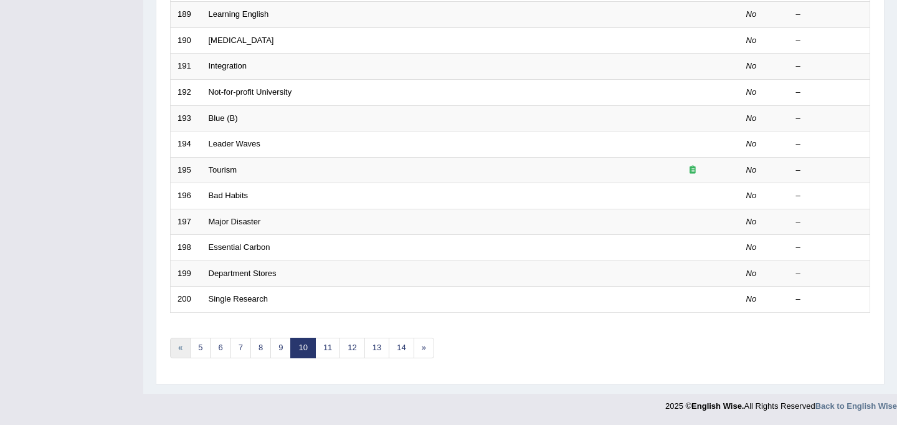
click at [177, 344] on link "«" at bounding box center [180, 348] width 21 height 21
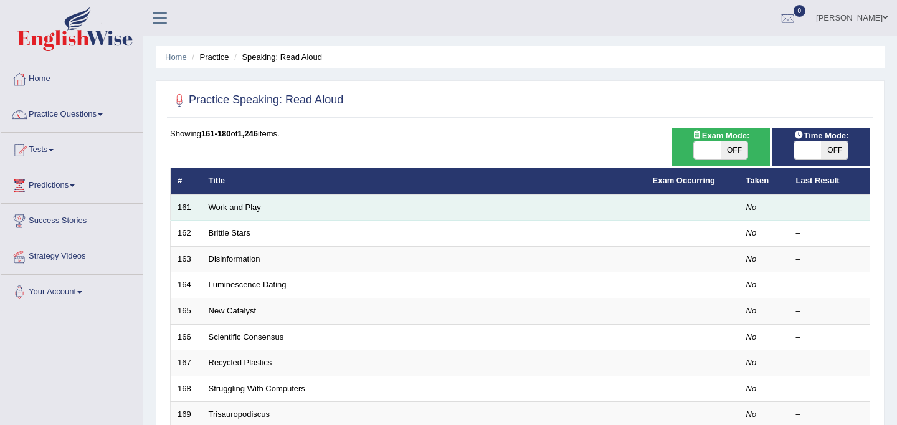
scroll to position [400, 0]
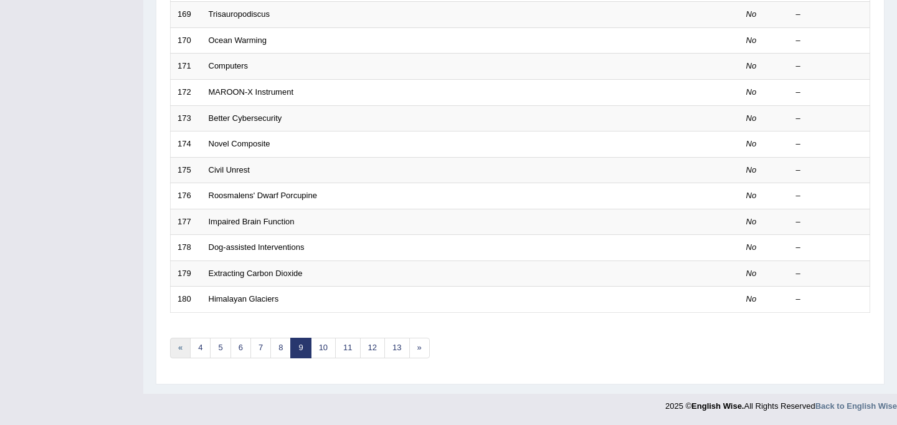
click at [174, 353] on link "«" at bounding box center [180, 348] width 21 height 21
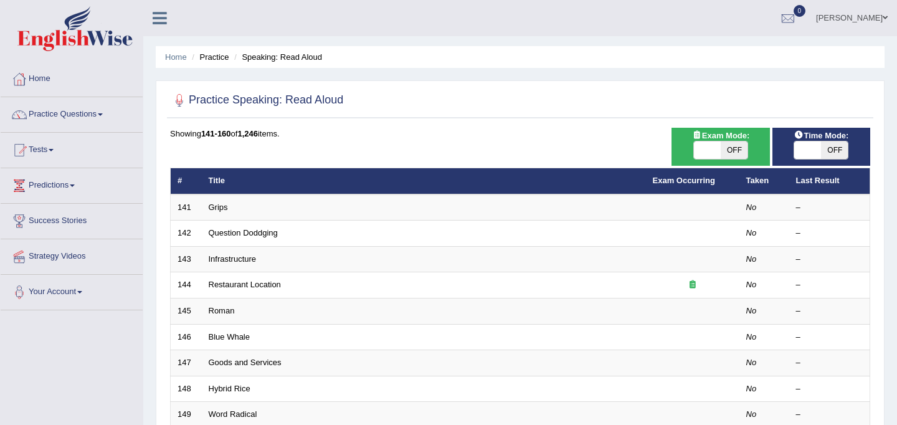
click at [177, 353] on td "147" at bounding box center [186, 363] width 31 height 26
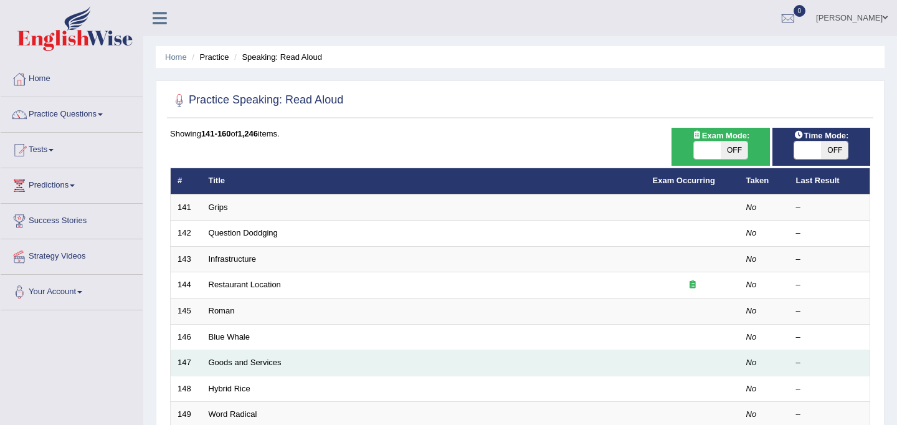
scroll to position [400, 0]
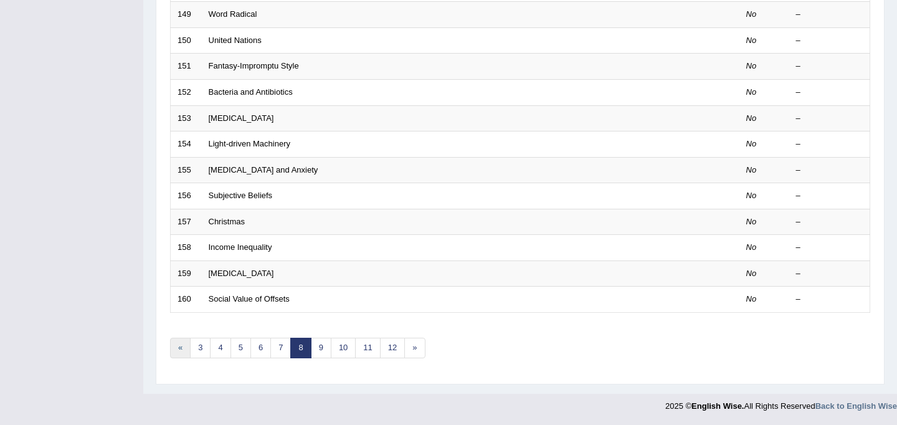
click at [178, 354] on link "«" at bounding box center [180, 348] width 21 height 21
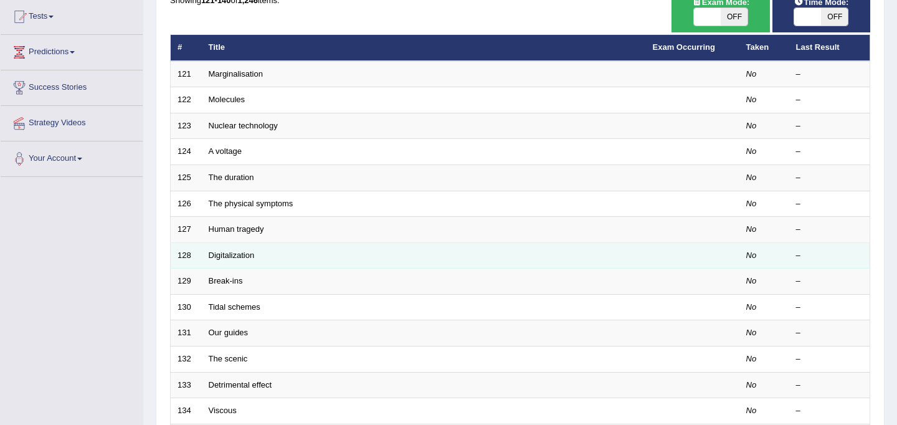
scroll to position [400, 0]
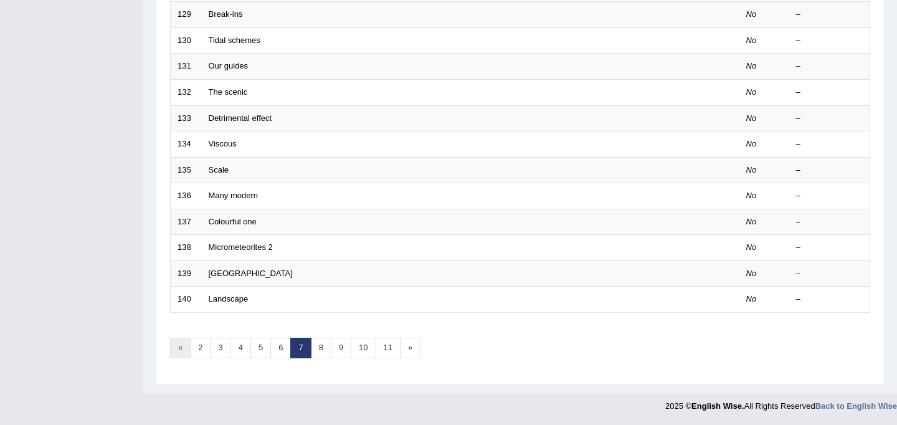
click at [182, 353] on link "«" at bounding box center [180, 348] width 21 height 21
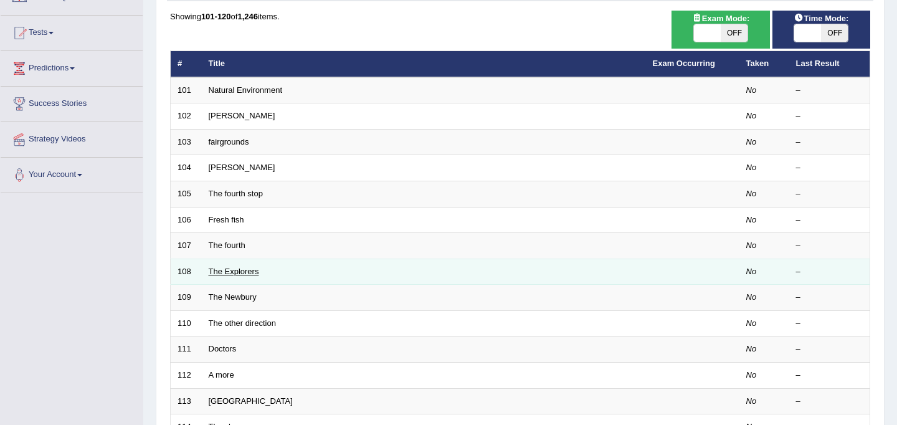
scroll to position [400, 0]
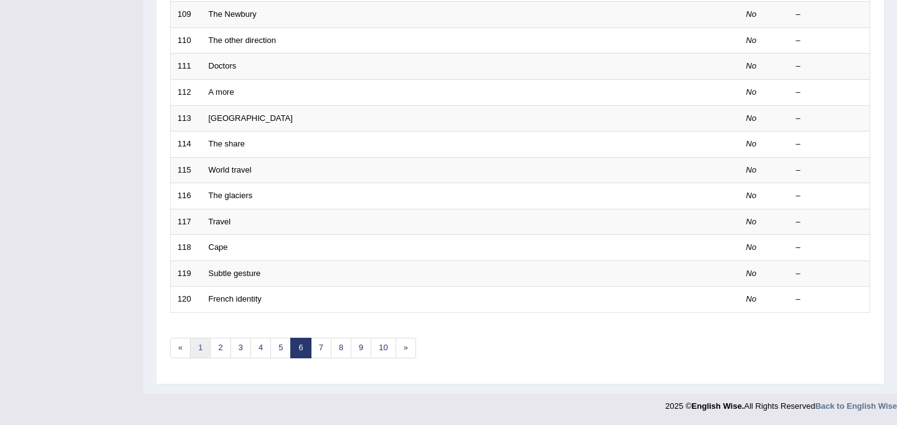
click at [199, 354] on link "1" at bounding box center [200, 348] width 21 height 21
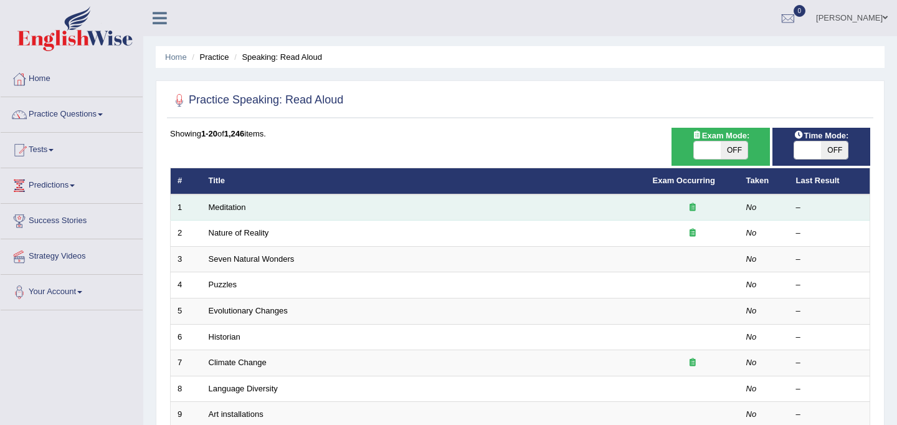
click at [665, 212] on div at bounding box center [693, 208] width 80 height 12
click at [693, 209] on icon at bounding box center [692, 207] width 6 height 8
click at [749, 207] on em "No" at bounding box center [751, 206] width 11 height 9
click at [245, 208] on link "Meditation" at bounding box center [227, 206] width 37 height 9
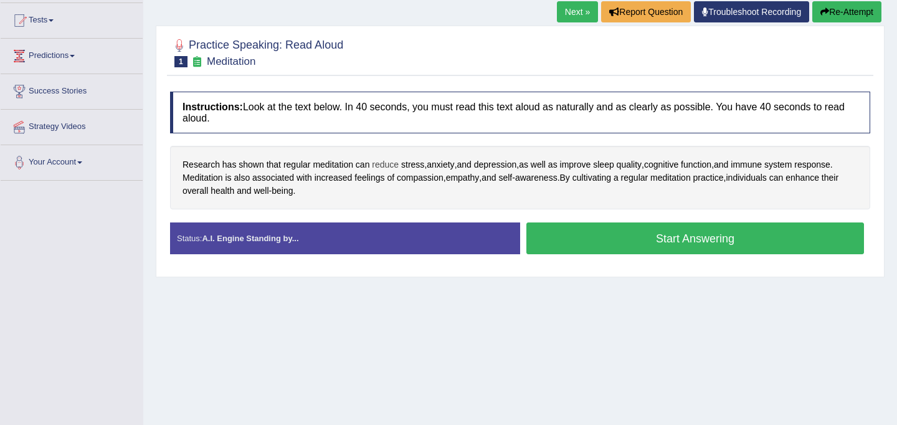
scroll to position [133, 0]
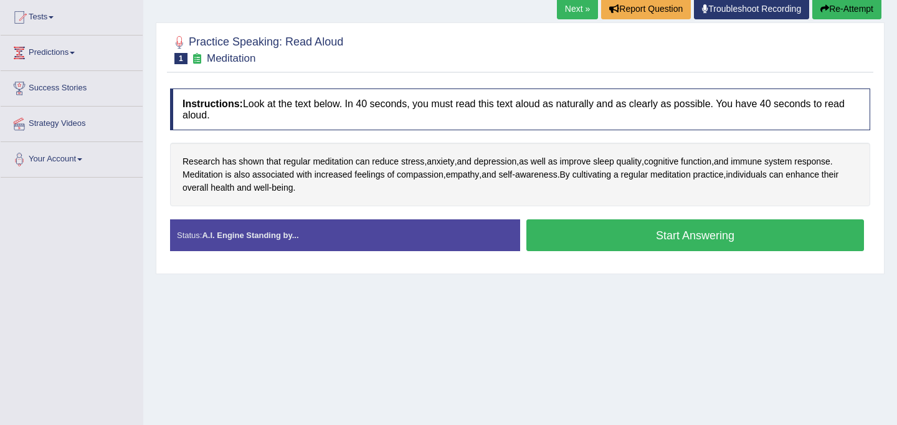
click at [655, 241] on button "Start Answering" at bounding box center [695, 235] width 338 height 32
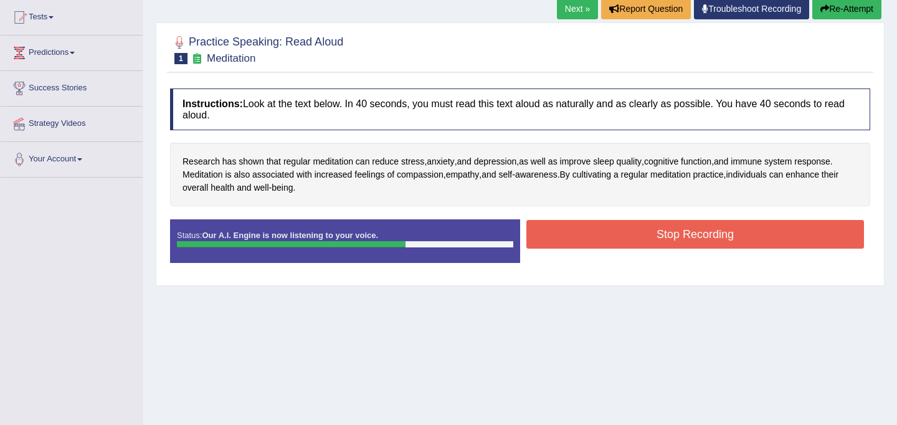
click at [655, 241] on button "Stop Recording" at bounding box center [695, 234] width 338 height 29
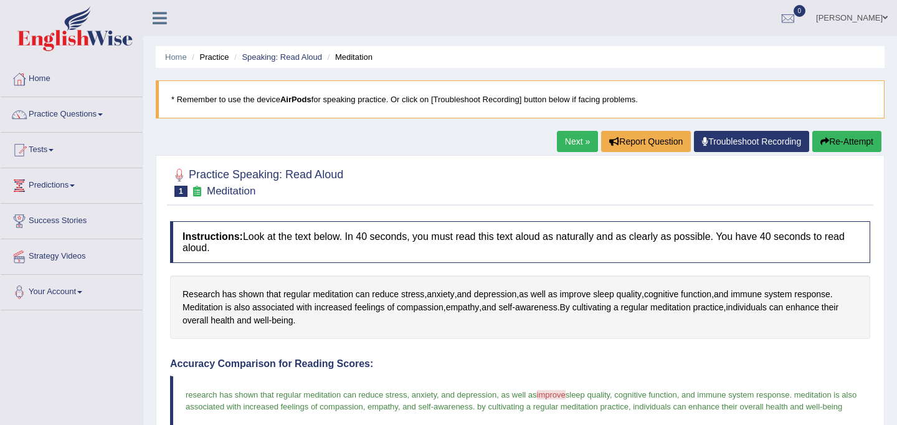
scroll to position [1, 0]
click at [182, 192] on span "1" at bounding box center [180, 190] width 13 height 11
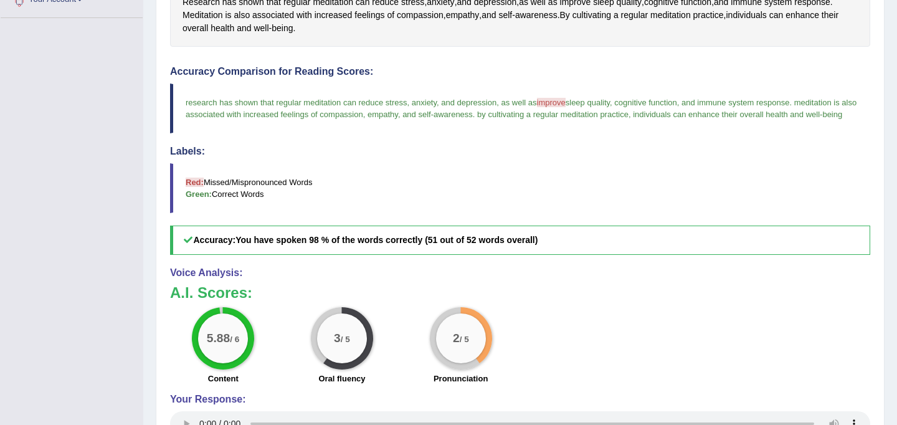
scroll to position [0, 0]
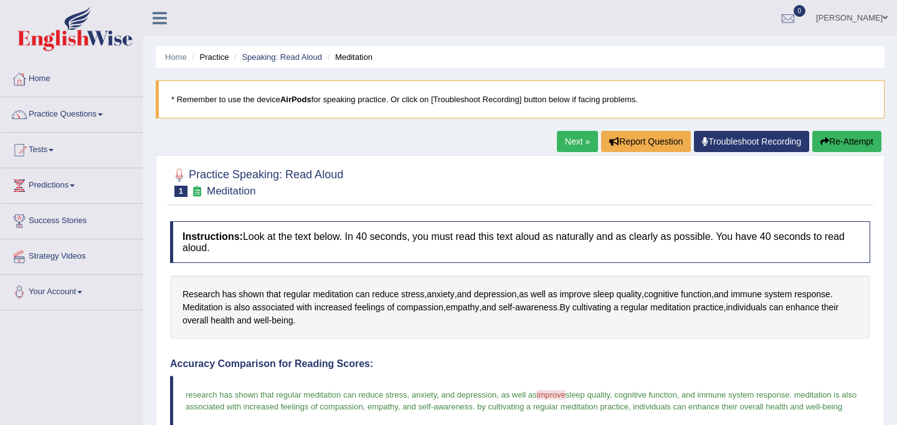
click at [565, 133] on link "Next »" at bounding box center [577, 141] width 41 height 21
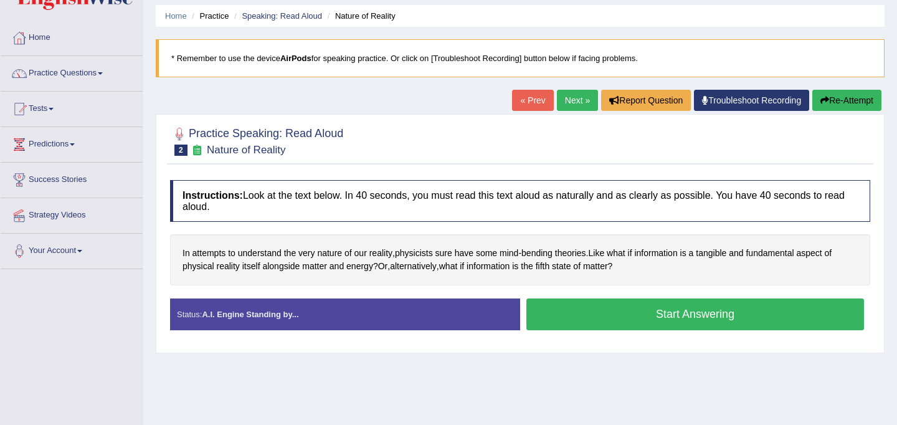
scroll to position [48, 0]
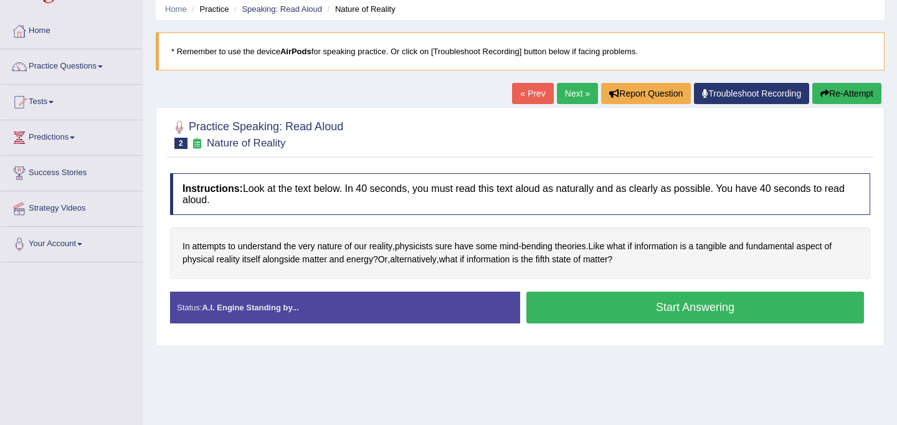
click at [621, 311] on button "Start Answering" at bounding box center [695, 307] width 338 height 32
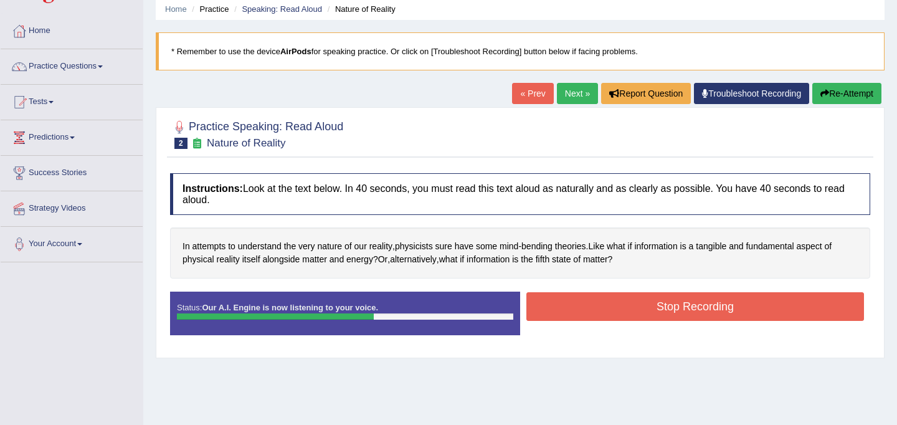
click at [621, 311] on button "Stop Recording" at bounding box center [695, 306] width 338 height 29
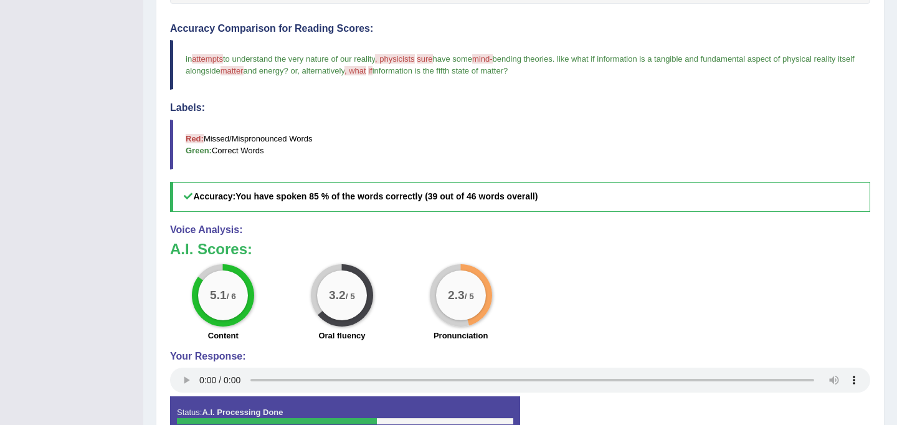
scroll to position [321, 0]
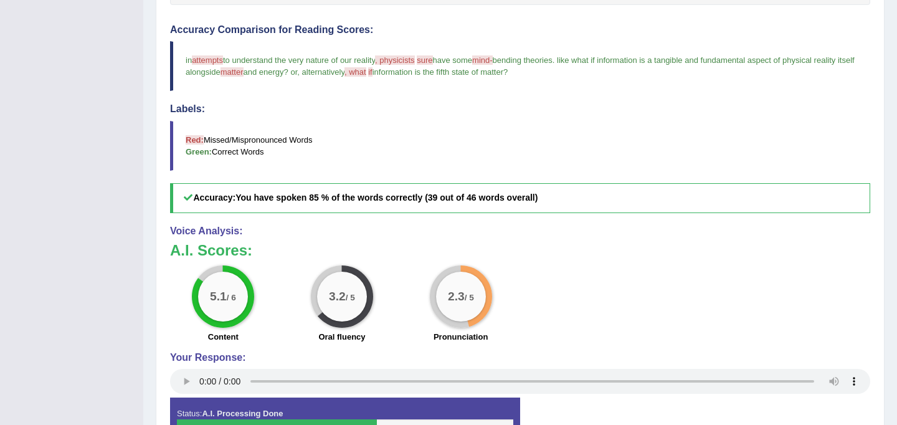
click at [415, 55] on span ", physicists" at bounding box center [395, 59] width 40 height 9
click at [409, 57] on span ", physicists" at bounding box center [395, 59] width 40 height 9
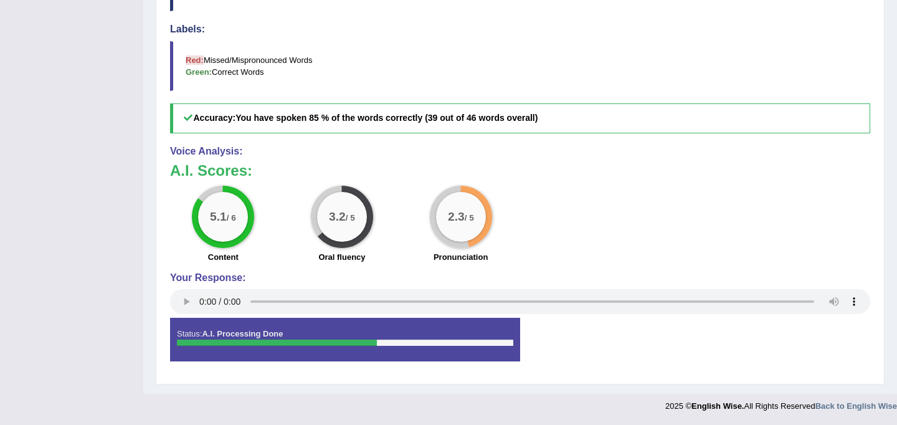
scroll to position [0, 0]
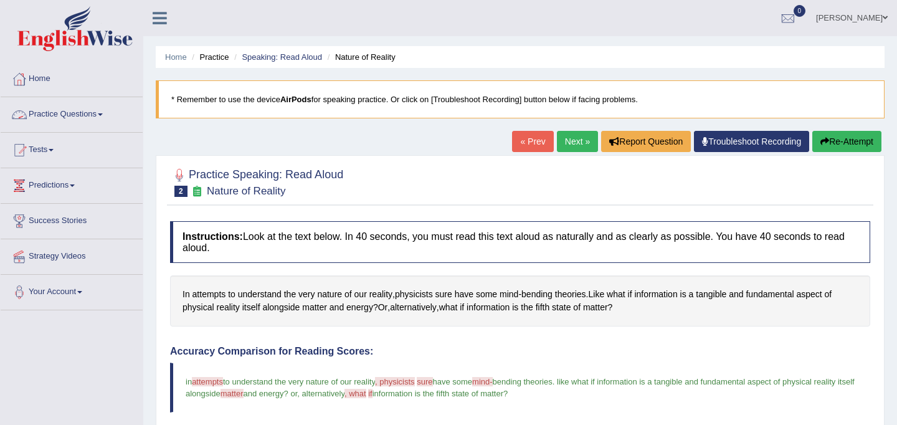
click at [66, 116] on link "Practice Questions" at bounding box center [72, 112] width 142 height 31
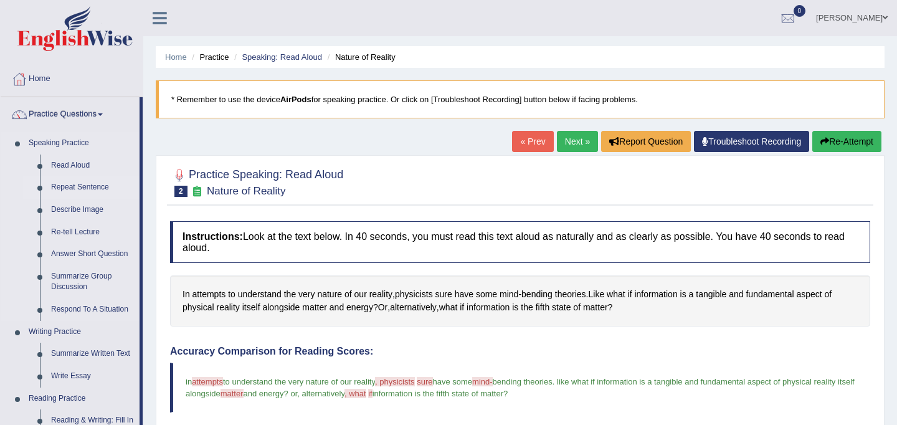
click at [67, 188] on link "Repeat Sentence" at bounding box center [92, 187] width 94 height 22
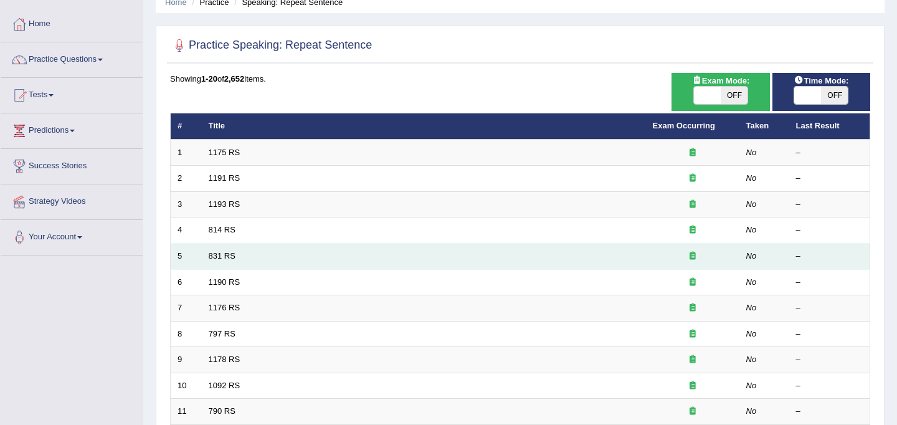
scroll to position [49, 0]
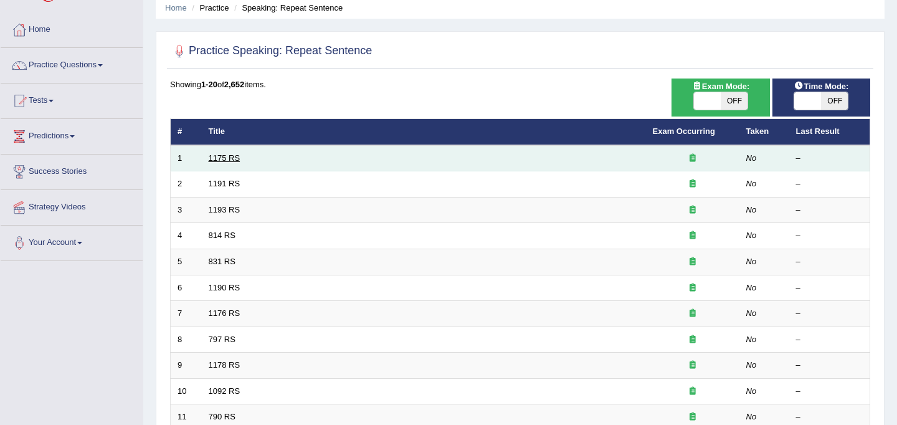
click at [234, 154] on link "1175 RS" at bounding box center [225, 157] width 32 height 9
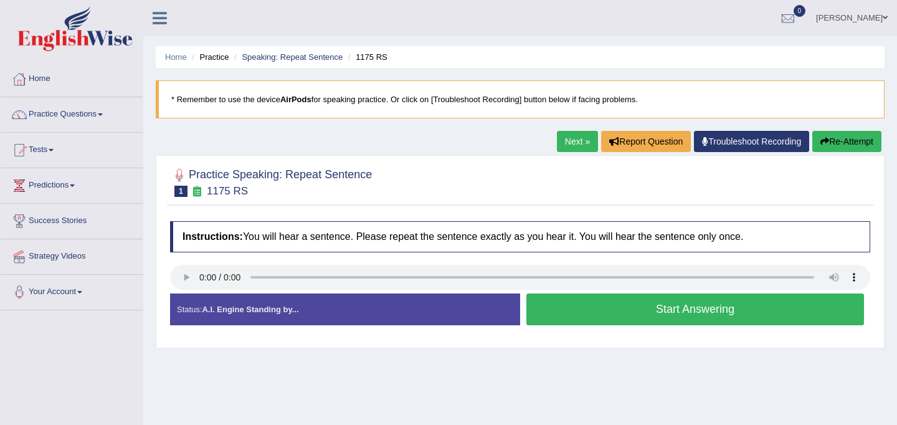
click at [648, 323] on button "Start Answering" at bounding box center [695, 309] width 338 height 32
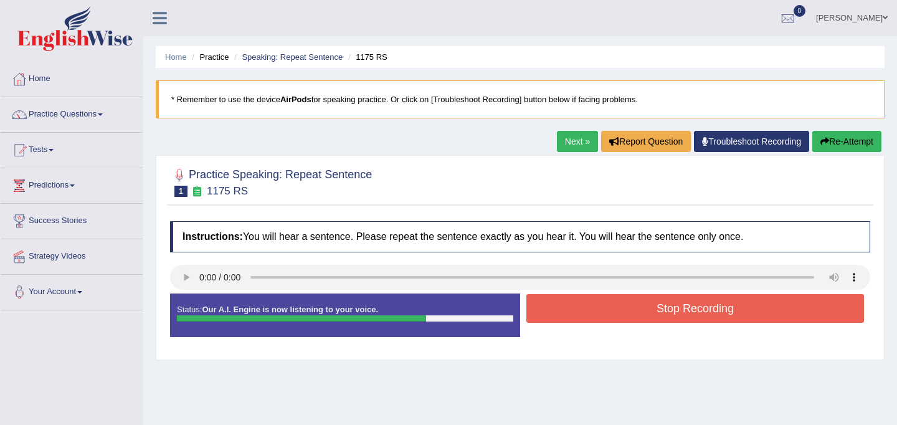
click at [662, 303] on button "Stop Recording" at bounding box center [695, 308] width 338 height 29
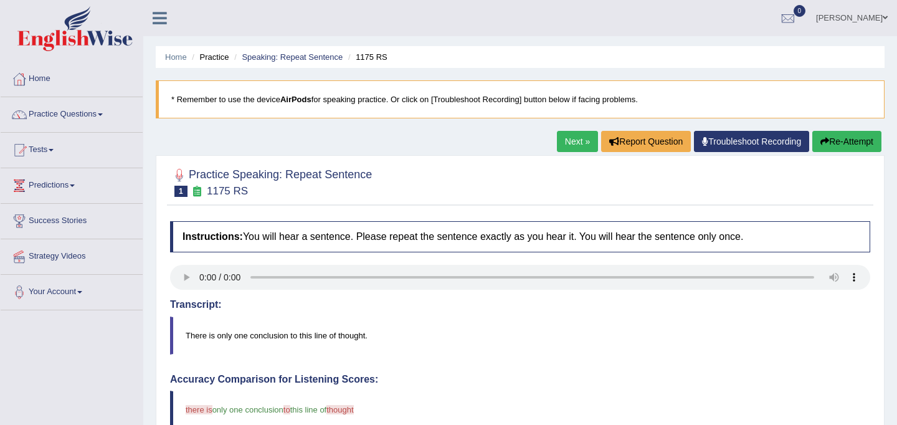
click at [574, 146] on link "Next »" at bounding box center [577, 141] width 41 height 21
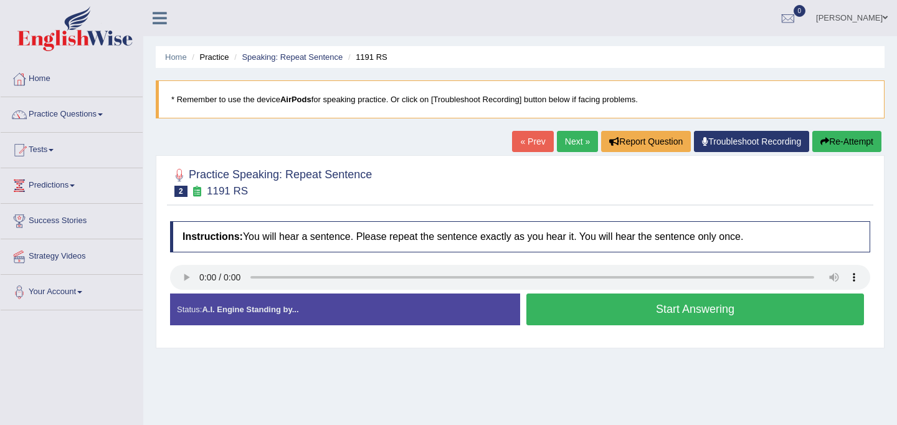
click at [575, 310] on button "Start Answering" at bounding box center [695, 309] width 338 height 32
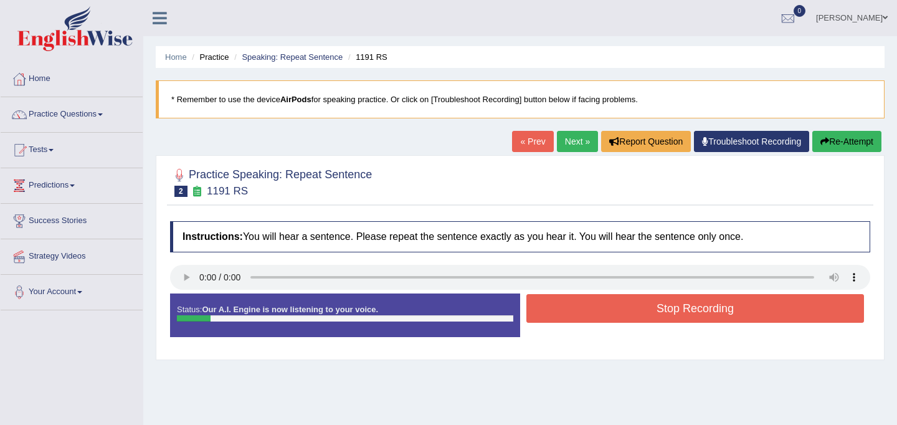
click at [575, 310] on button "Stop Recording" at bounding box center [695, 308] width 338 height 29
